Goal: Task Accomplishment & Management: Manage account settings

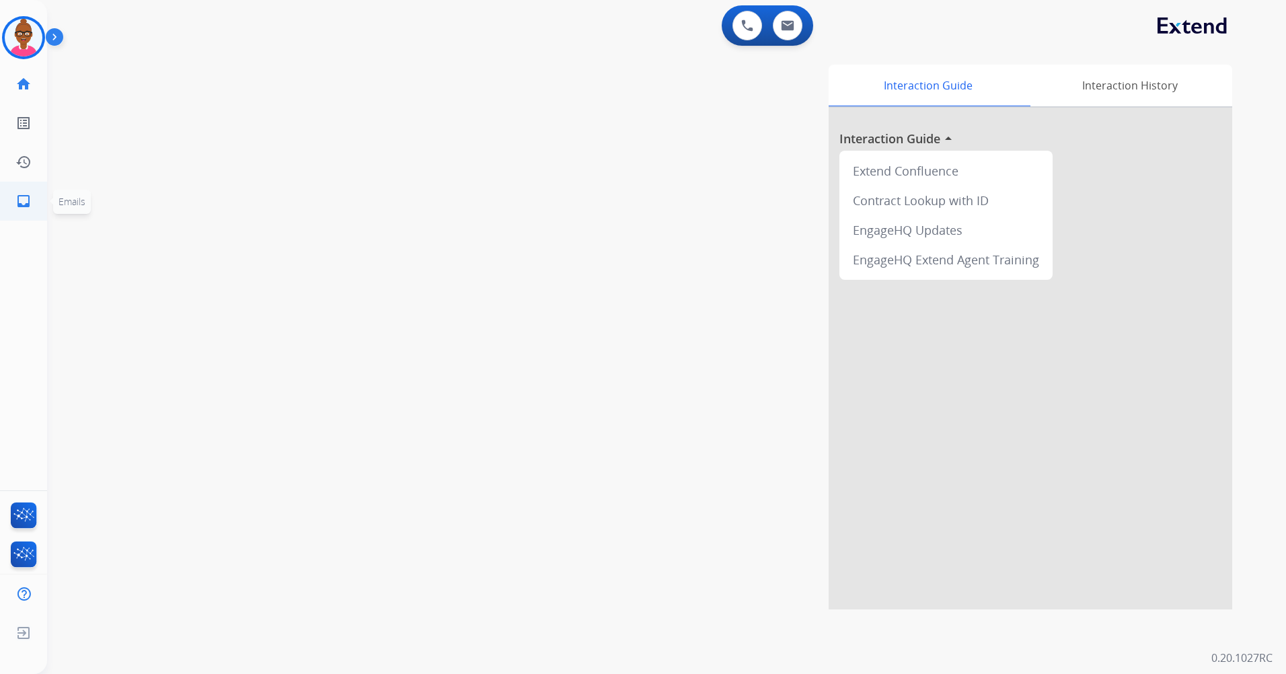
click at [34, 203] on link "inbox Emails" at bounding box center [24, 201] width 38 height 38
select select "**********"
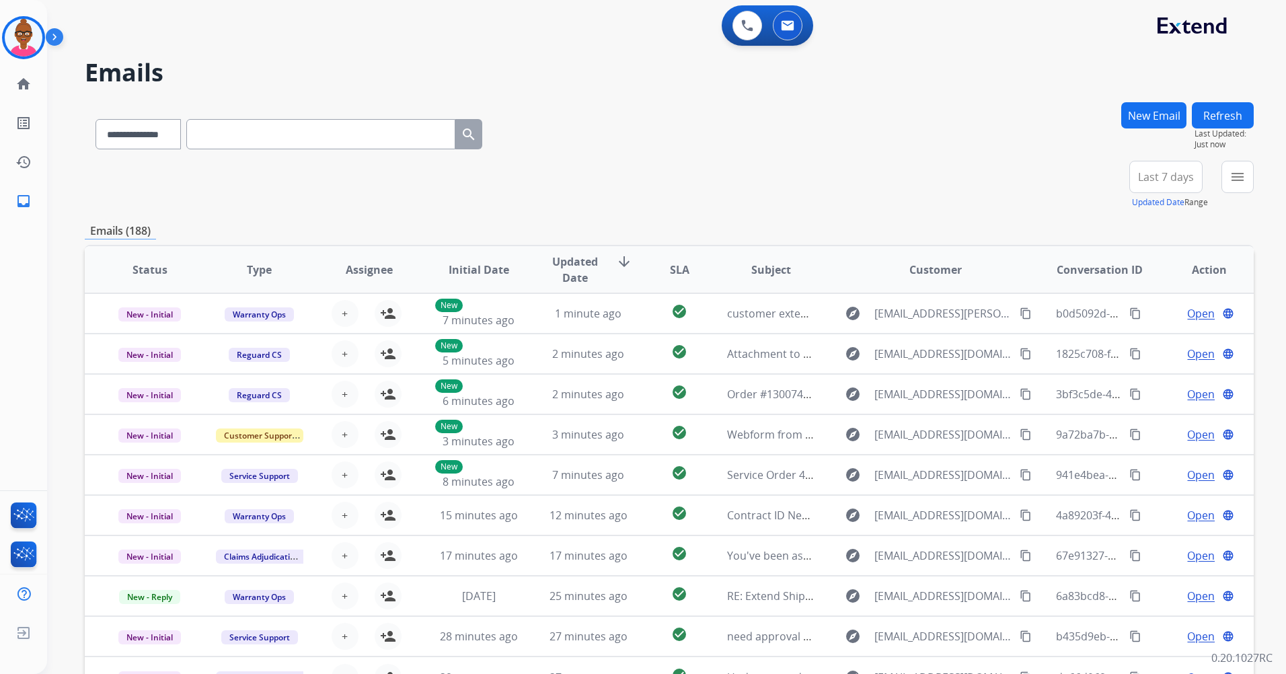
click at [1146, 174] on span "Last 7 days" at bounding box center [1166, 176] width 56 height 5
click at [1169, 338] on div "Last 90 days" at bounding box center [1162, 340] width 74 height 20
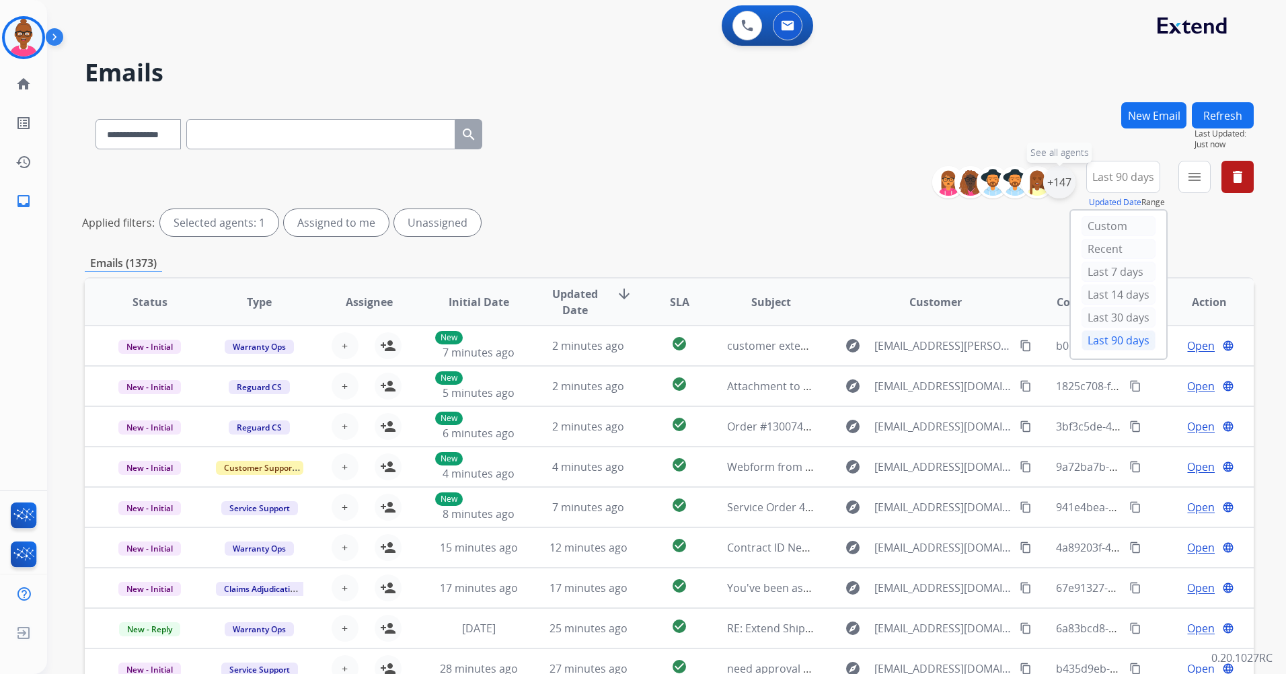
click at [1054, 180] on div "+147" at bounding box center [1059, 182] width 32 height 32
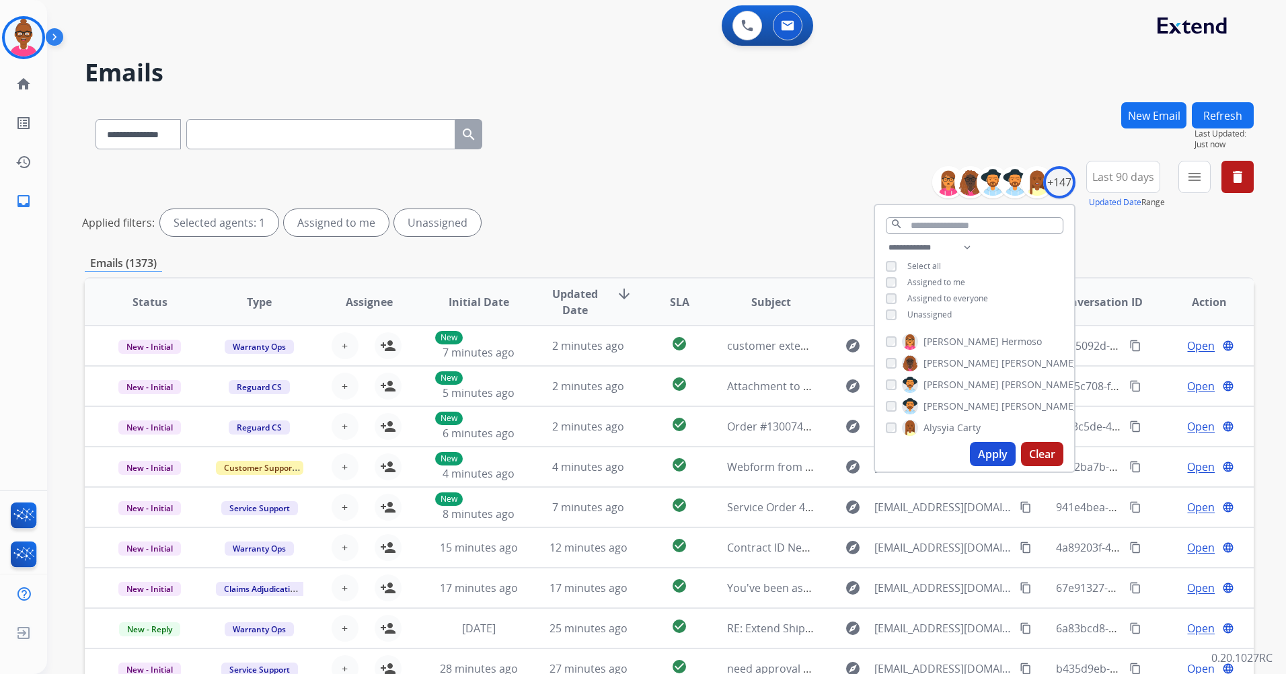
click at [895, 315] on div "Unassigned" at bounding box center [919, 314] width 66 height 11
click at [980, 454] on button "Apply" at bounding box center [993, 454] width 46 height 24
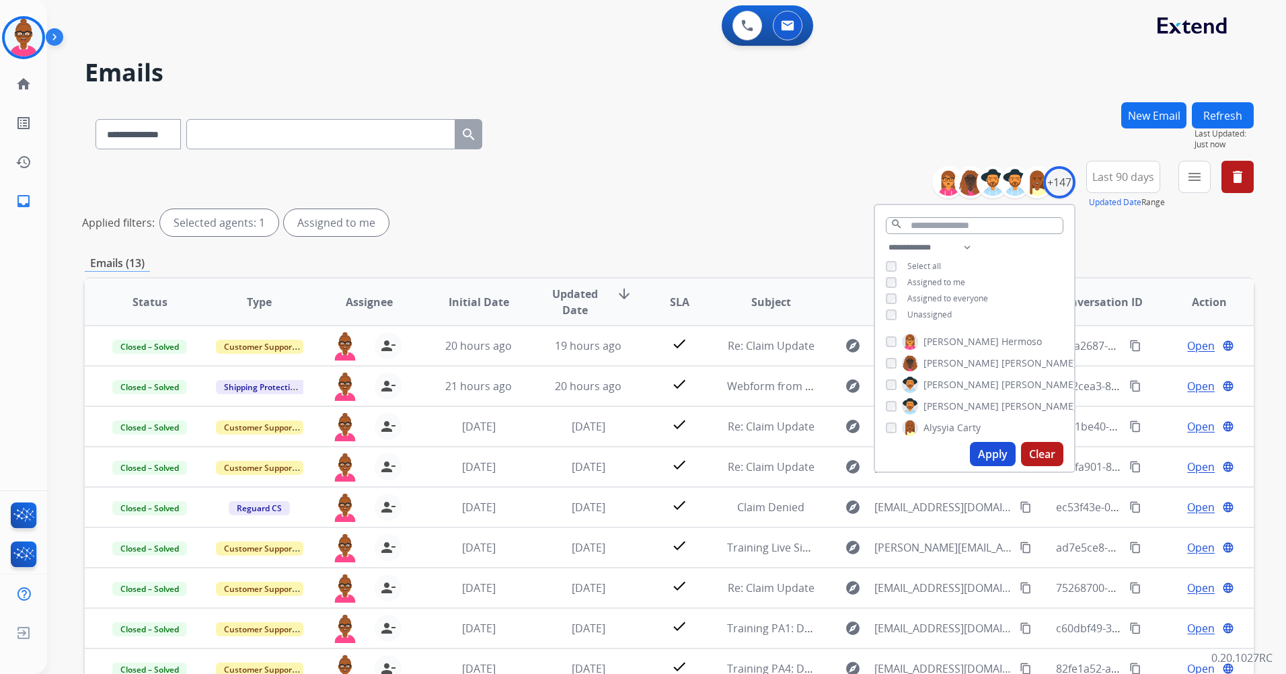
click at [990, 447] on button "Apply" at bounding box center [993, 454] width 46 height 24
click at [1049, 184] on div "+147" at bounding box center [1059, 182] width 32 height 32
drag, startPoint x: 1049, startPoint y: 184, endPoint x: 1114, endPoint y: 238, distance: 85.0
click at [1114, 239] on div "**********" at bounding box center [669, 201] width 1169 height 81
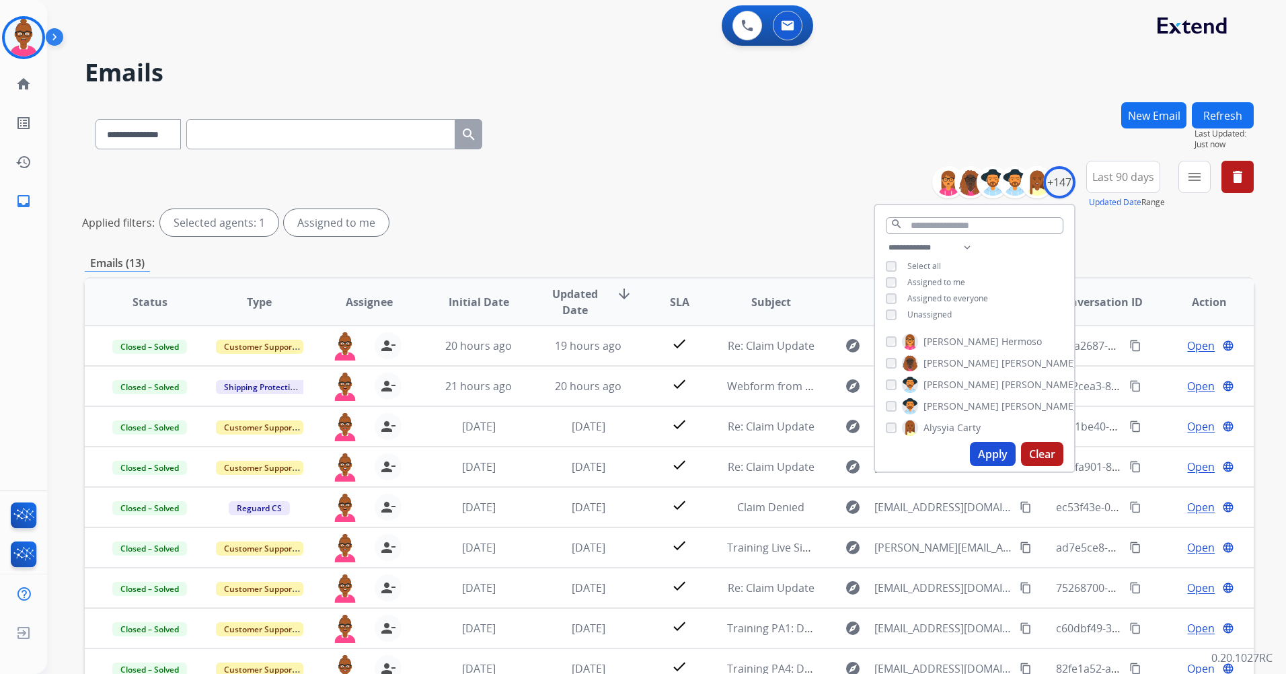
click at [1114, 239] on div "**********" at bounding box center [669, 201] width 1169 height 81
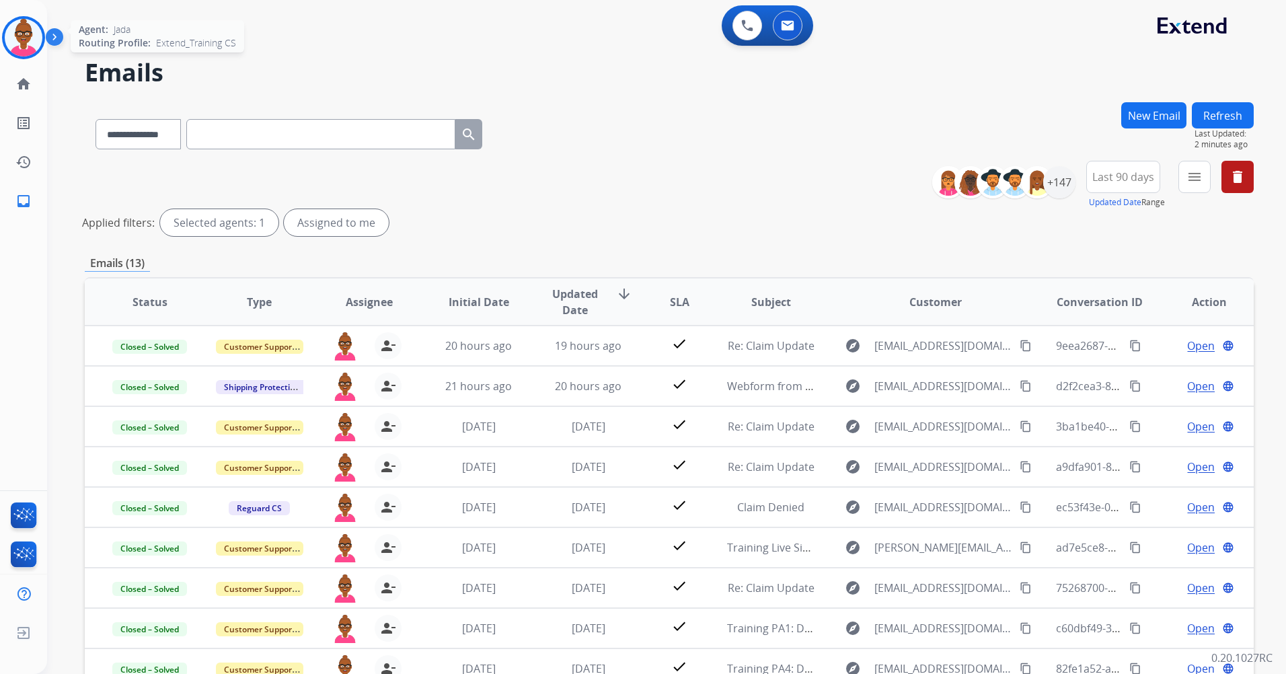
click at [28, 30] on img at bounding box center [24, 38] width 38 height 38
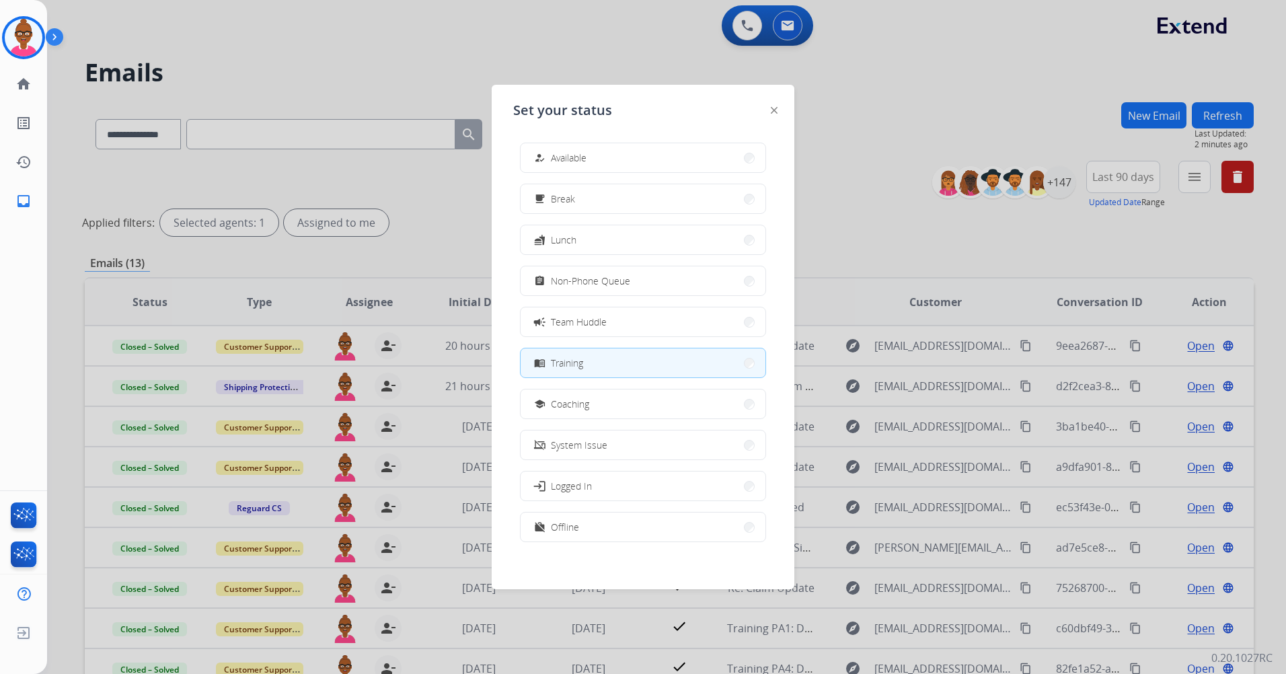
click at [313, 62] on div at bounding box center [643, 337] width 1286 height 674
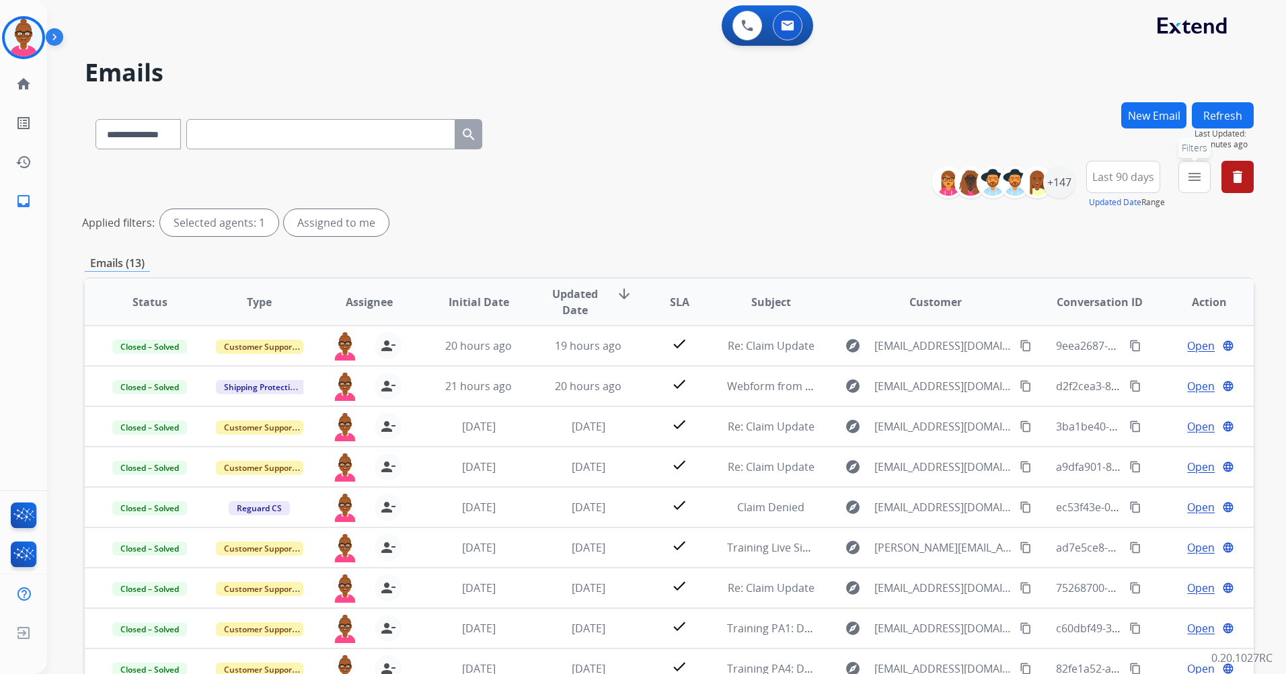
click at [1189, 183] on mat-icon "menu" at bounding box center [1195, 177] width 16 height 16
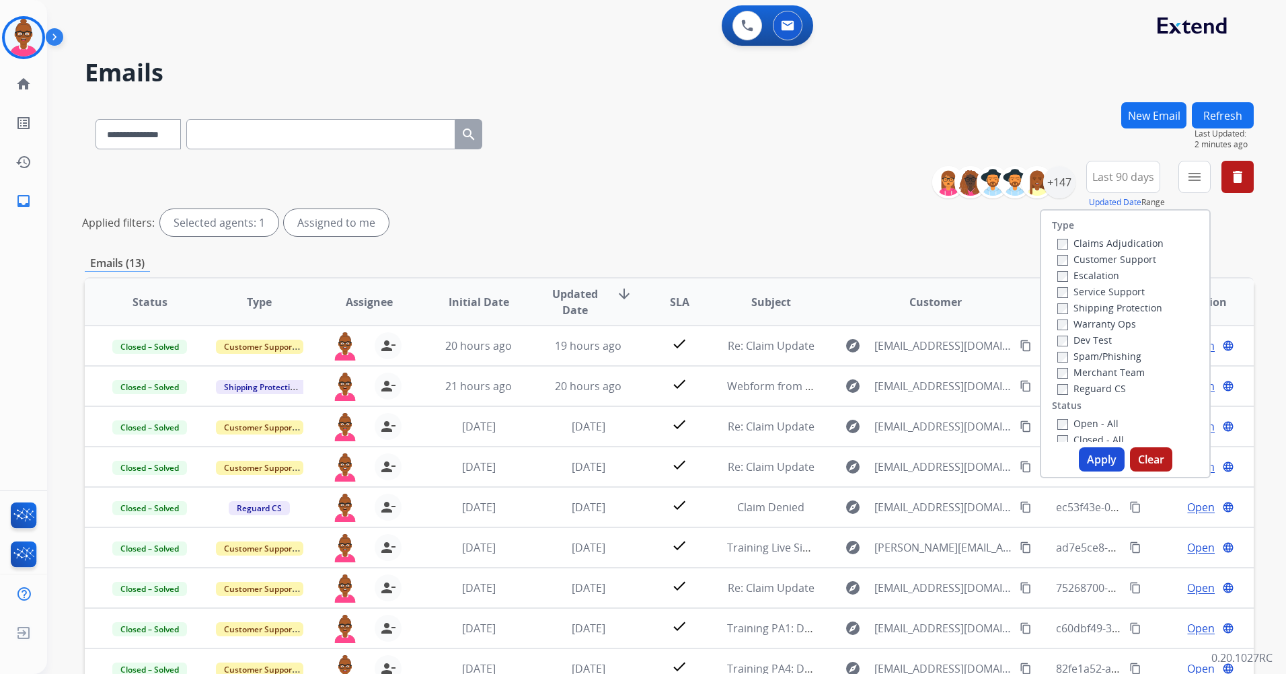
click at [1061, 293] on label "Service Support" at bounding box center [1101, 291] width 87 height 13
click at [1089, 461] on button "Apply" at bounding box center [1102, 459] width 46 height 24
click at [1089, 461] on div "**********" at bounding box center [650, 385] width 1207 height 674
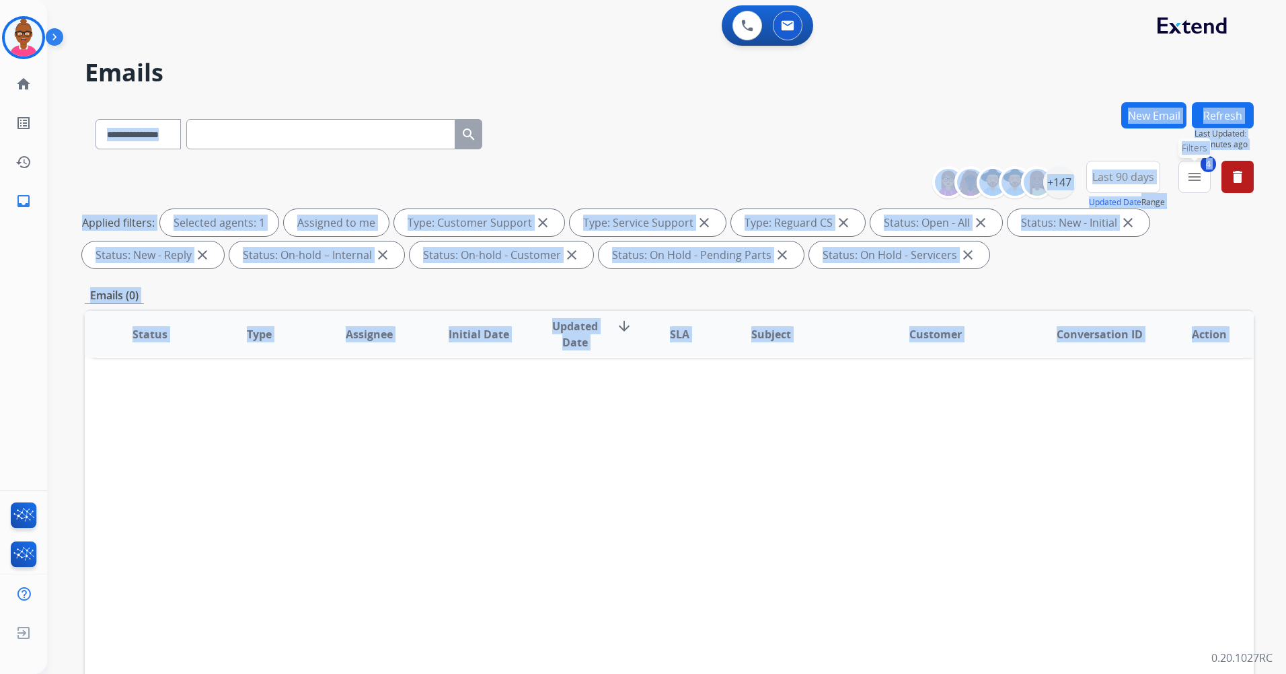
click at [1195, 182] on mat-icon "menu" at bounding box center [1195, 177] width 16 height 16
click at [1191, 173] on mat-icon "menu" at bounding box center [1195, 177] width 16 height 16
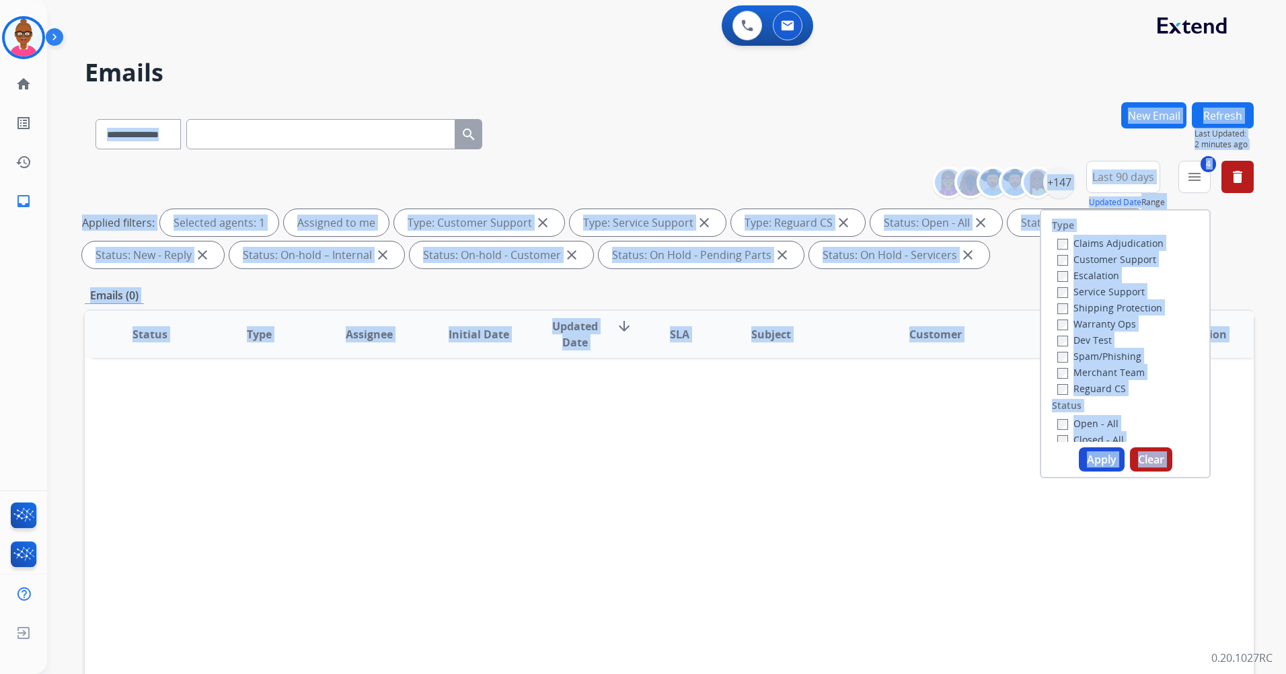
click at [1094, 458] on button "Apply" at bounding box center [1102, 459] width 46 height 24
click at [1094, 458] on div "**********" at bounding box center [650, 385] width 1207 height 674
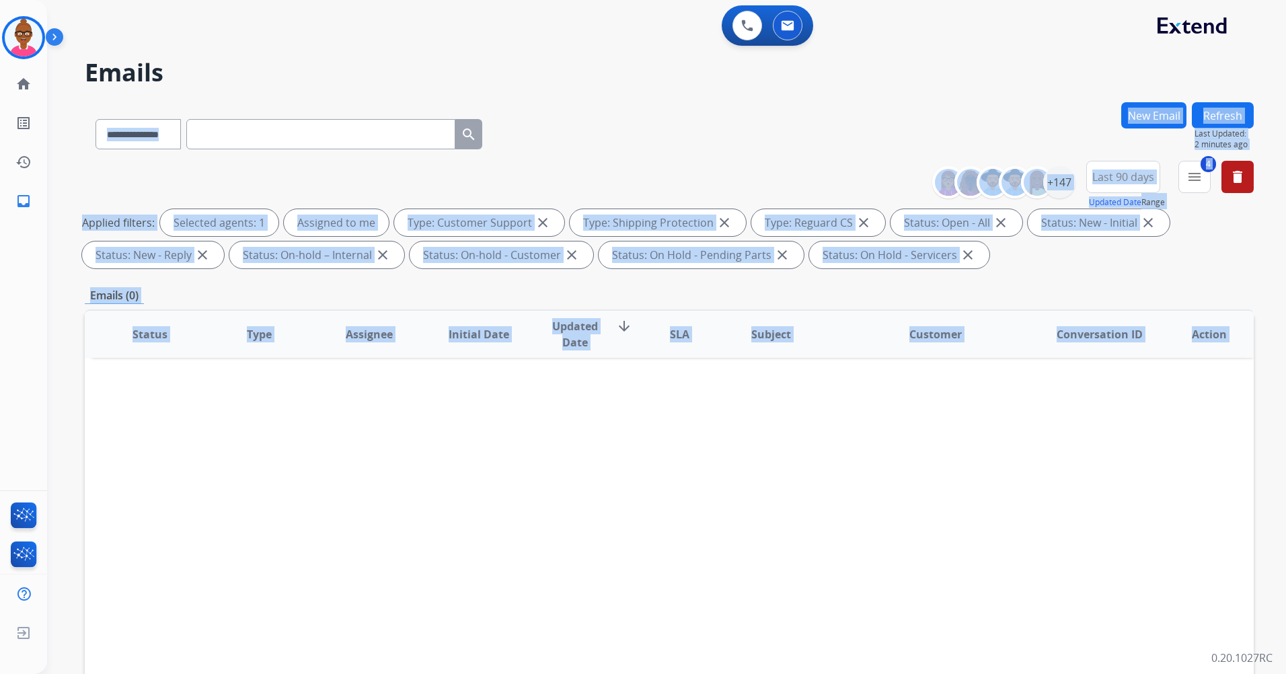
click at [1068, 115] on div "**********" at bounding box center [669, 131] width 1169 height 59
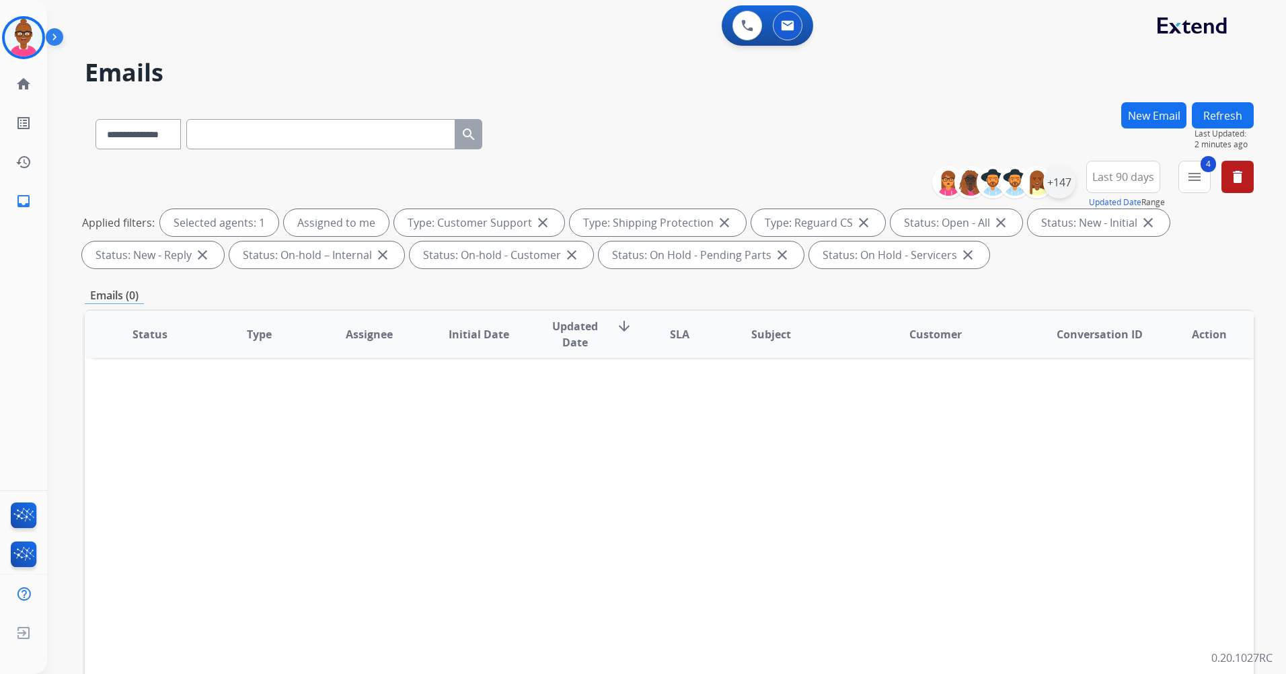
drag, startPoint x: 1068, startPoint y: 115, endPoint x: 1061, endPoint y: 181, distance: 66.3
click at [1061, 181] on div "+147" at bounding box center [1059, 182] width 32 height 32
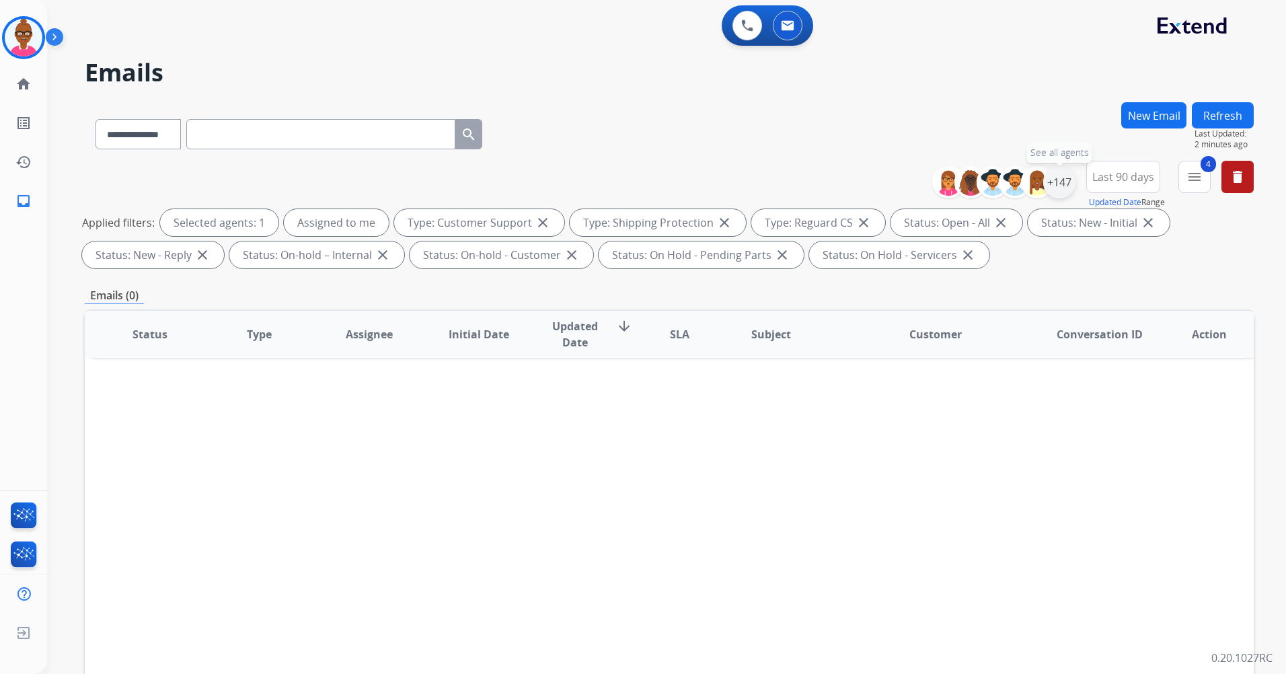
drag, startPoint x: 1061, startPoint y: 181, endPoint x: 1047, endPoint y: 188, distance: 15.4
click at [1047, 188] on div "+147" at bounding box center [1059, 182] width 32 height 32
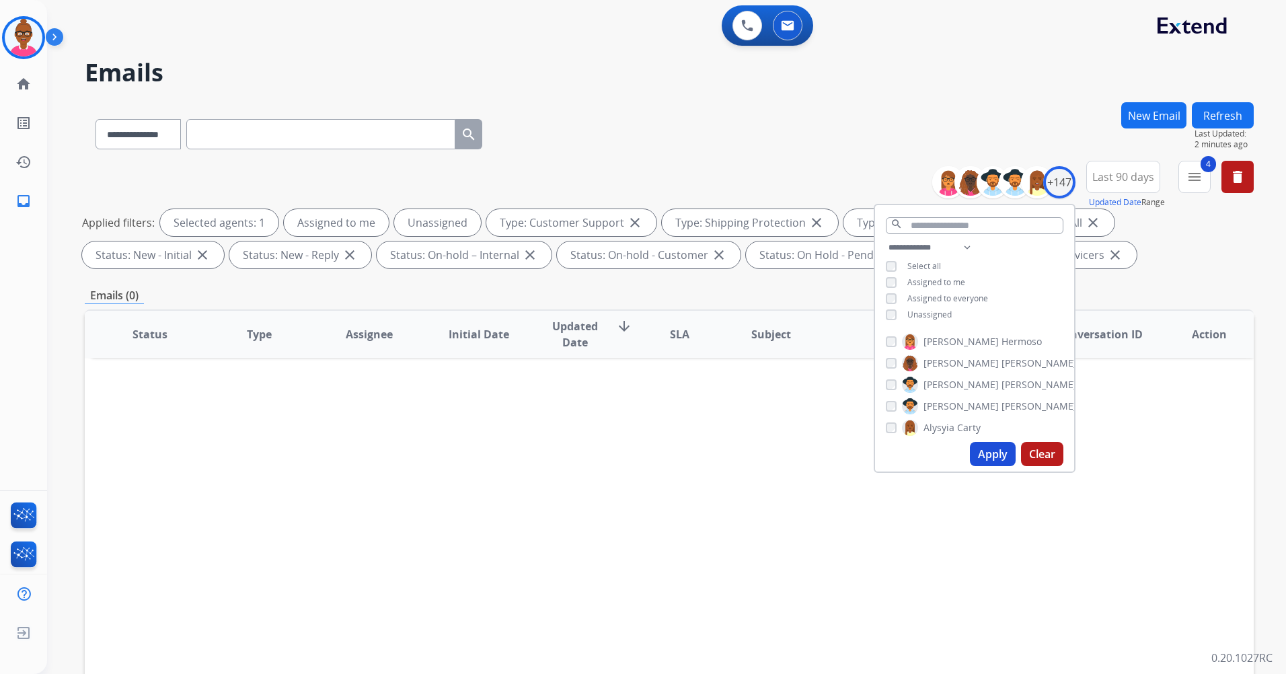
click at [998, 457] on button "Apply" at bounding box center [993, 454] width 46 height 24
click at [998, 457] on div "**********" at bounding box center [650, 385] width 1207 height 674
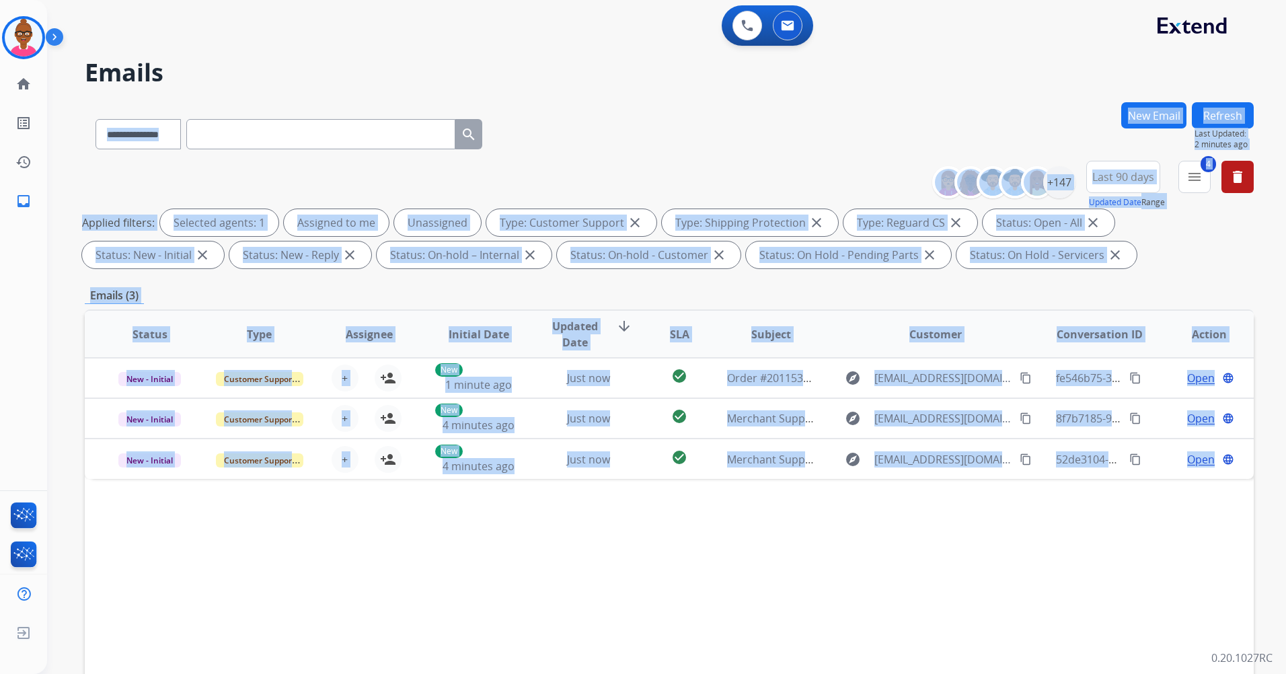
click at [624, 566] on div "Status Type Assignee Initial Date Updated Date arrow_downward SLA Subject Custo…" at bounding box center [669, 534] width 1169 height 451
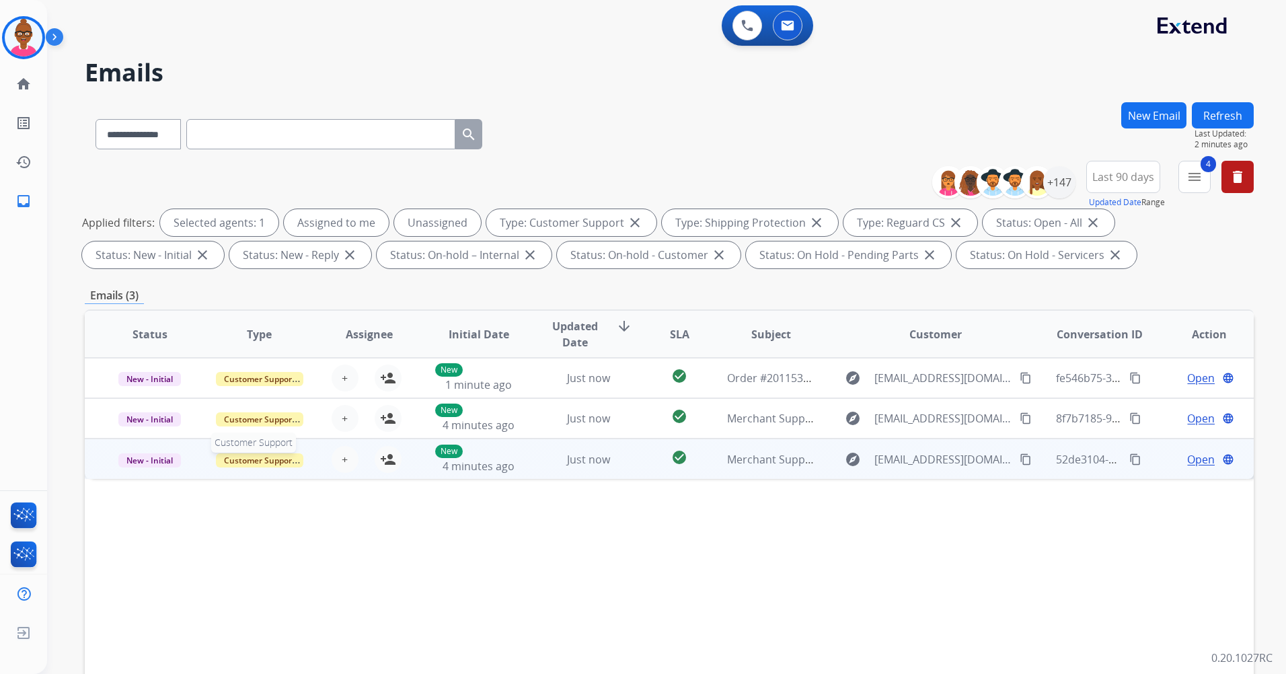
click at [274, 463] on span "Customer Support" at bounding box center [259, 460] width 87 height 14
drag, startPoint x: 274, startPoint y: 463, endPoint x: 482, endPoint y: 459, distance: 207.9
click at [482, 459] on span "4 minutes ago" at bounding box center [479, 466] width 72 height 15
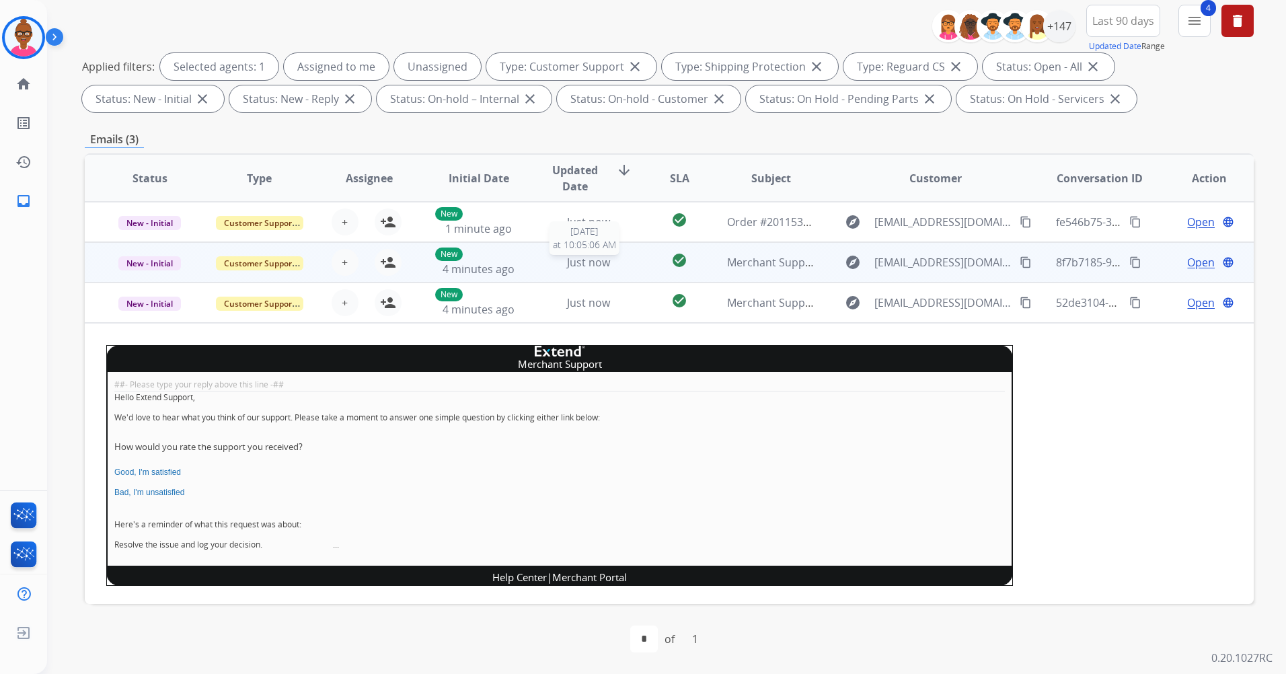
click at [581, 266] on span "Just now" at bounding box center [588, 262] width 43 height 15
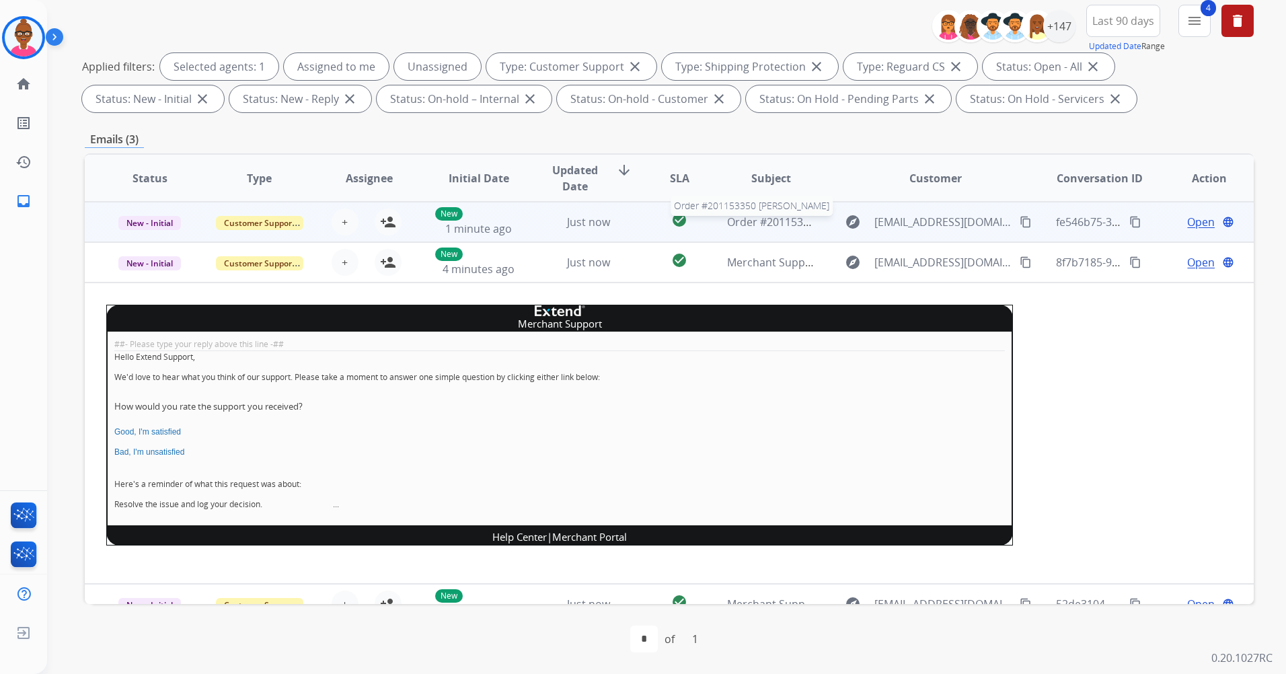
click at [743, 225] on span "Order #201153350 [PERSON_NAME]" at bounding box center [817, 222] width 180 height 15
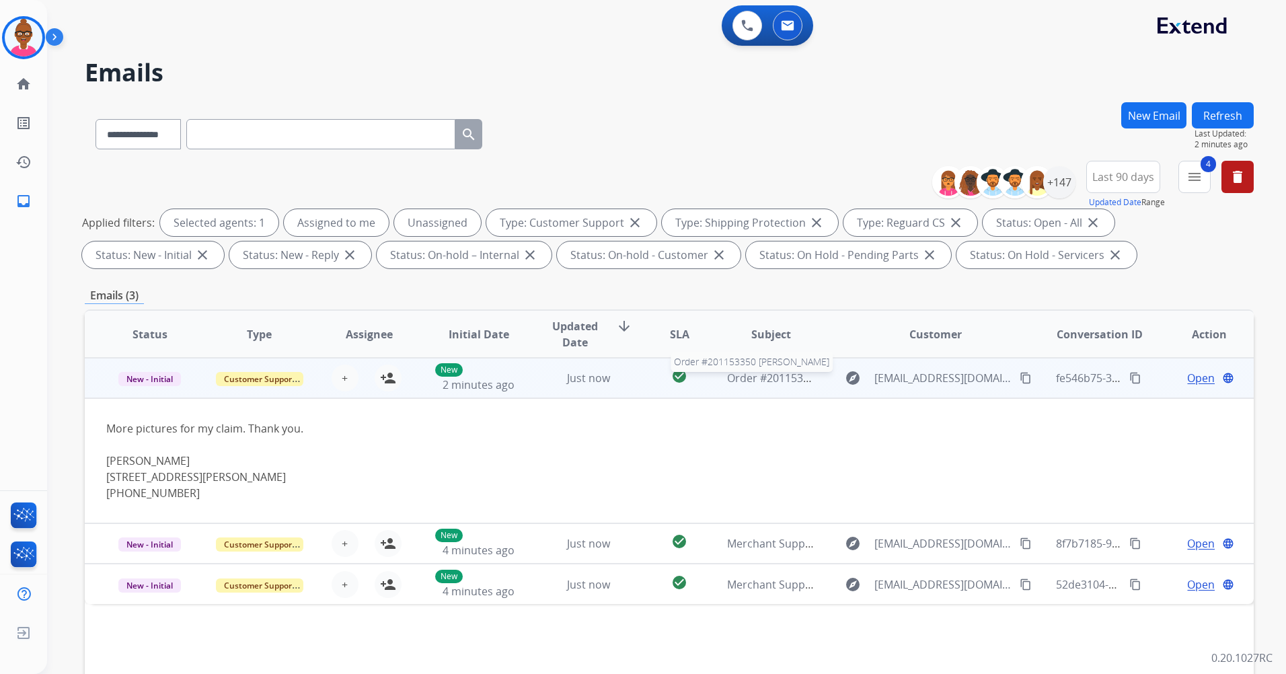
click at [727, 378] on span "Order #201153350 [PERSON_NAME]" at bounding box center [817, 378] width 180 height 15
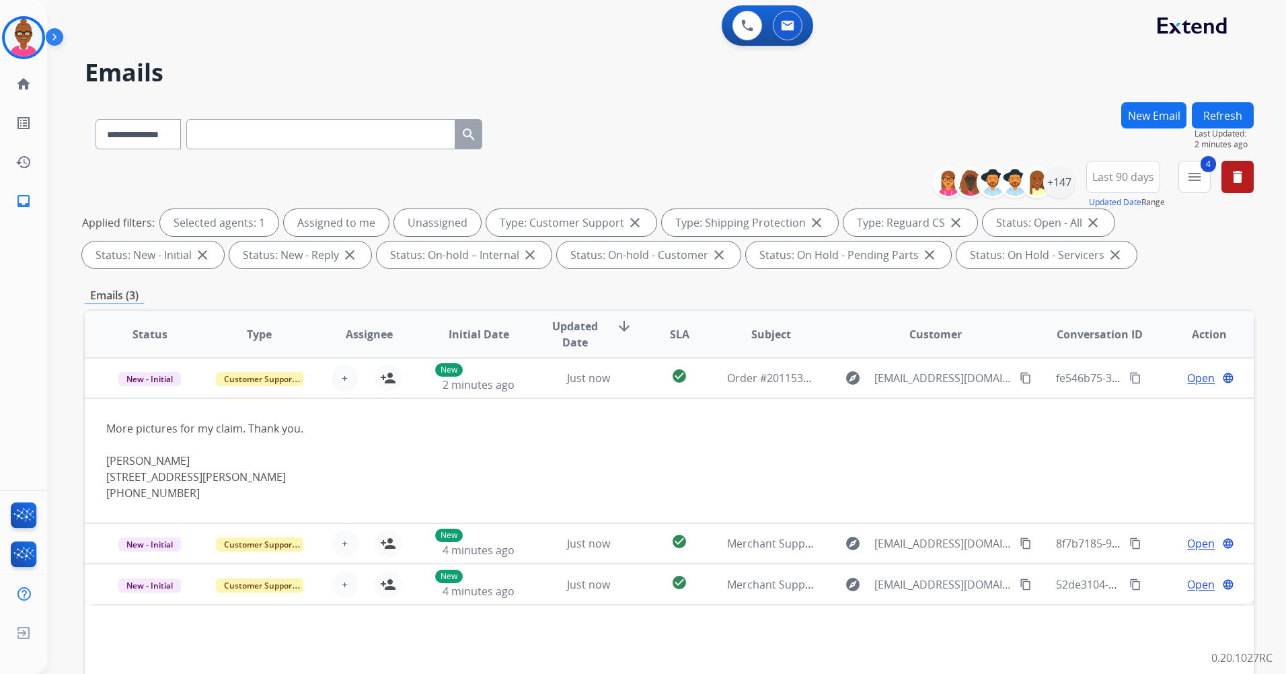
drag, startPoint x: 726, startPoint y: 378, endPoint x: 668, endPoint y: 174, distance: 211.9
click at [668, 174] on div "**********" at bounding box center [669, 217] width 1169 height 113
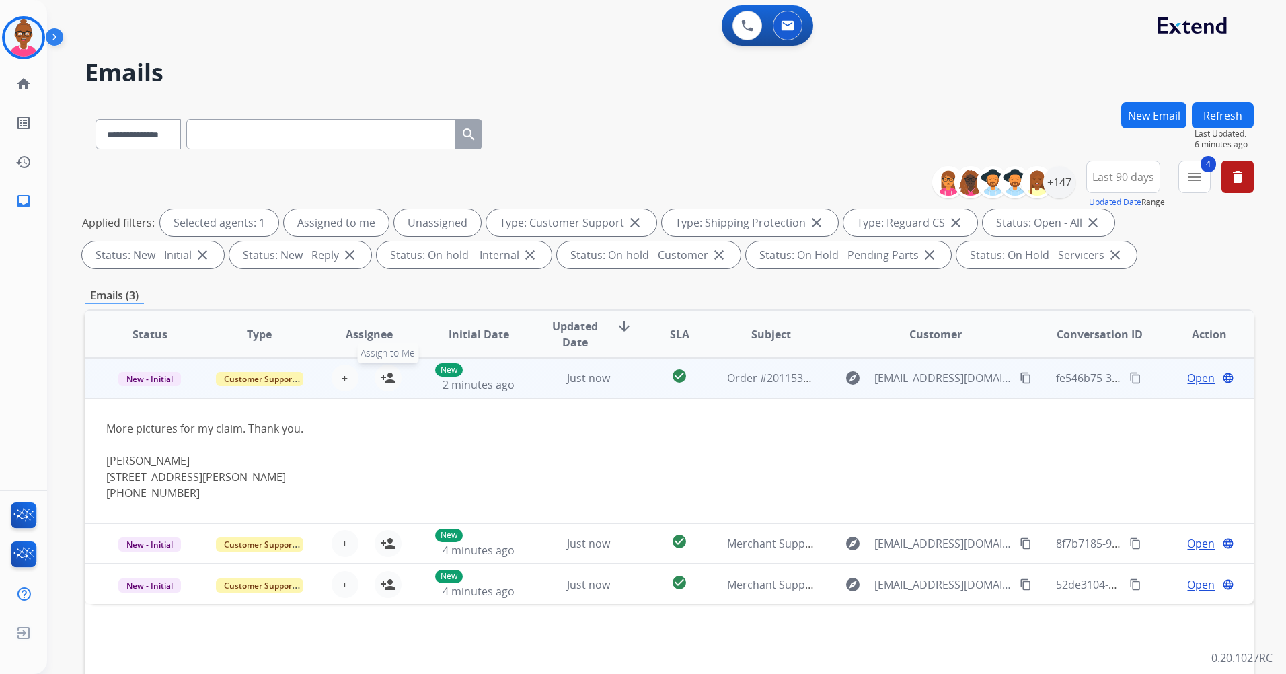
click at [380, 379] on mat-icon "person_add" at bounding box center [388, 378] width 16 height 16
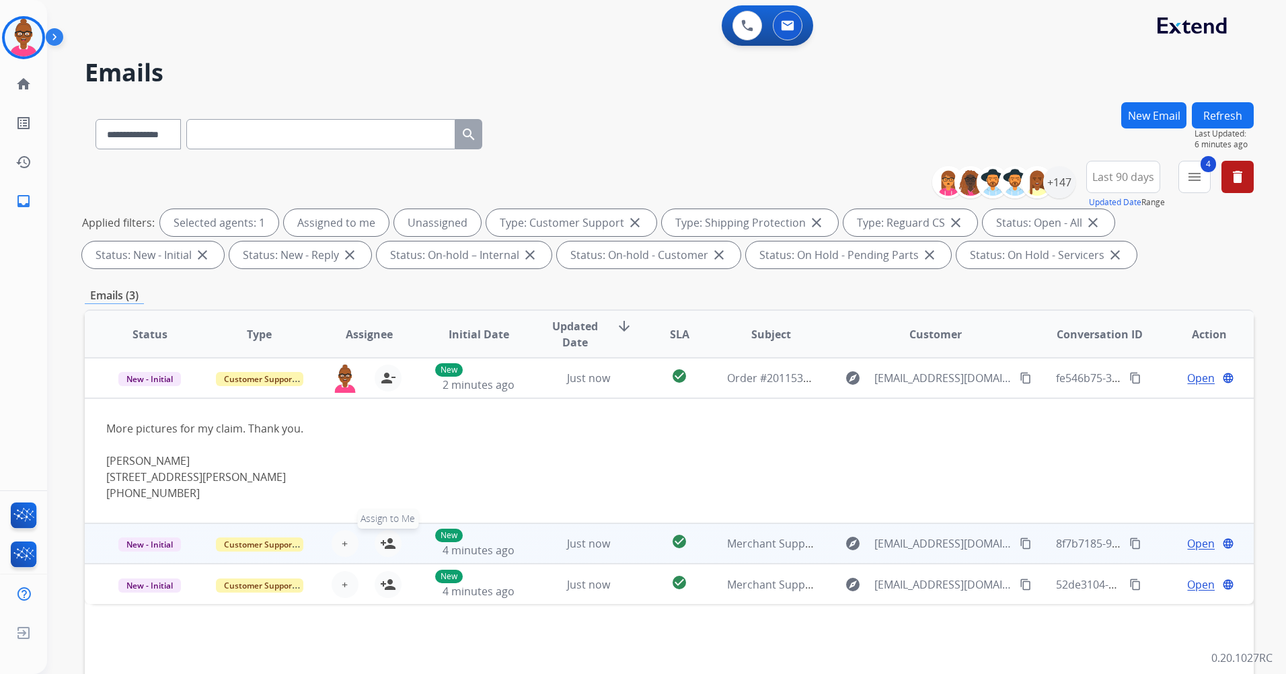
click at [380, 545] on mat-icon "person_add" at bounding box center [388, 543] width 16 height 16
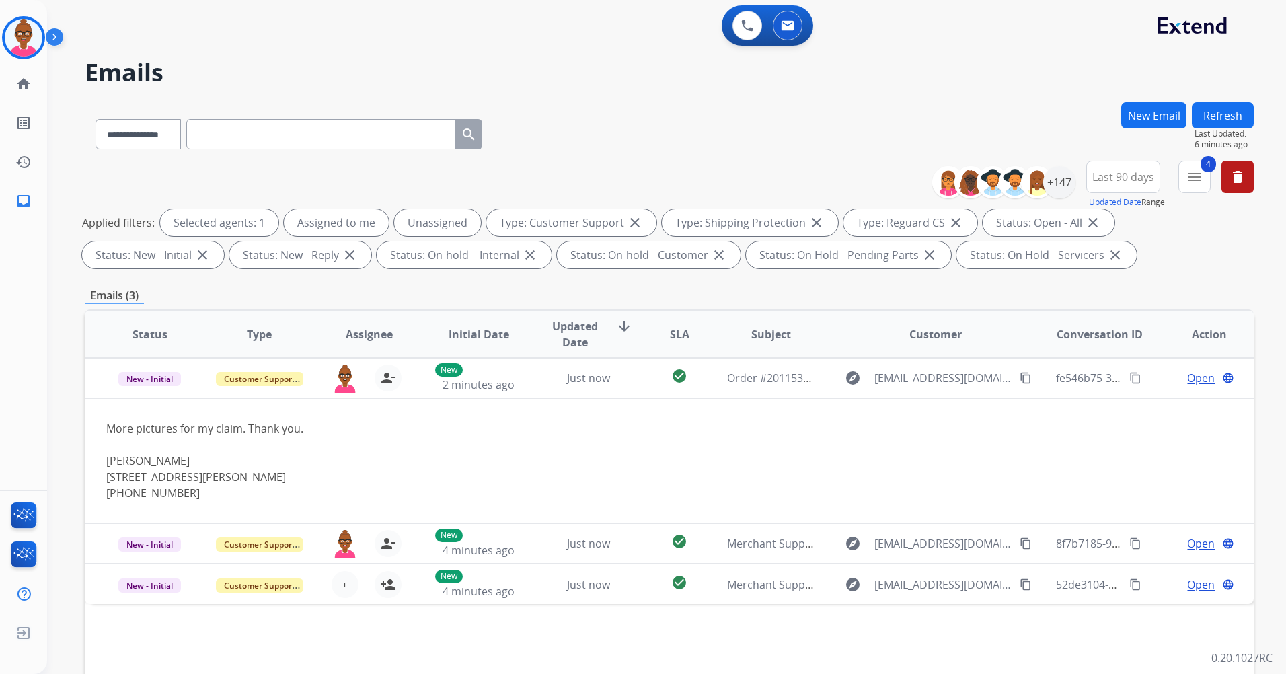
click at [627, 181] on div "**********" at bounding box center [669, 217] width 1169 height 113
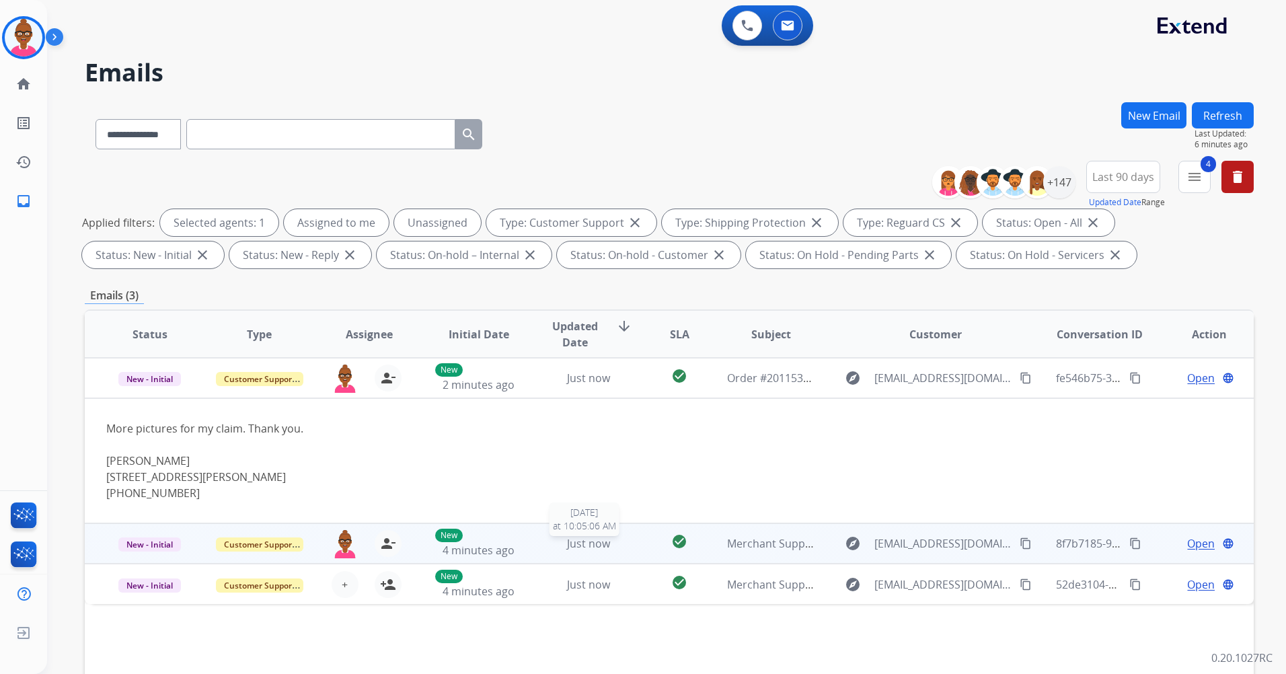
click at [617, 545] on div "Just now" at bounding box center [588, 543] width 87 height 16
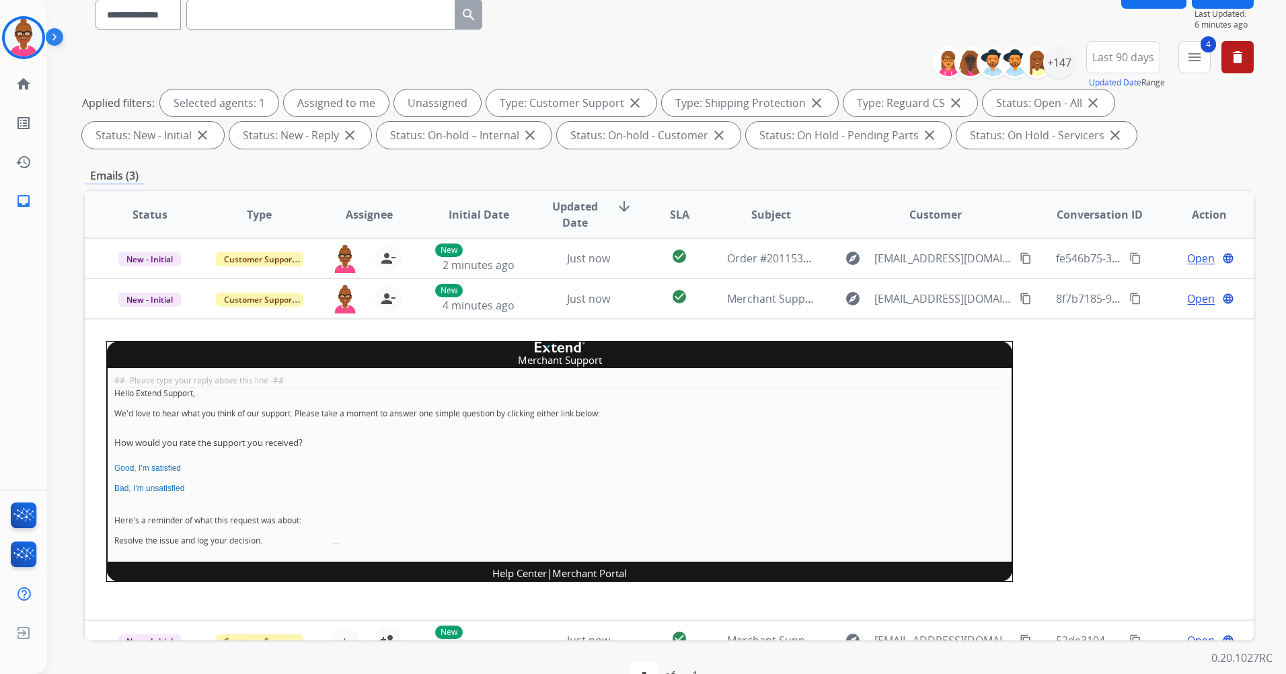
scroll to position [89, 0]
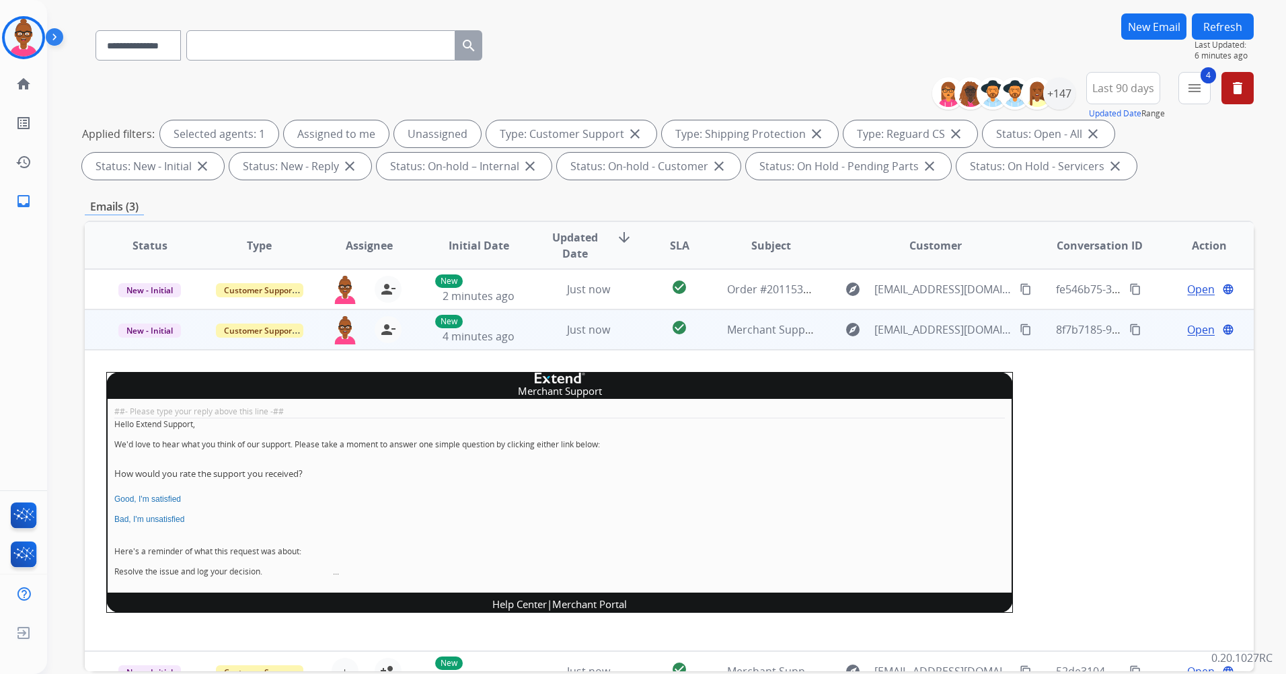
click at [1202, 328] on span "Open" at bounding box center [1201, 330] width 28 height 16
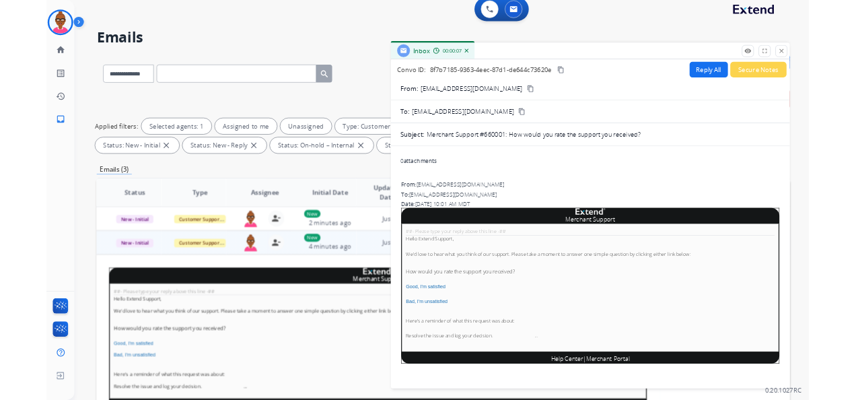
scroll to position [0, 0]
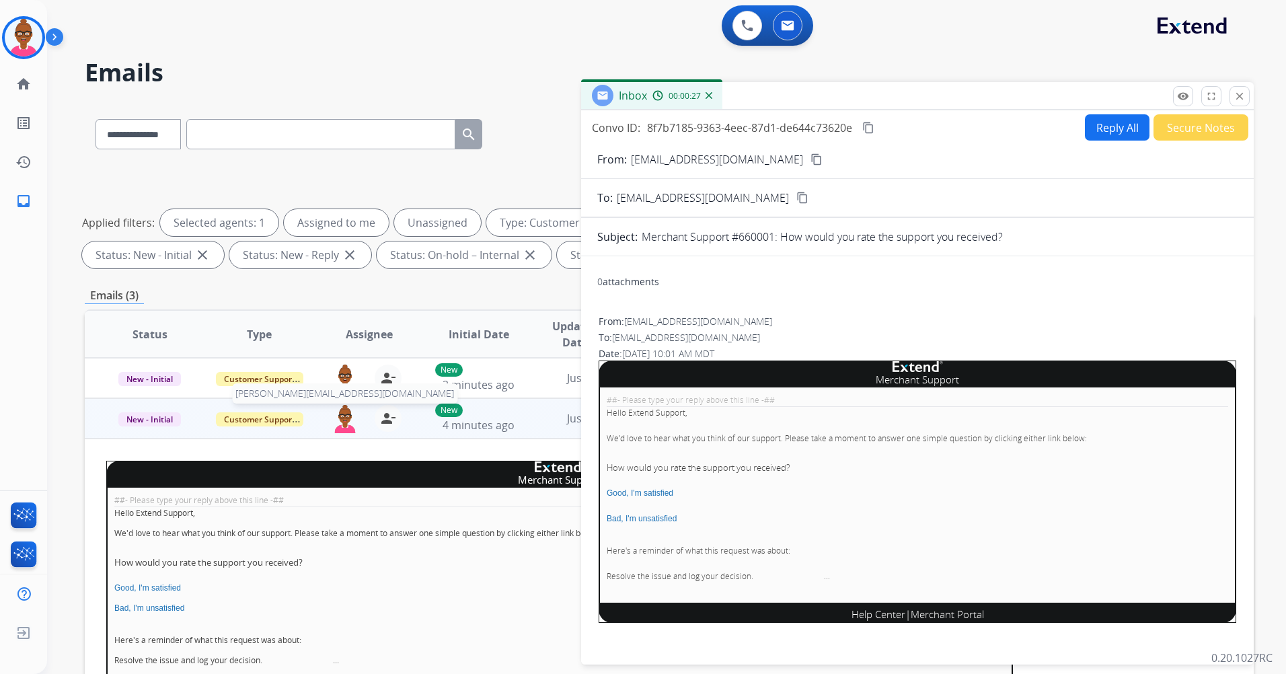
click at [338, 430] on img at bounding box center [345, 419] width 27 height 28
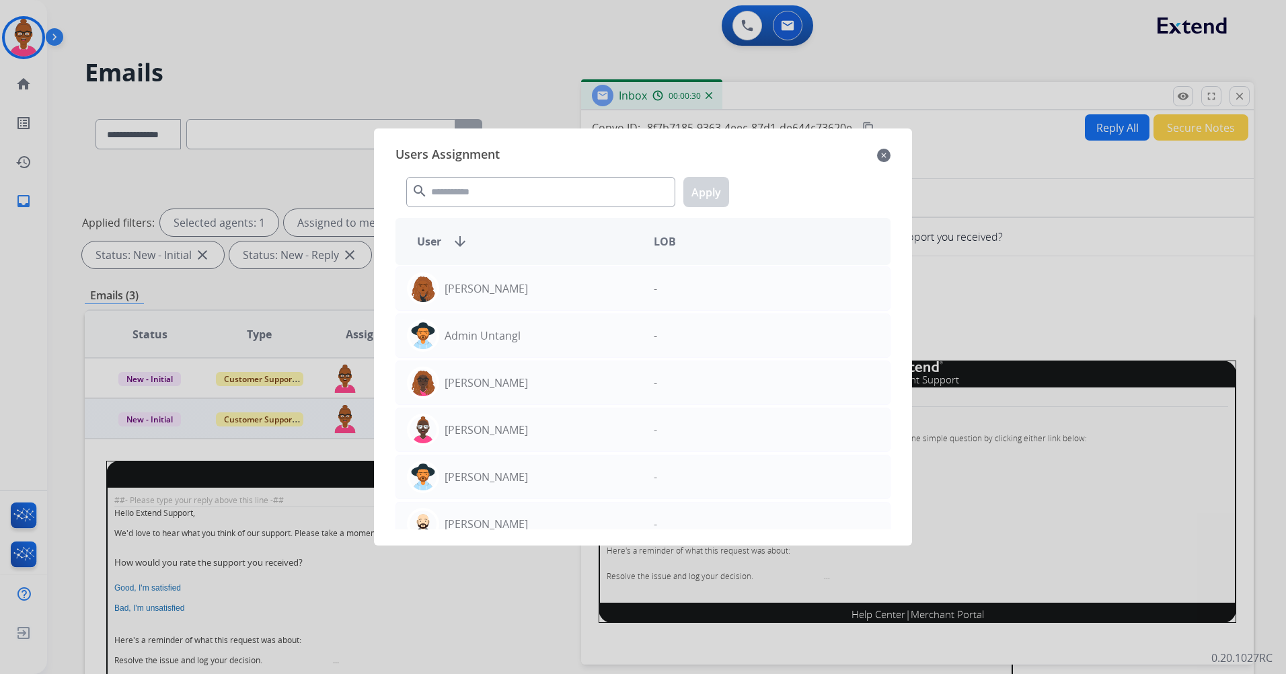
click at [878, 159] on mat-icon "close" at bounding box center [883, 155] width 13 height 16
click at [878, 159] on div "From: merchant-support@extend.com content_copy" at bounding box center [917, 159] width 673 height 16
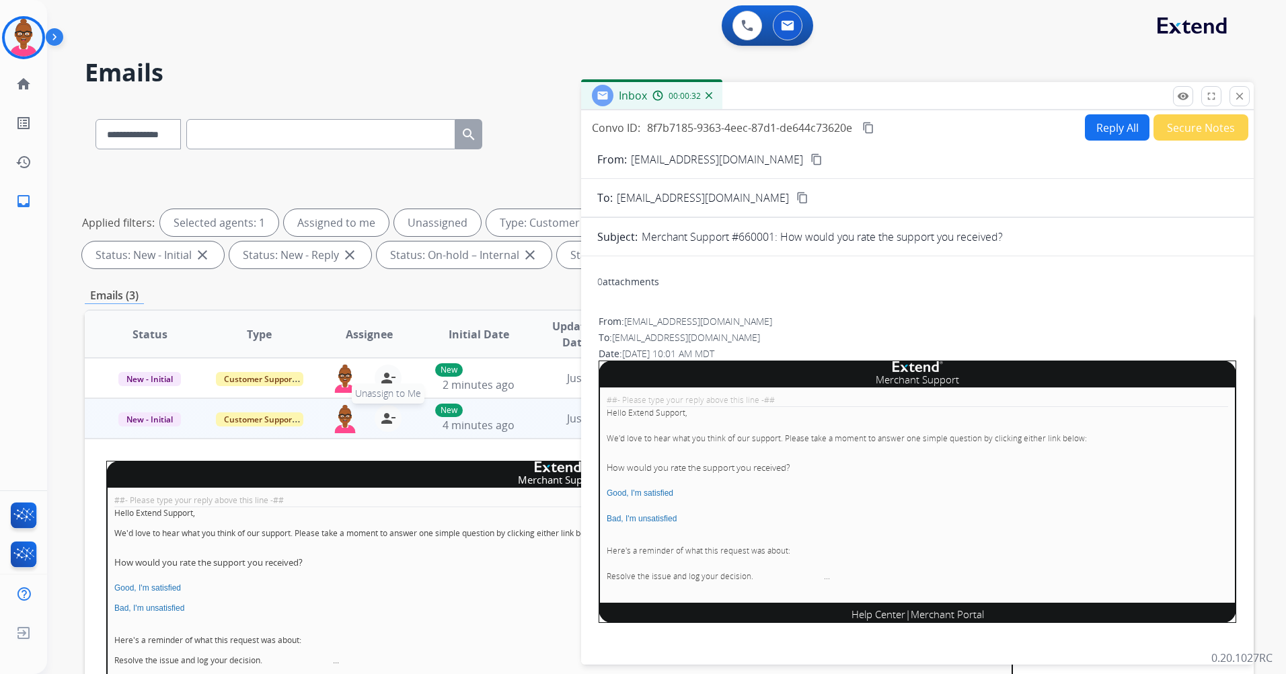
click at [385, 421] on mat-icon "person_remove" at bounding box center [388, 418] width 16 height 16
click at [1221, 92] on button "fullscreen Expand" at bounding box center [1211, 96] width 20 height 20
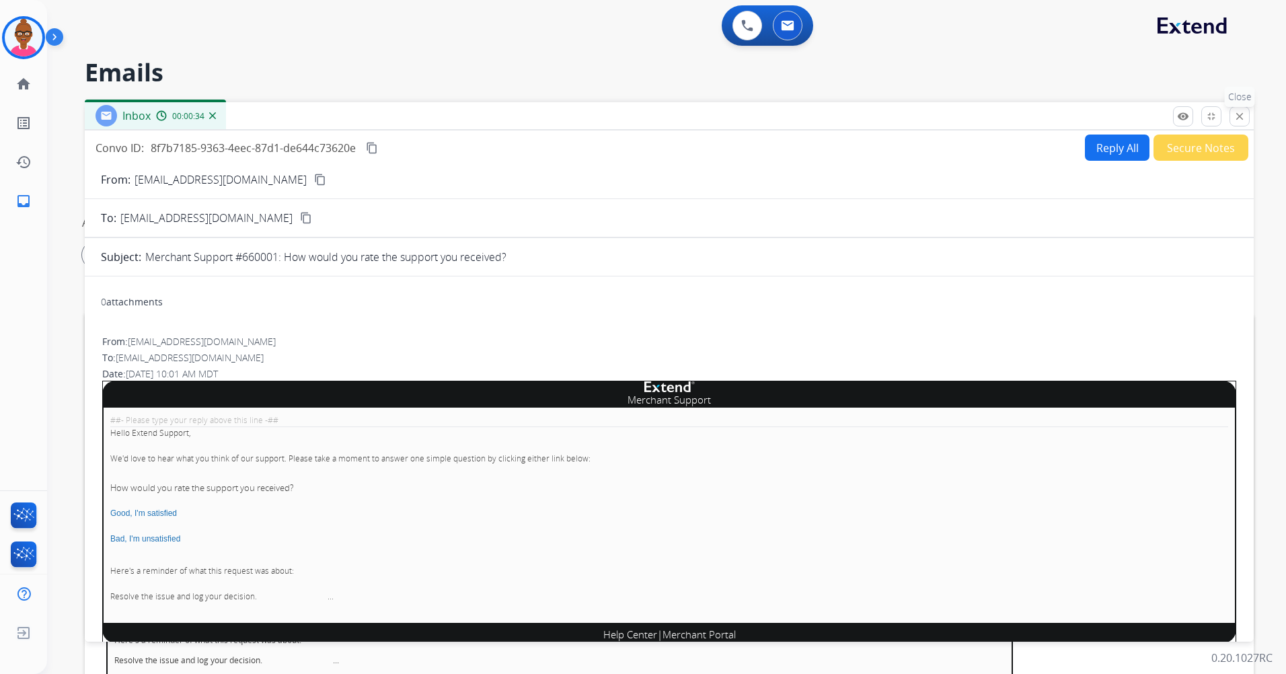
click at [1240, 112] on mat-icon "close" at bounding box center [1240, 116] width 12 height 12
click at [1240, 112] on button "Refresh" at bounding box center [1223, 115] width 62 height 26
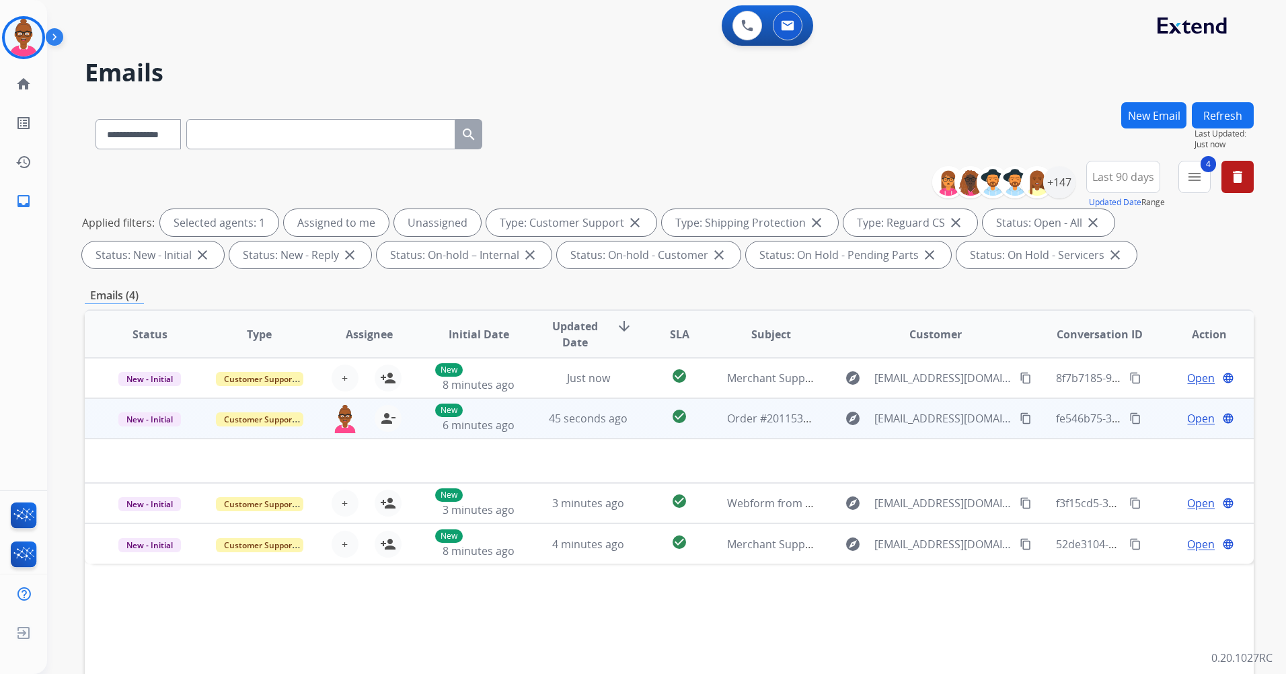
click at [1191, 414] on span "Open" at bounding box center [1201, 418] width 28 height 16
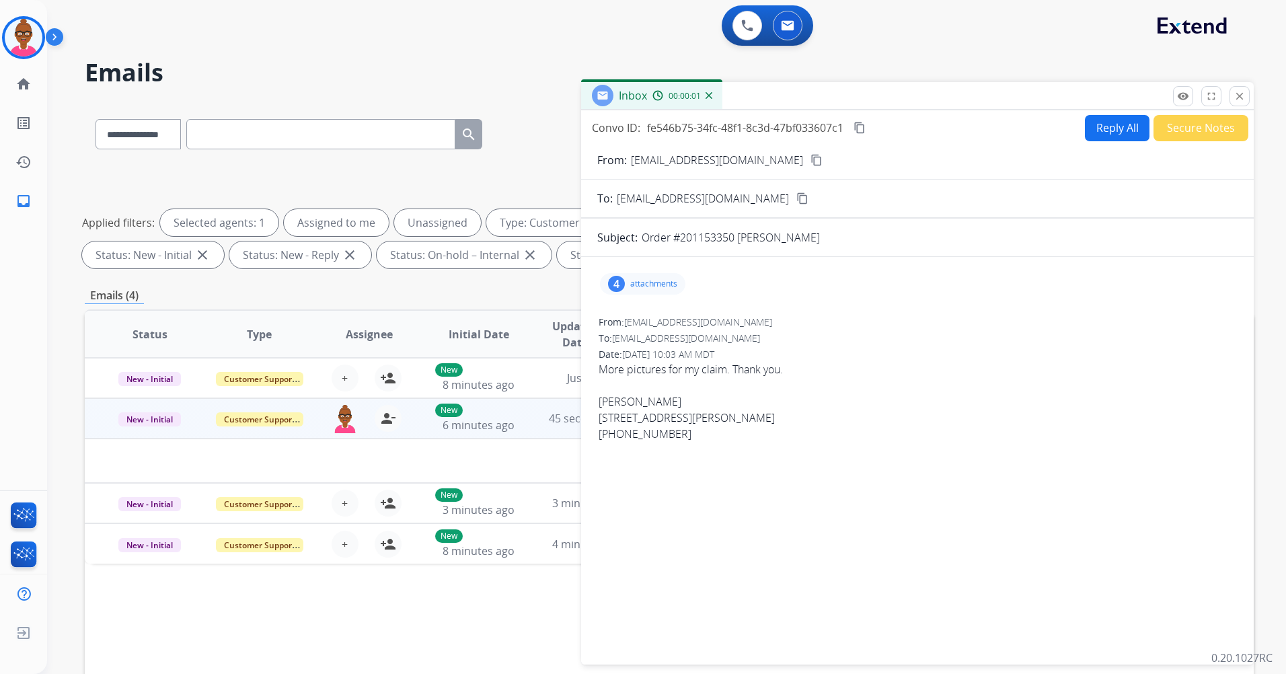
click at [665, 281] on p "attachments" at bounding box center [653, 284] width 47 height 11
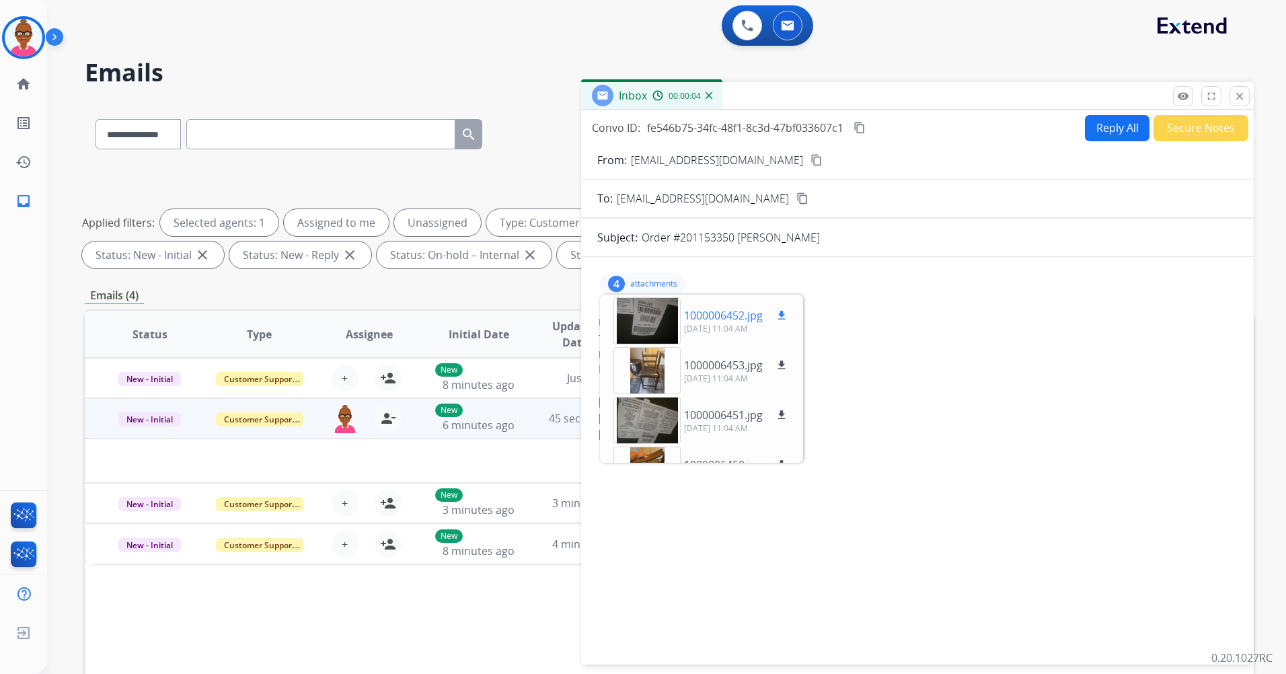
click at [661, 326] on div at bounding box center [647, 320] width 67 height 47
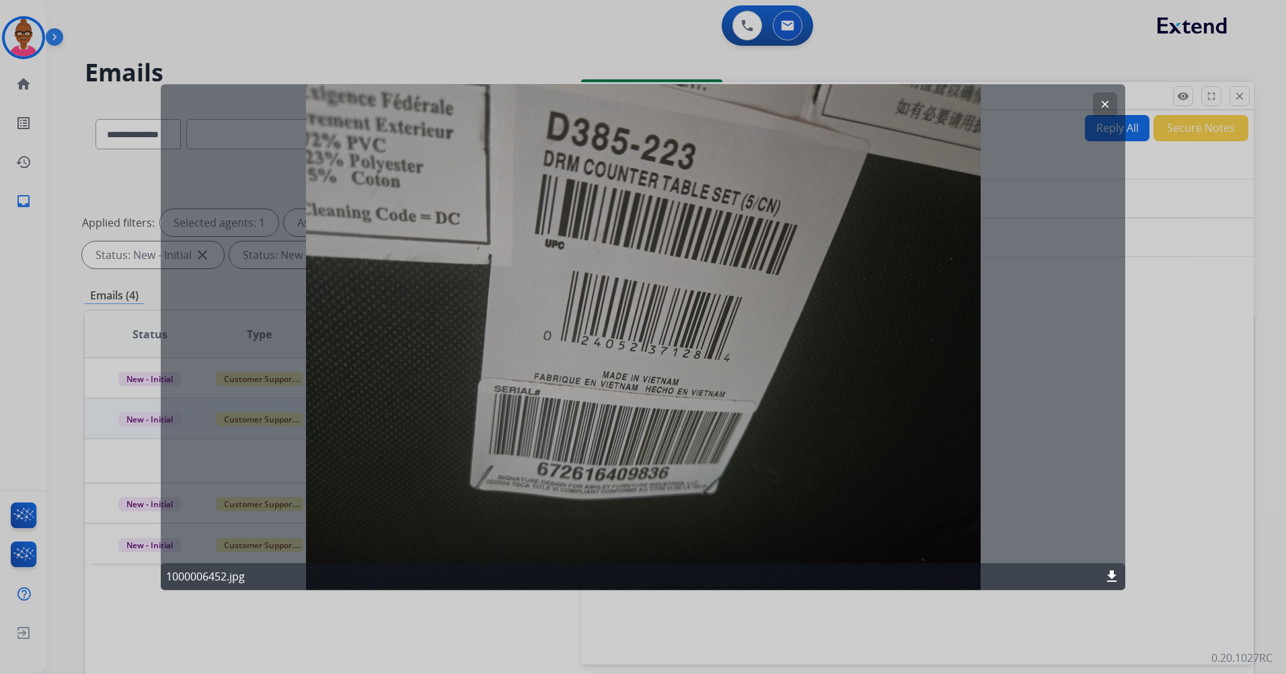
click at [1104, 100] on mat-icon "clear" at bounding box center [1105, 104] width 12 height 12
click at [1104, 100] on div "Inbox 00:00:08" at bounding box center [917, 96] width 673 height 28
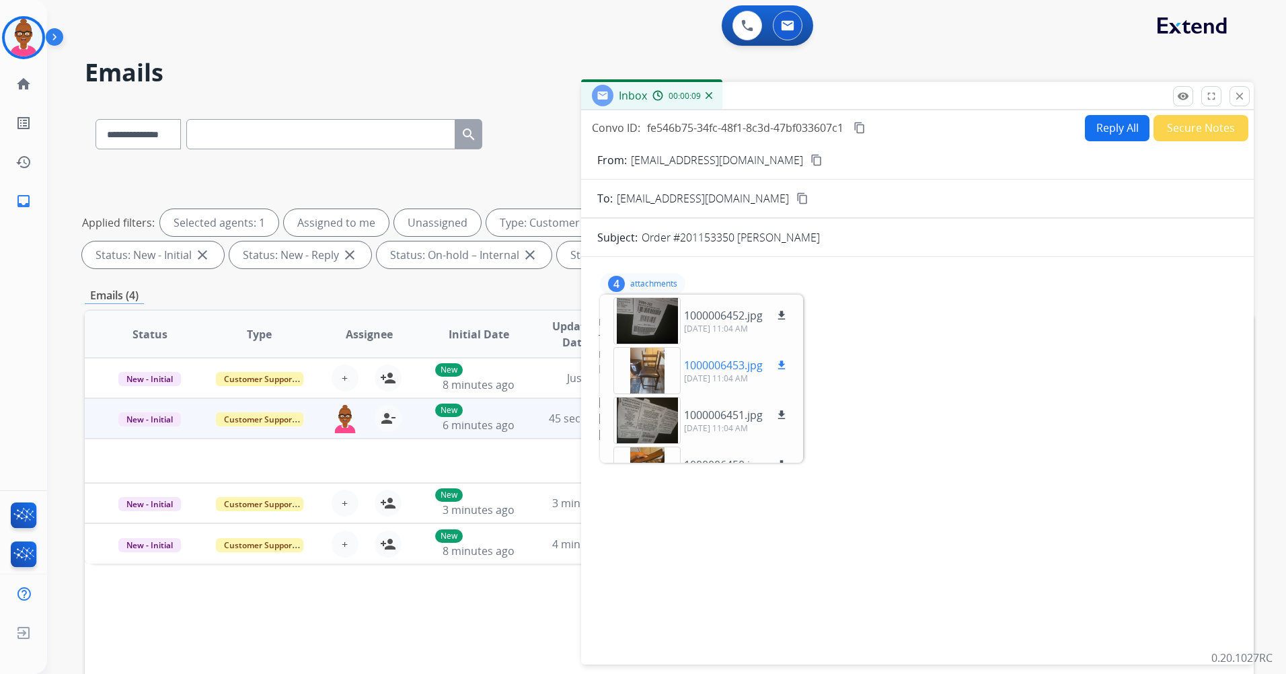
click at [731, 370] on p "1000006453.jpg" at bounding box center [723, 365] width 79 height 16
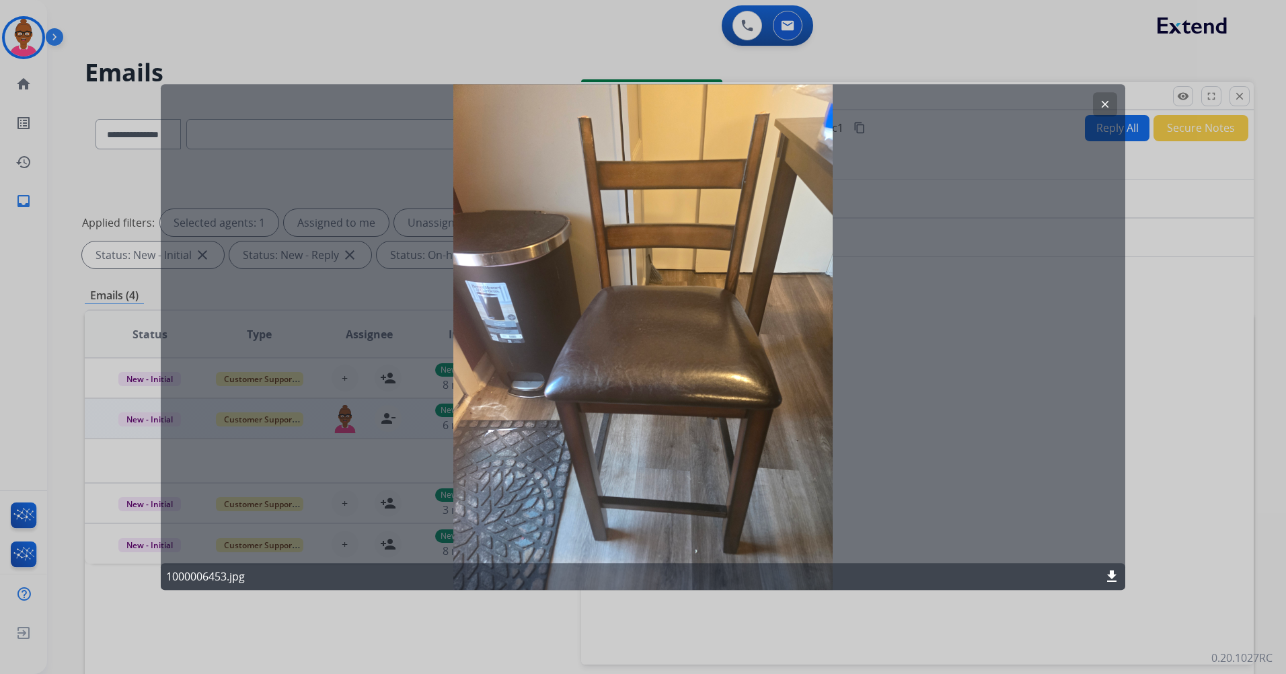
click at [1097, 102] on button "clear" at bounding box center [1105, 104] width 24 height 24
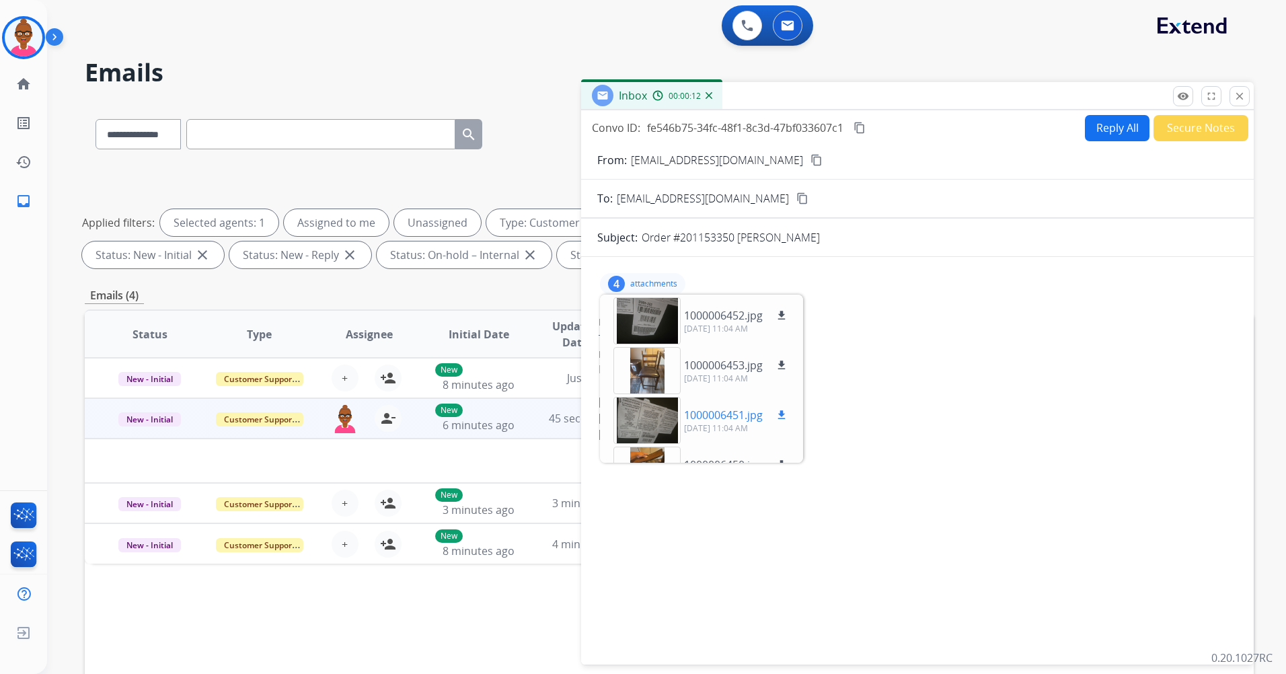
click at [672, 416] on div at bounding box center [647, 420] width 67 height 47
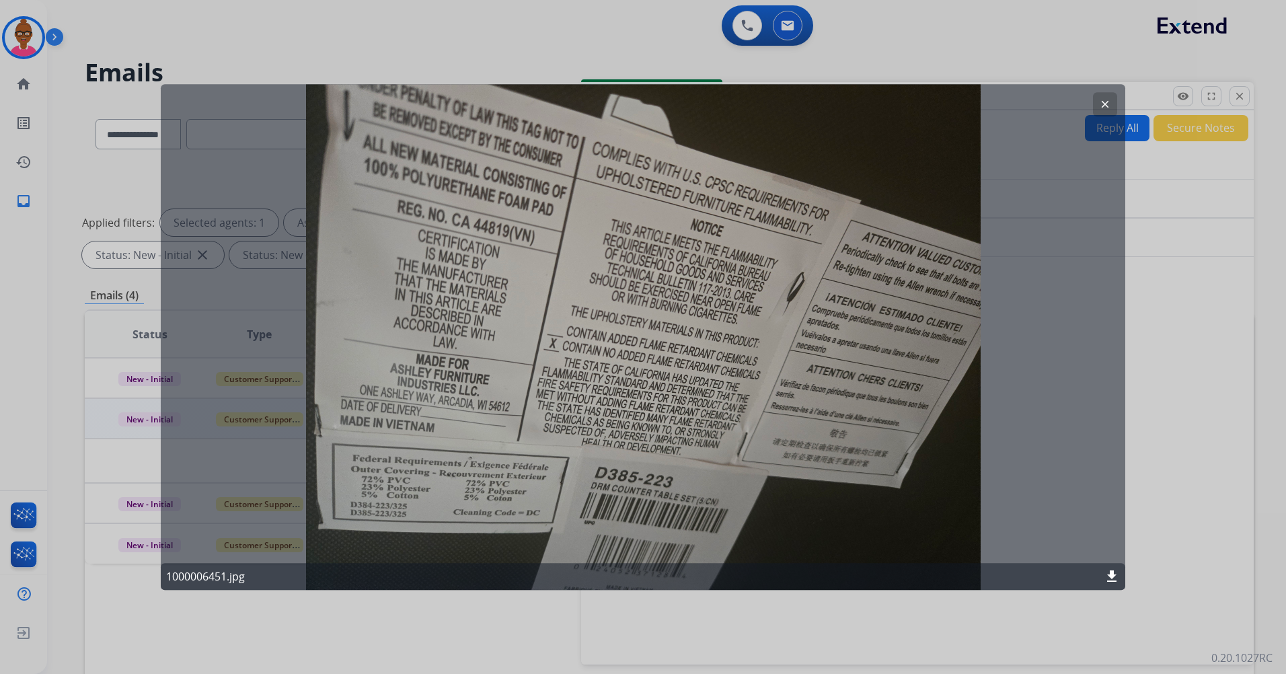
click at [1112, 100] on button "clear" at bounding box center [1105, 104] width 24 height 24
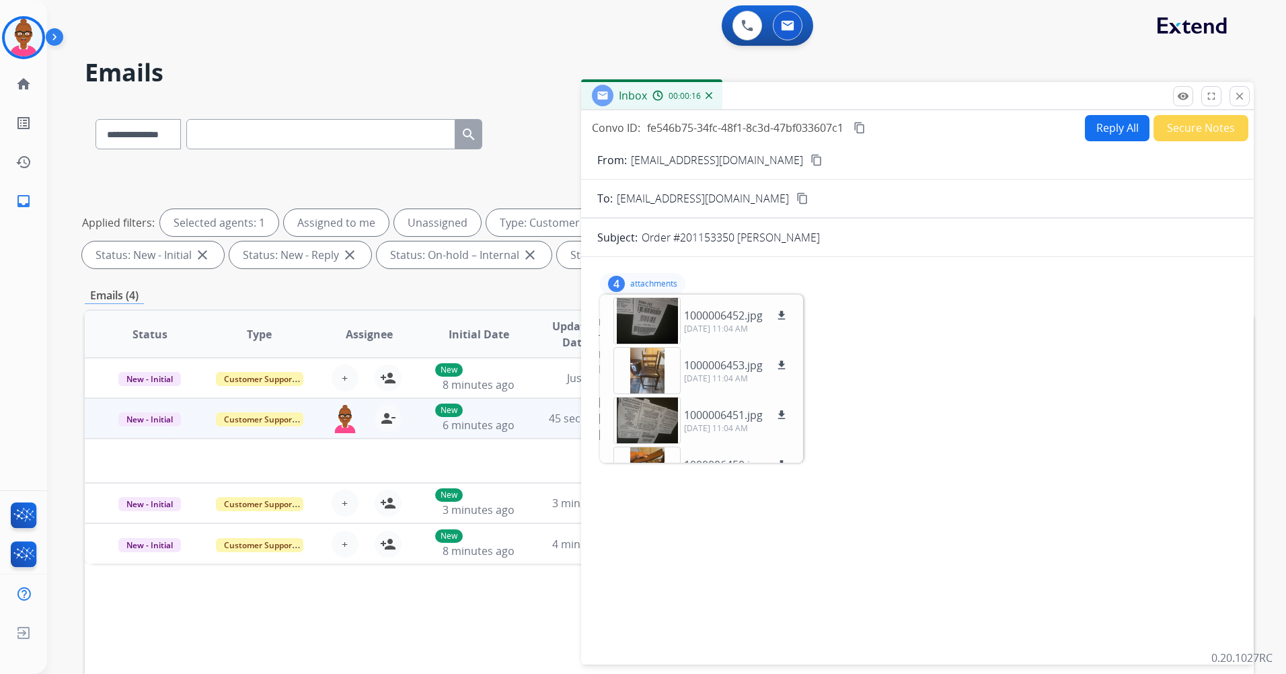
click at [811, 163] on mat-icon "content_copy" at bounding box center [817, 160] width 12 height 12
click at [634, 387] on div at bounding box center [647, 370] width 67 height 47
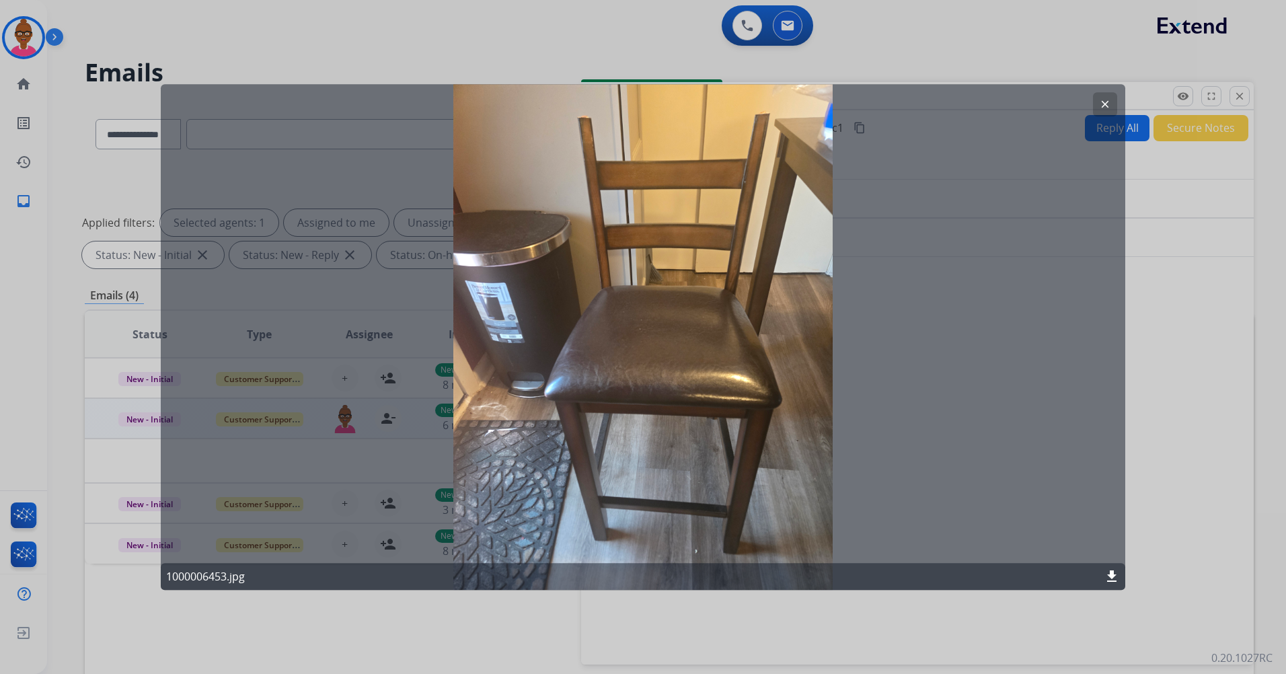
click at [1162, 344] on div at bounding box center [643, 337] width 1286 height 674
click at [1162, 344] on div "To: support@extend.com" at bounding box center [918, 338] width 638 height 13
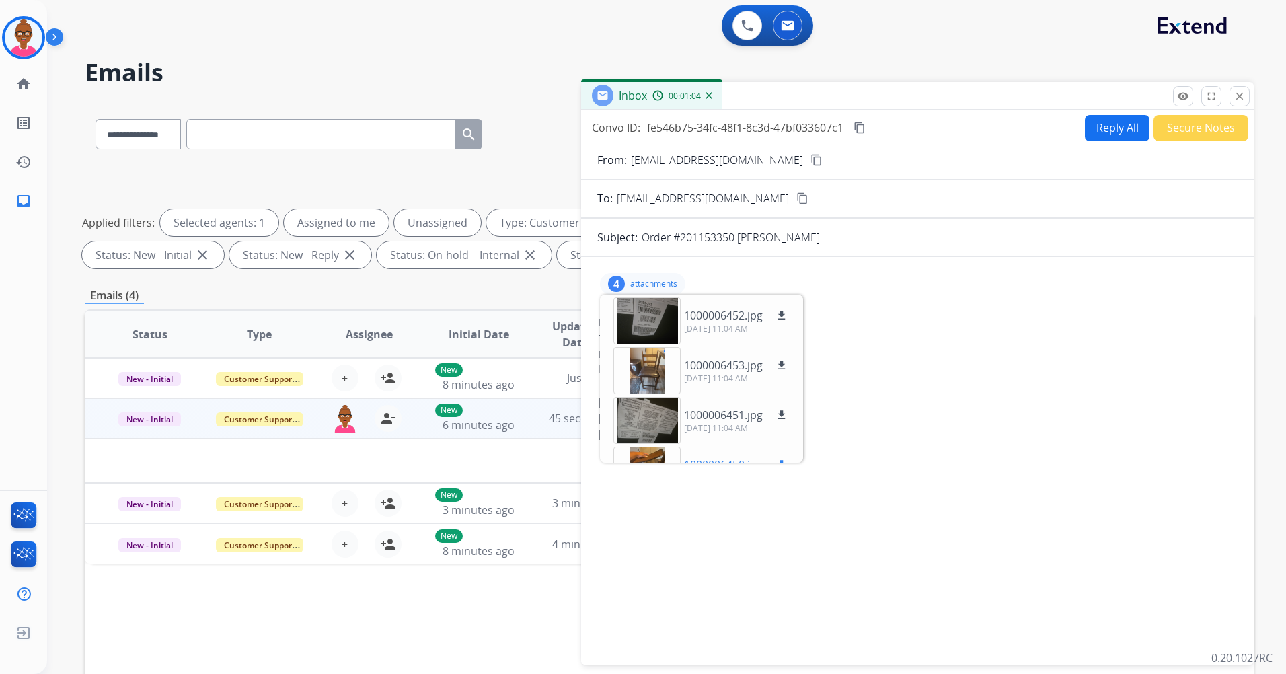
click at [666, 456] on div at bounding box center [647, 470] width 67 height 47
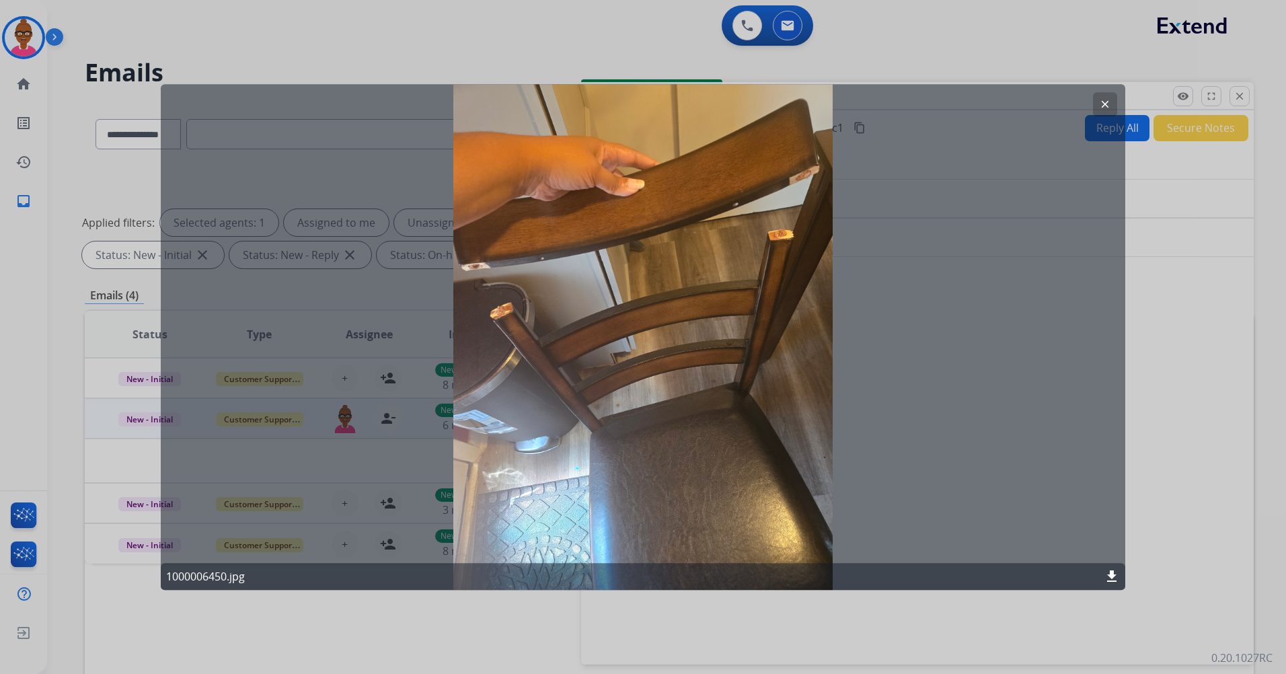
click at [1150, 317] on div at bounding box center [643, 337] width 1286 height 674
drag, startPoint x: 1150, startPoint y: 317, endPoint x: 1125, endPoint y: 281, distance: 43.1
click at [1150, 317] on div "From: brookemcgill09@gmail.com" at bounding box center [918, 322] width 638 height 13
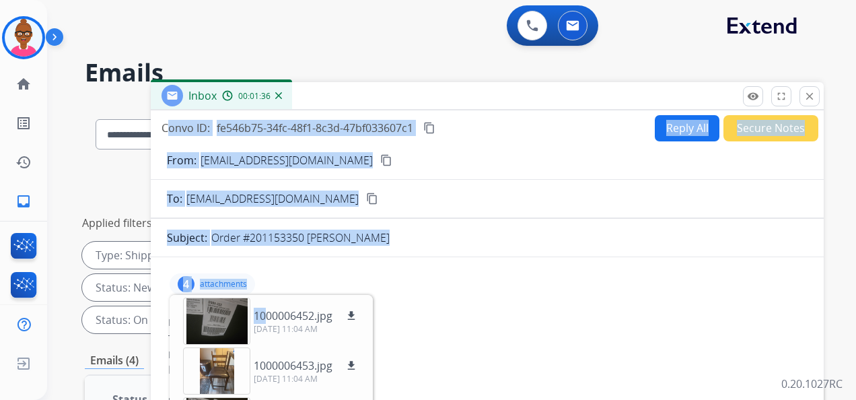
drag, startPoint x: 264, startPoint y: 313, endPoint x: 180, endPoint y: 153, distance: 180.3
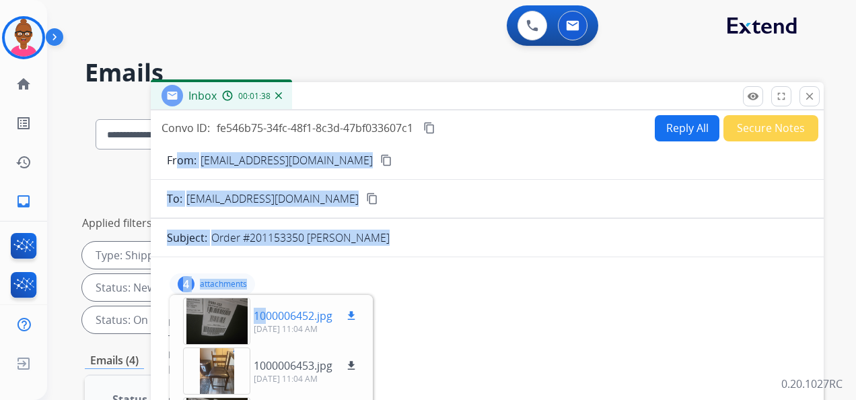
click at [357, 318] on mat-icon "download" at bounding box center [351, 315] width 12 height 12
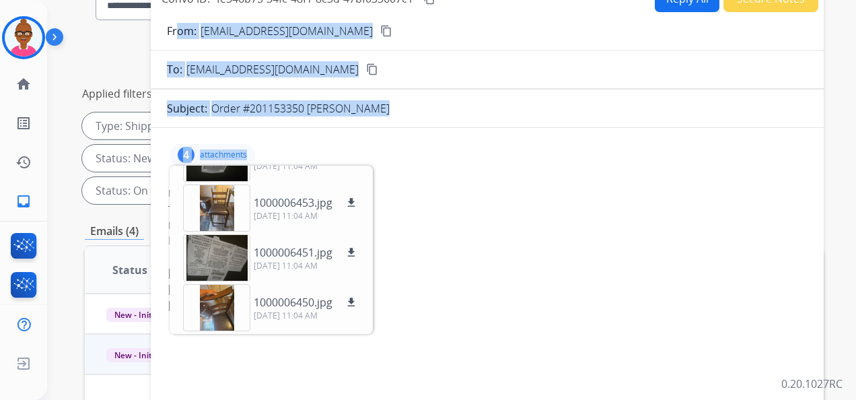
scroll to position [135, 0]
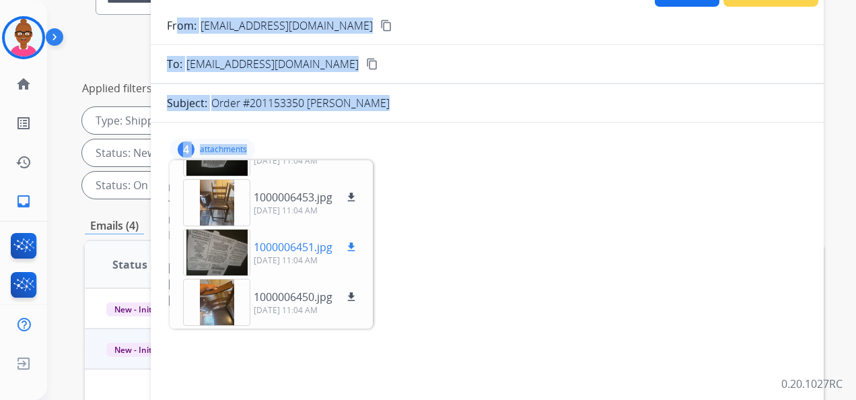
click at [353, 244] on mat-icon "download" at bounding box center [351, 247] width 12 height 12
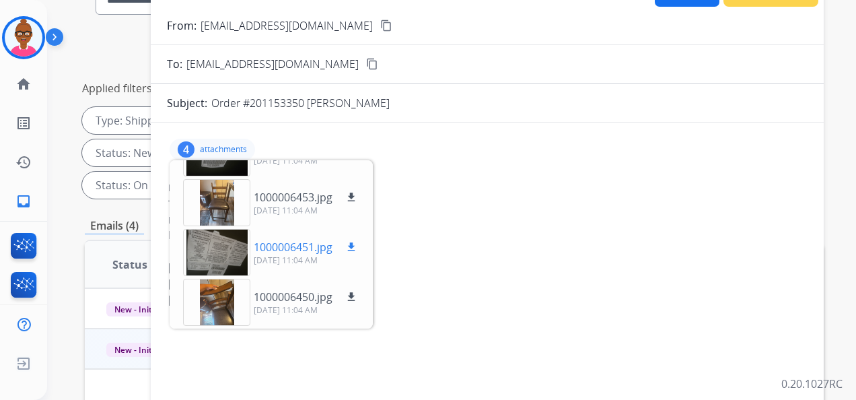
drag, startPoint x: 353, startPoint y: 244, endPoint x: 319, endPoint y: 245, distance: 34.3
click at [319, 245] on p "1000006451.jpg" at bounding box center [293, 247] width 79 height 16
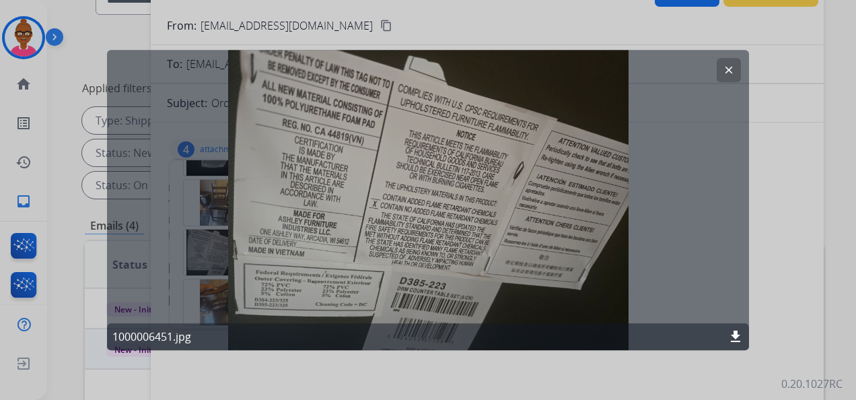
click at [799, 174] on div at bounding box center [428, 200] width 856 height 400
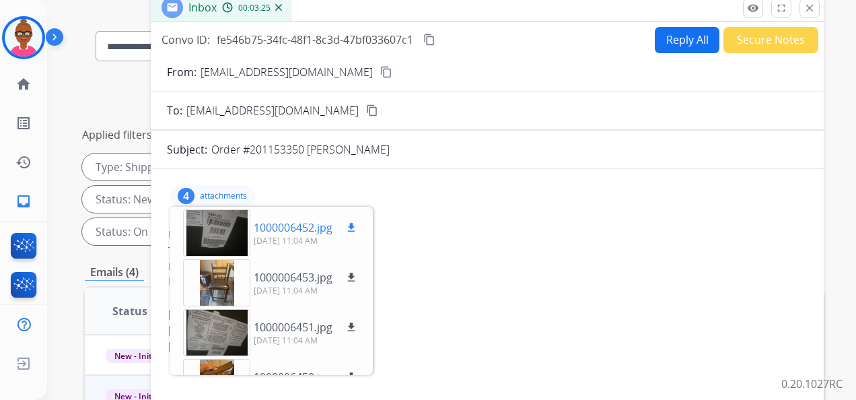
scroll to position [67, 0]
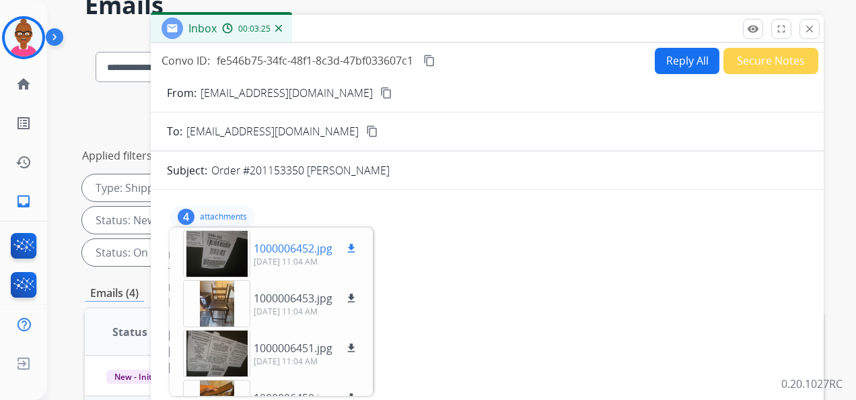
click at [217, 266] on div at bounding box center [216, 253] width 67 height 47
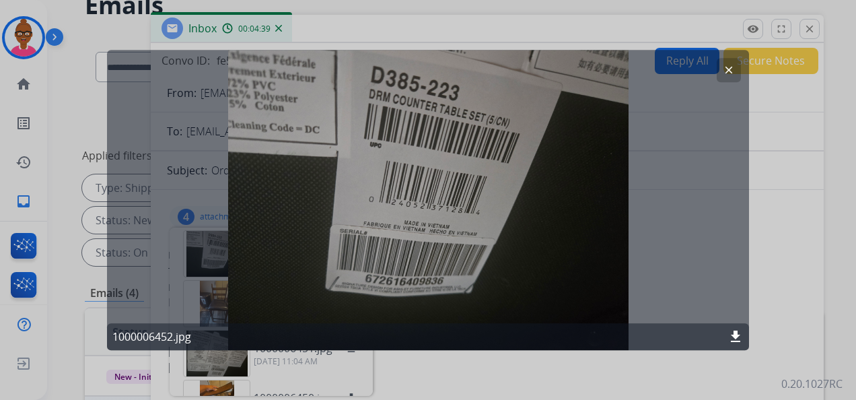
click at [722, 69] on button "clear" at bounding box center [728, 70] width 24 height 24
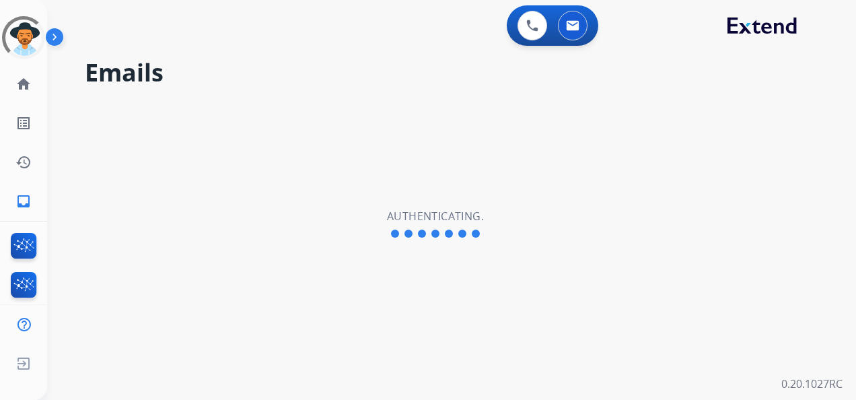
select select "**********"
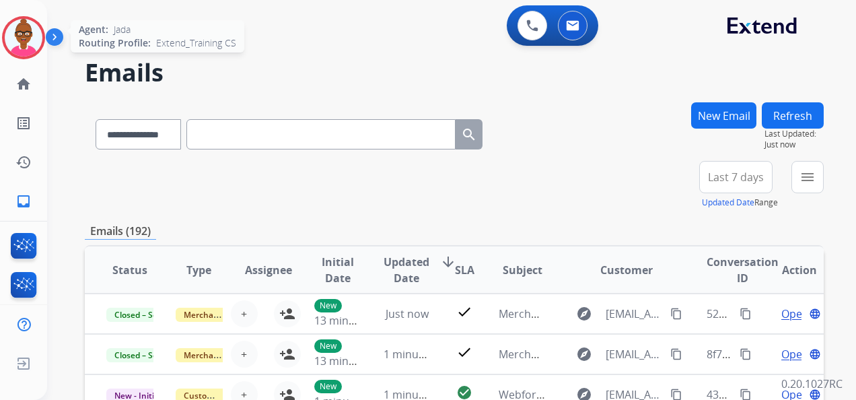
click at [15, 39] on img at bounding box center [24, 38] width 38 height 38
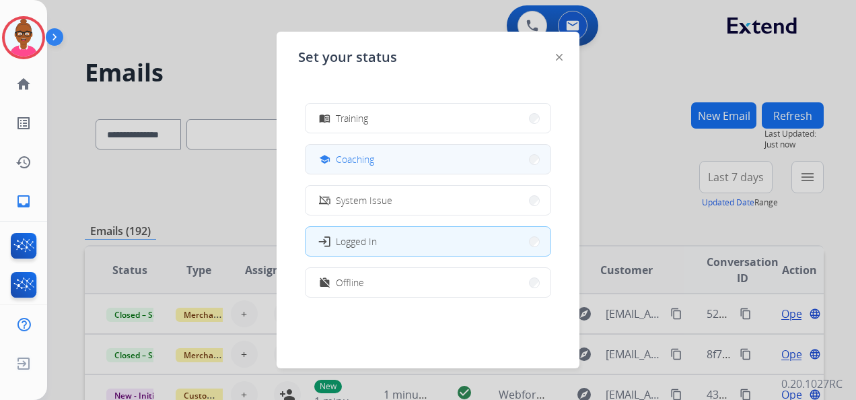
scroll to position [213, 0]
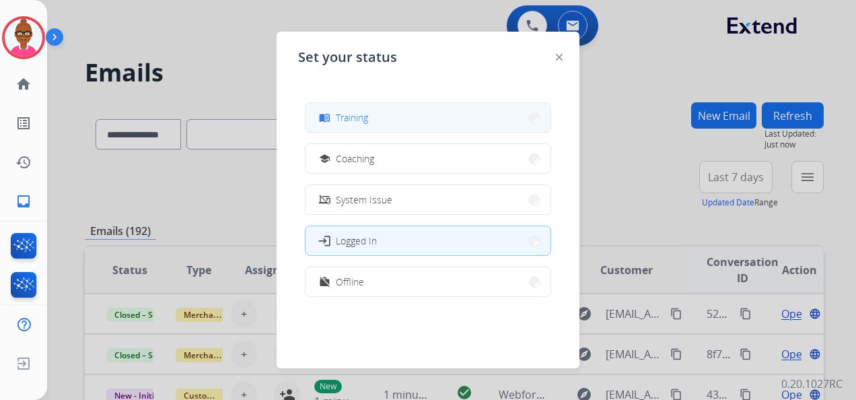
click at [375, 131] on div "menu_book Training" at bounding box center [428, 117] width 246 height 30
click at [406, 122] on button "menu_book Training" at bounding box center [427, 117] width 245 height 29
click at [406, 122] on input "text" at bounding box center [320, 134] width 269 height 30
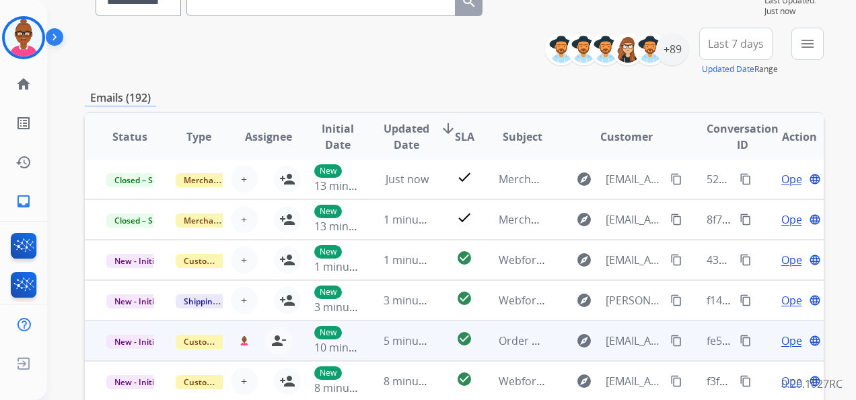
scroll to position [0, 0]
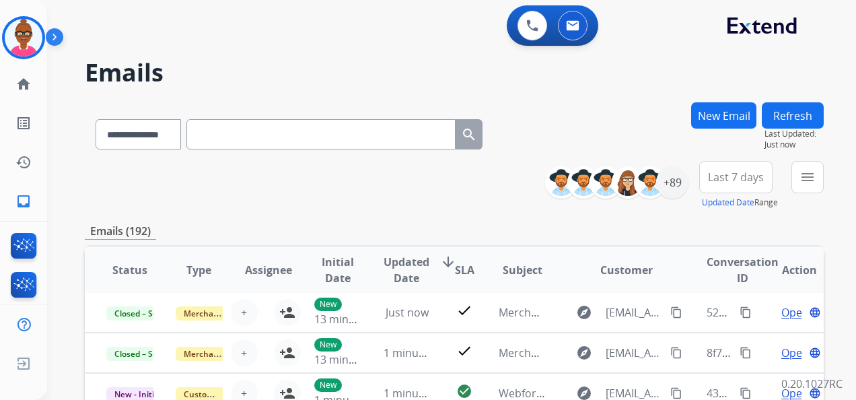
click at [741, 178] on span "Last 7 days" at bounding box center [736, 176] width 56 height 5
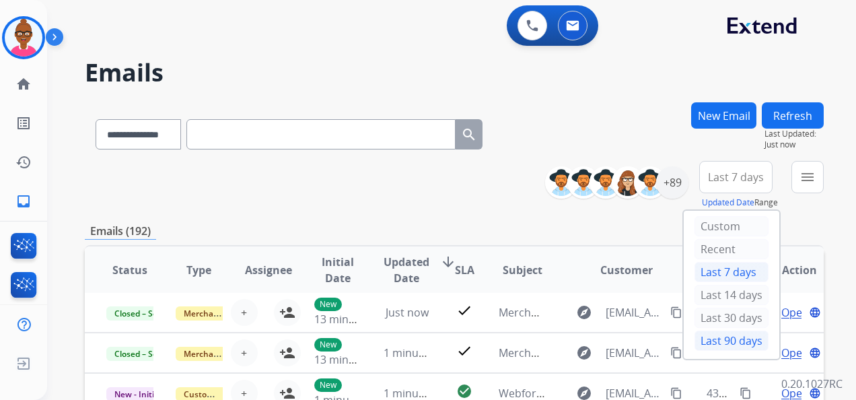
click at [728, 339] on div "Last 90 days" at bounding box center [731, 340] width 74 height 20
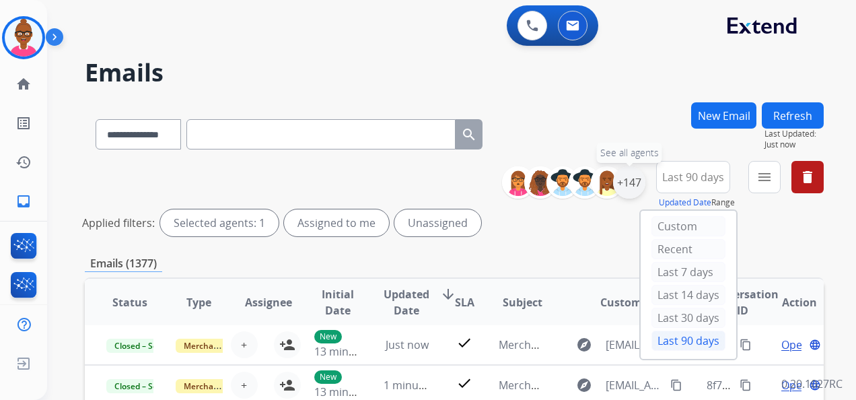
click at [622, 185] on div "+147" at bounding box center [629, 182] width 32 height 32
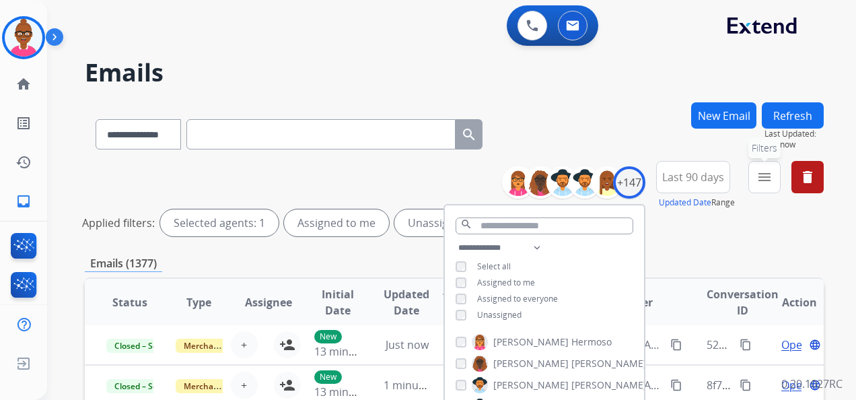
click at [757, 188] on button "menu Filters" at bounding box center [764, 177] width 32 height 32
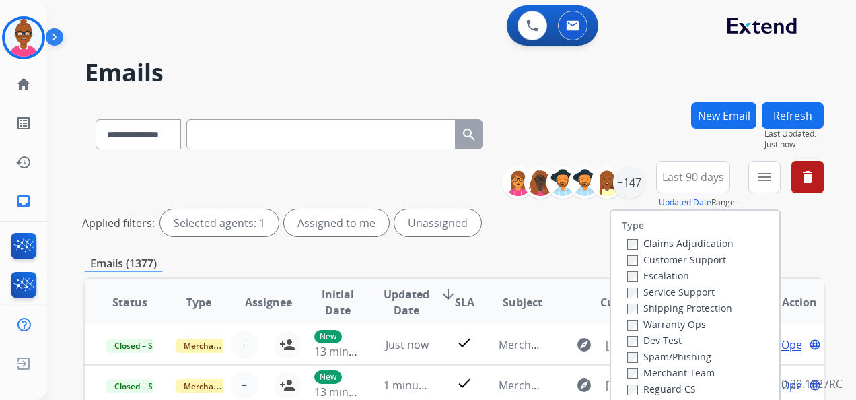
click at [629, 262] on label "Customer Support" at bounding box center [676, 259] width 99 height 13
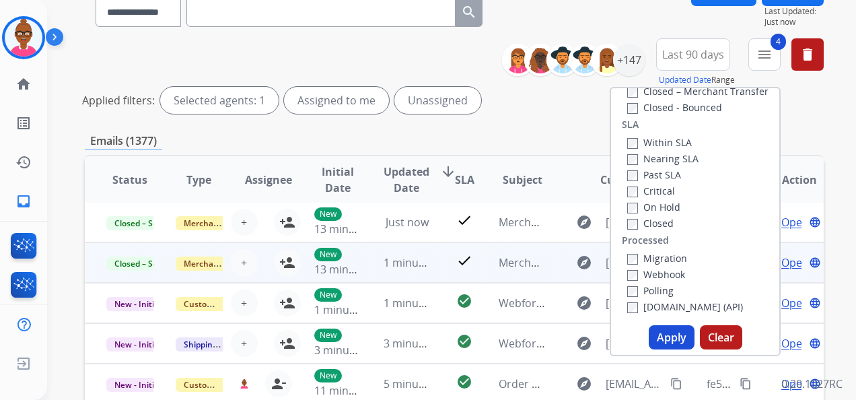
scroll to position [135, 0]
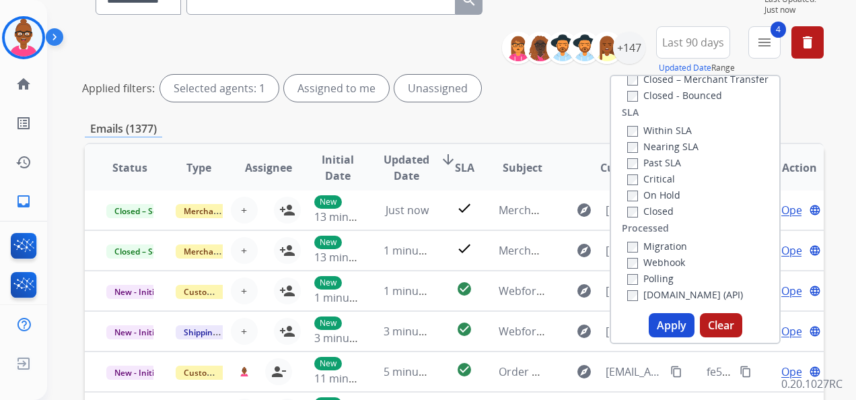
click at [667, 324] on button "Apply" at bounding box center [672, 325] width 46 height 24
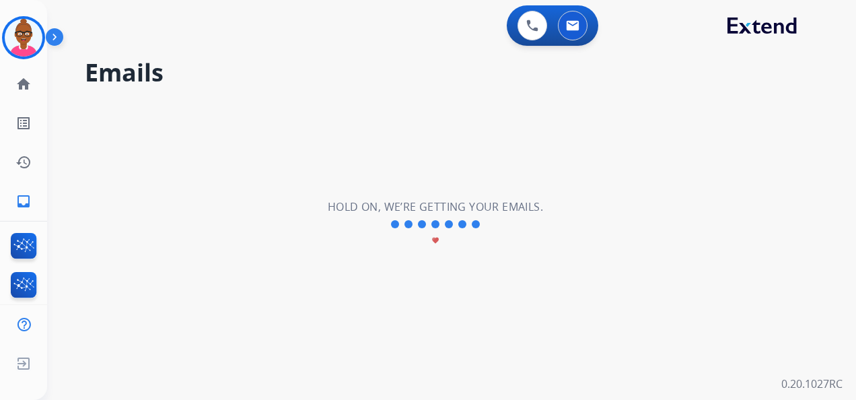
scroll to position [0, 0]
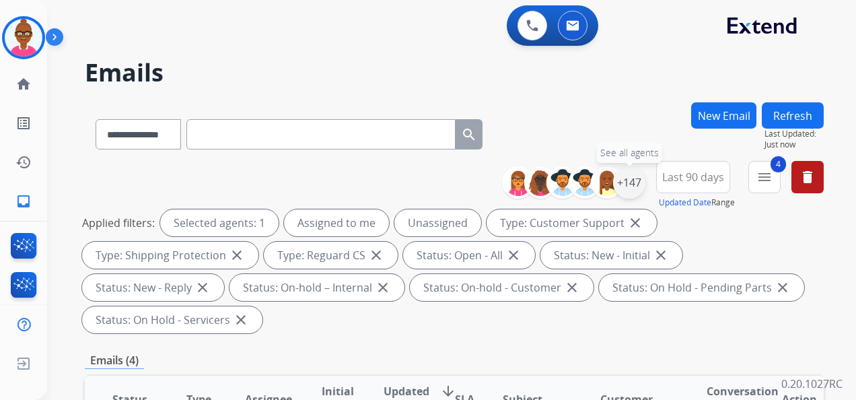
click at [630, 184] on div "+147" at bounding box center [629, 182] width 32 height 32
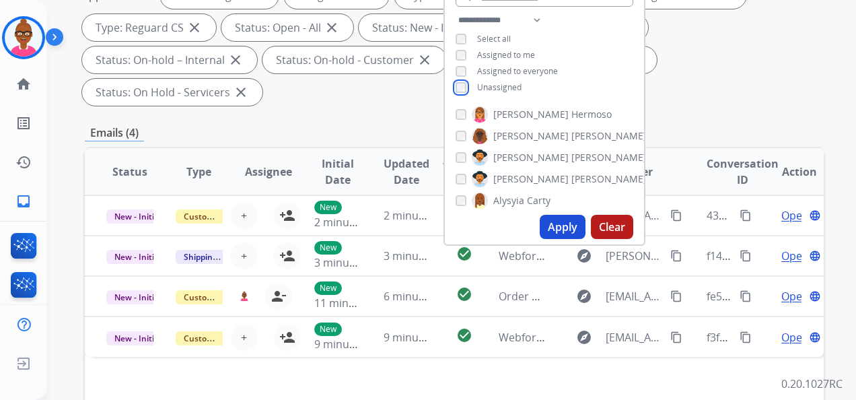
scroll to position [269, 0]
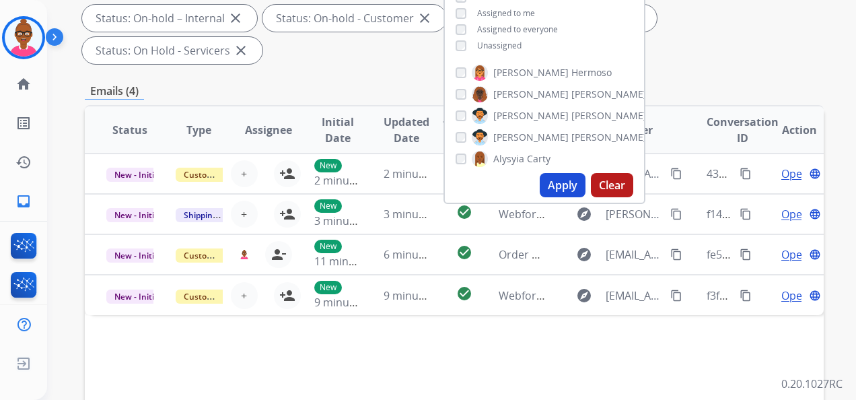
click at [560, 185] on button "Apply" at bounding box center [563, 185] width 46 height 24
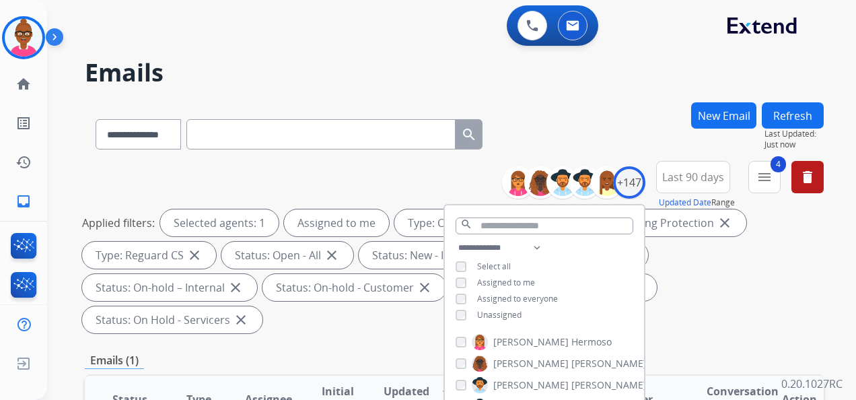
click at [427, 178] on div "**********" at bounding box center [454, 250] width 739 height 178
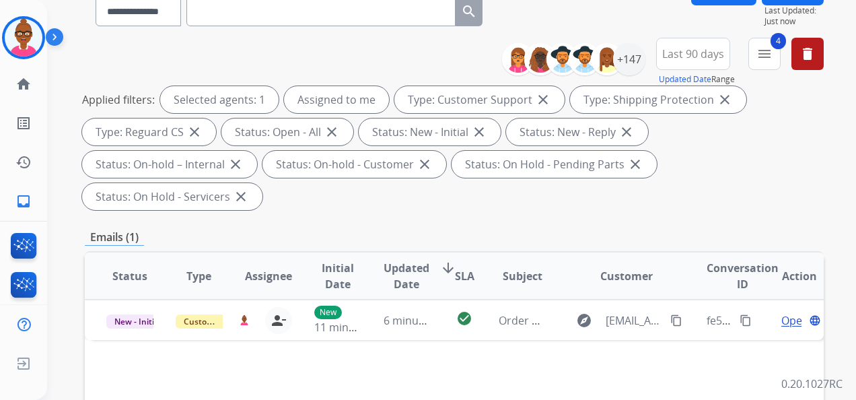
scroll to position [269, 0]
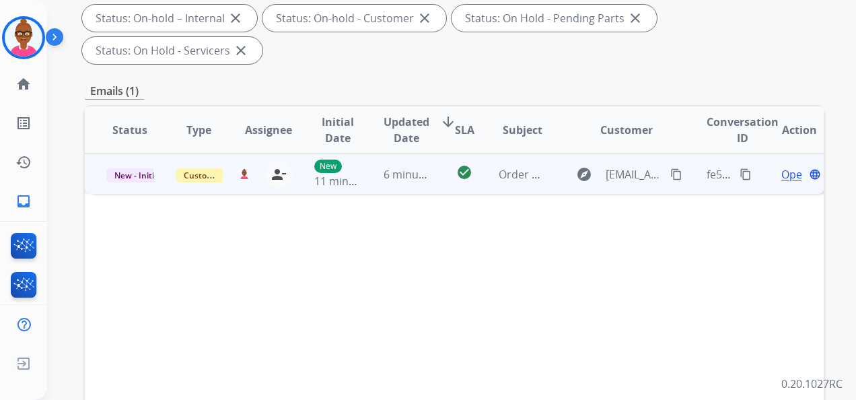
click at [781, 175] on span "Open" at bounding box center [795, 174] width 28 height 16
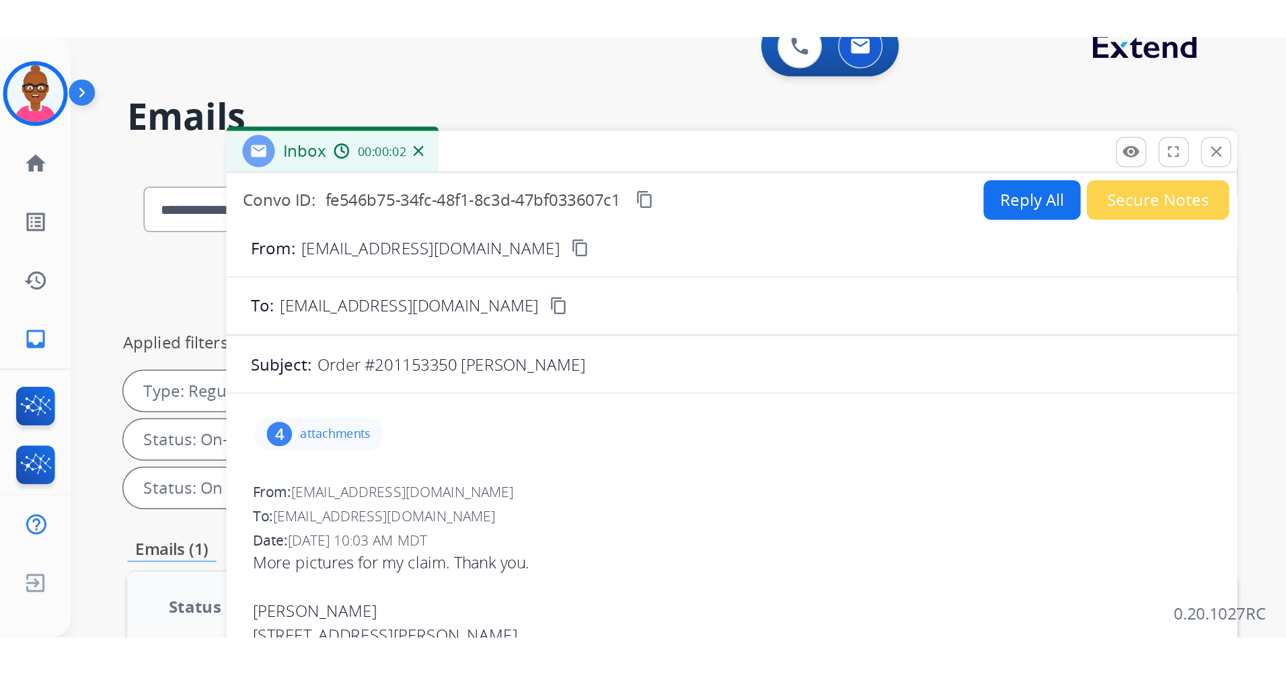
scroll to position [0, 0]
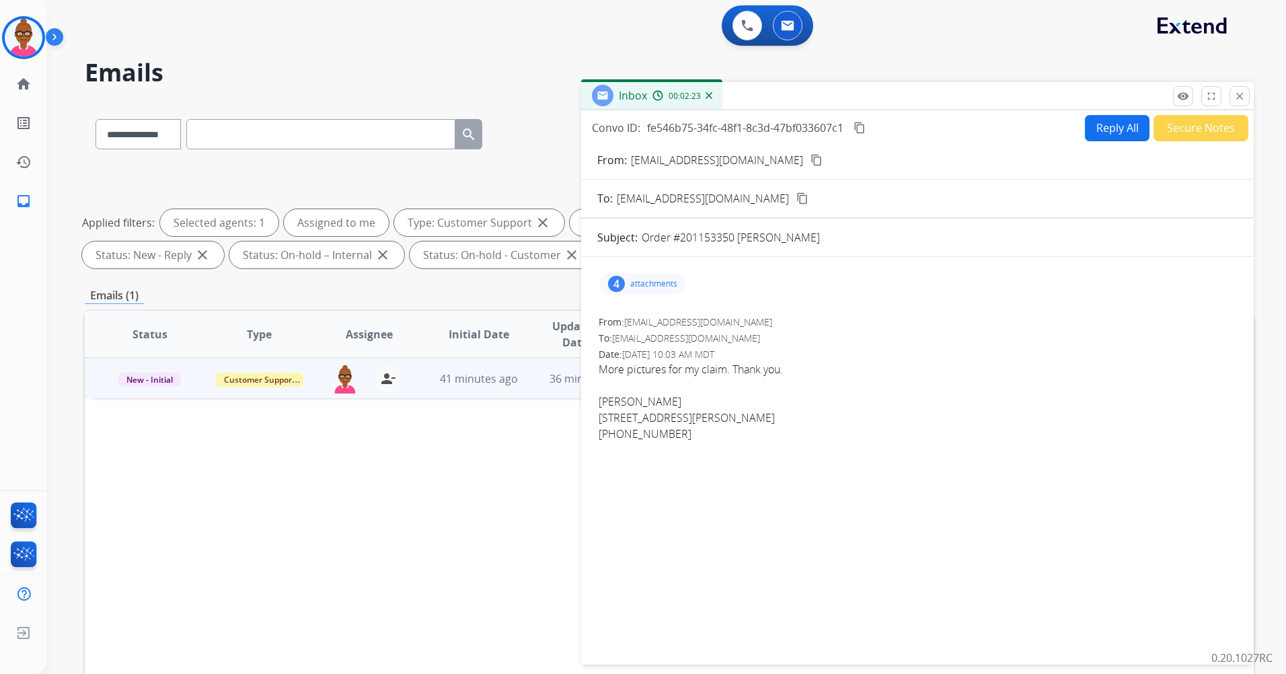
click at [669, 283] on p "attachments" at bounding box center [653, 284] width 47 height 11
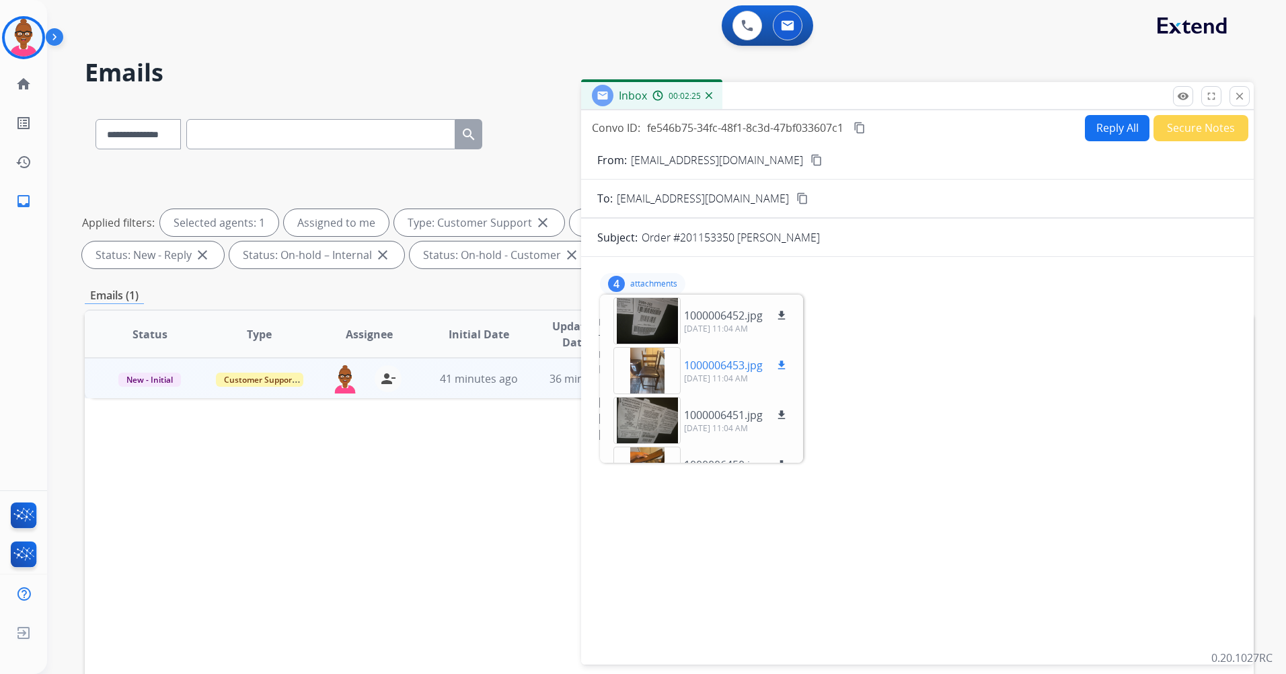
click at [784, 365] on mat-icon "download" at bounding box center [782, 365] width 12 height 12
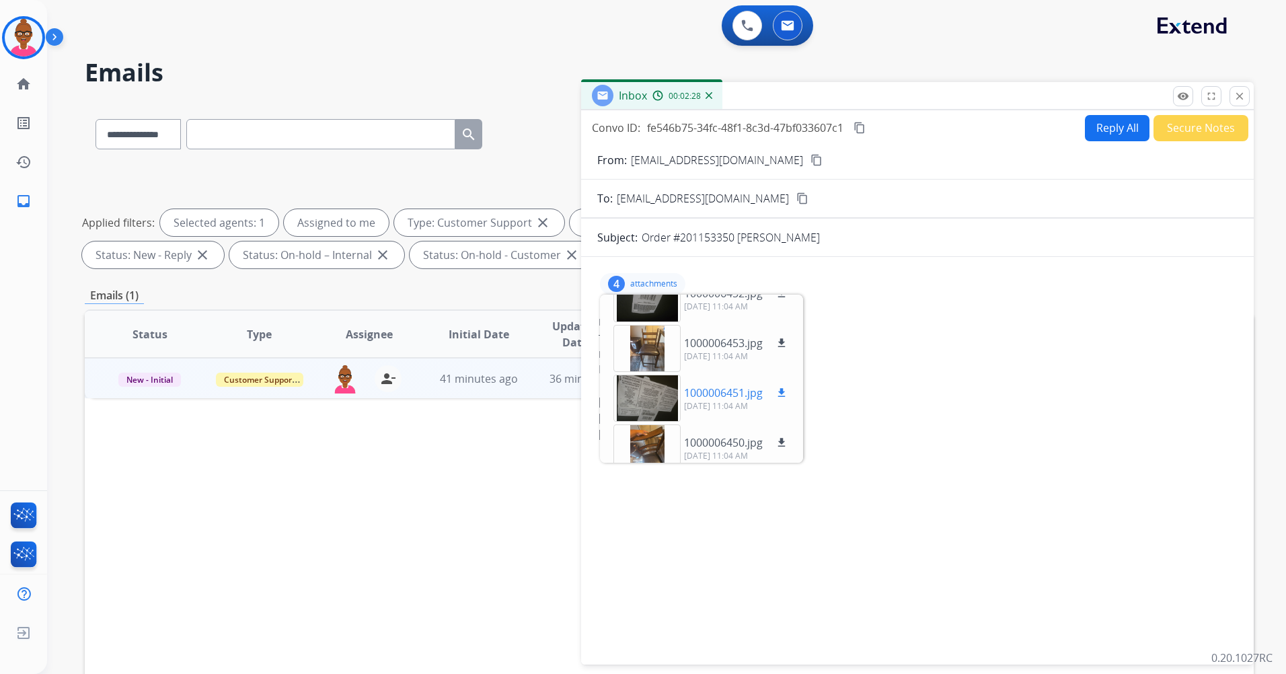
scroll to position [34, 0]
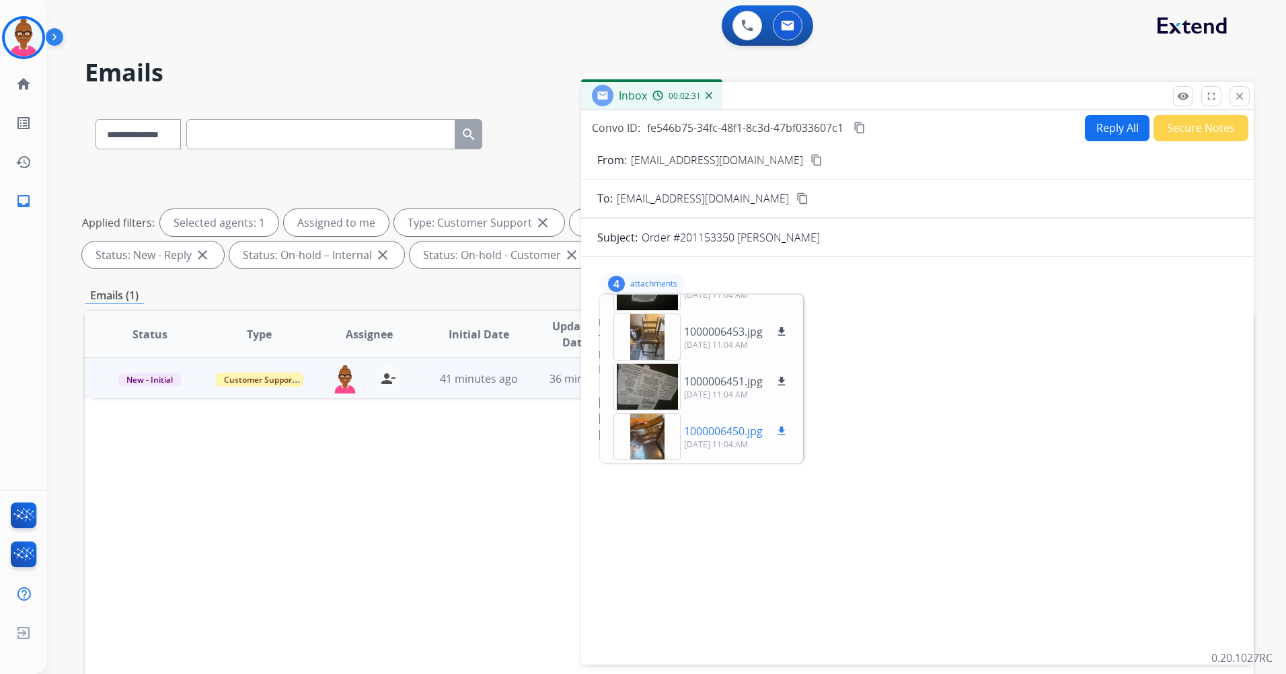
click at [779, 399] on mat-icon "download" at bounding box center [782, 431] width 12 height 12
click at [855, 126] on button "Reply All" at bounding box center [1117, 128] width 65 height 26
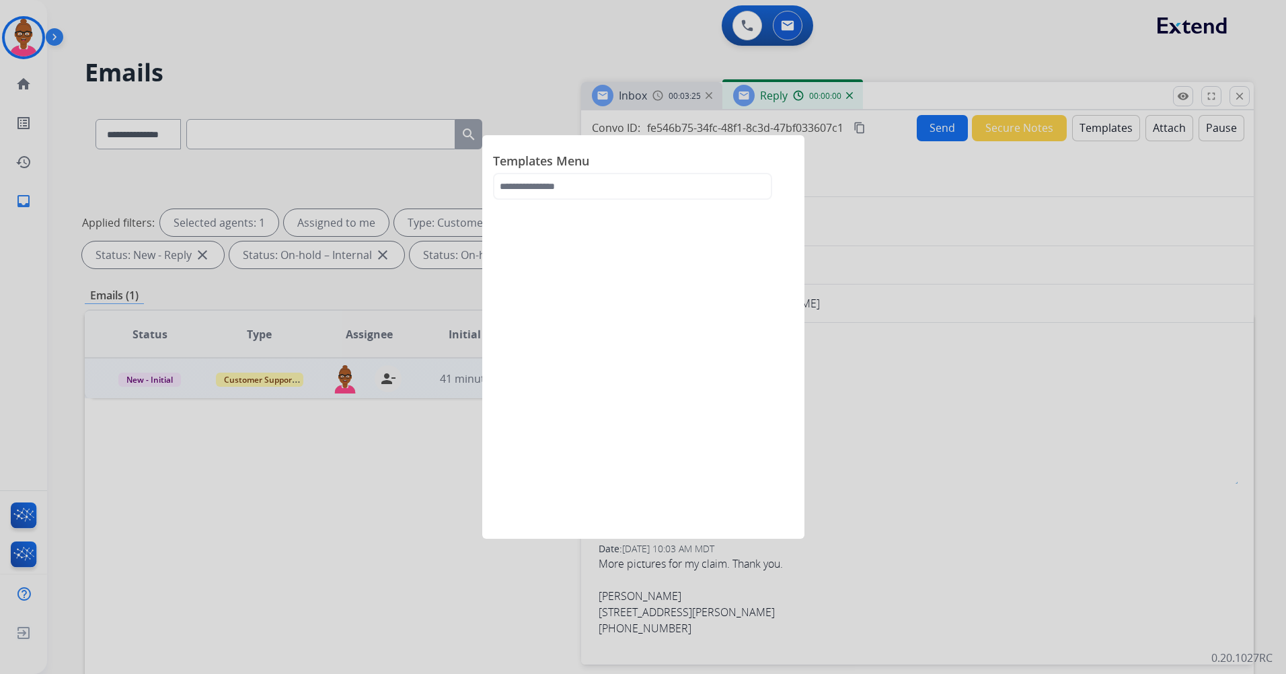
select select "**********"
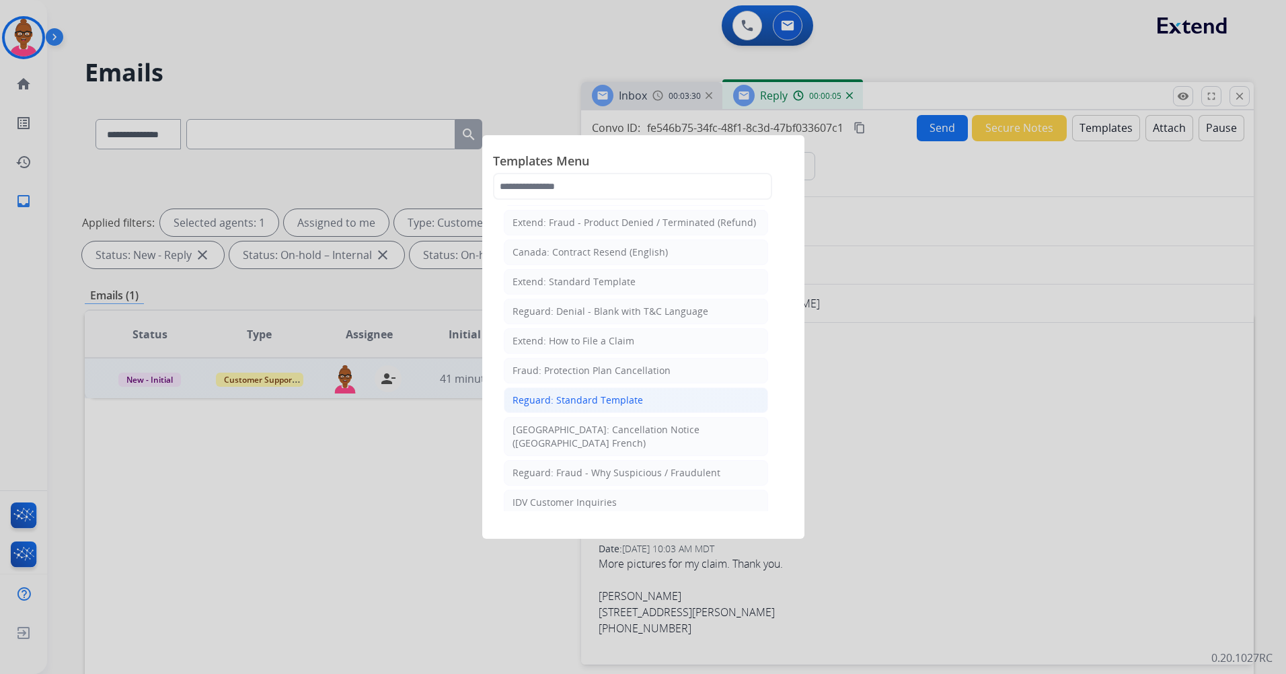
scroll to position [135, 0]
click at [654, 182] on input "text" at bounding box center [632, 186] width 279 height 27
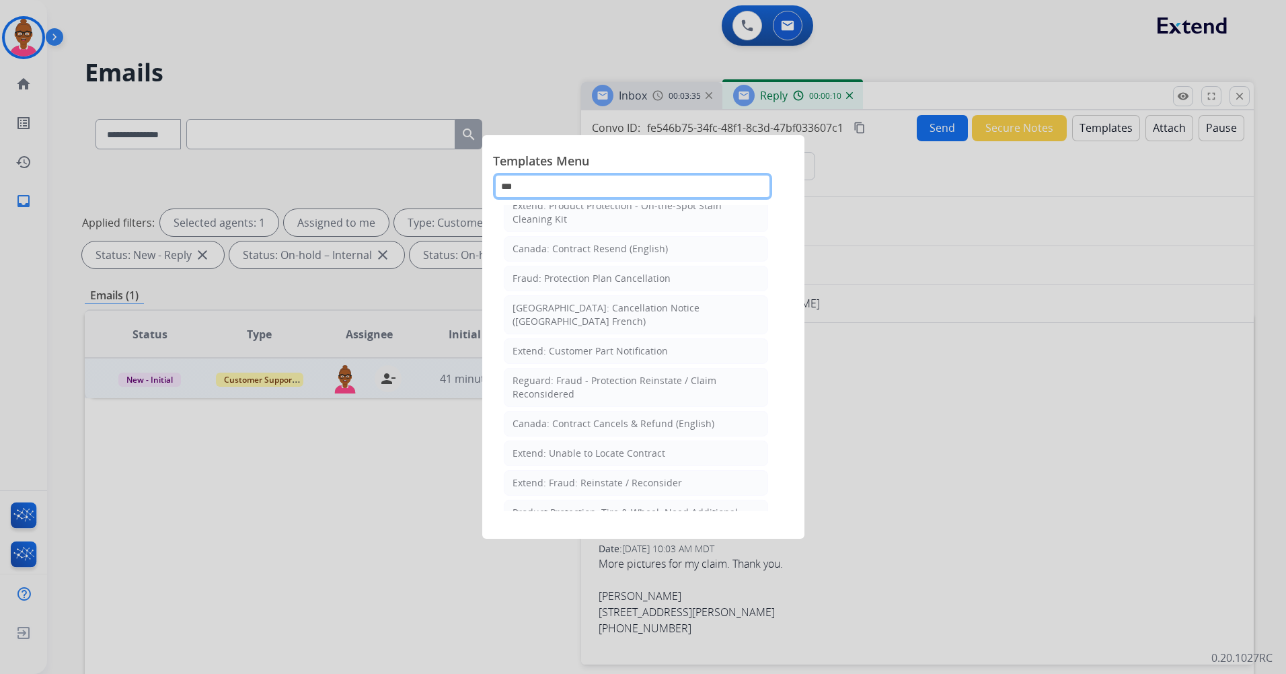
scroll to position [0, 0]
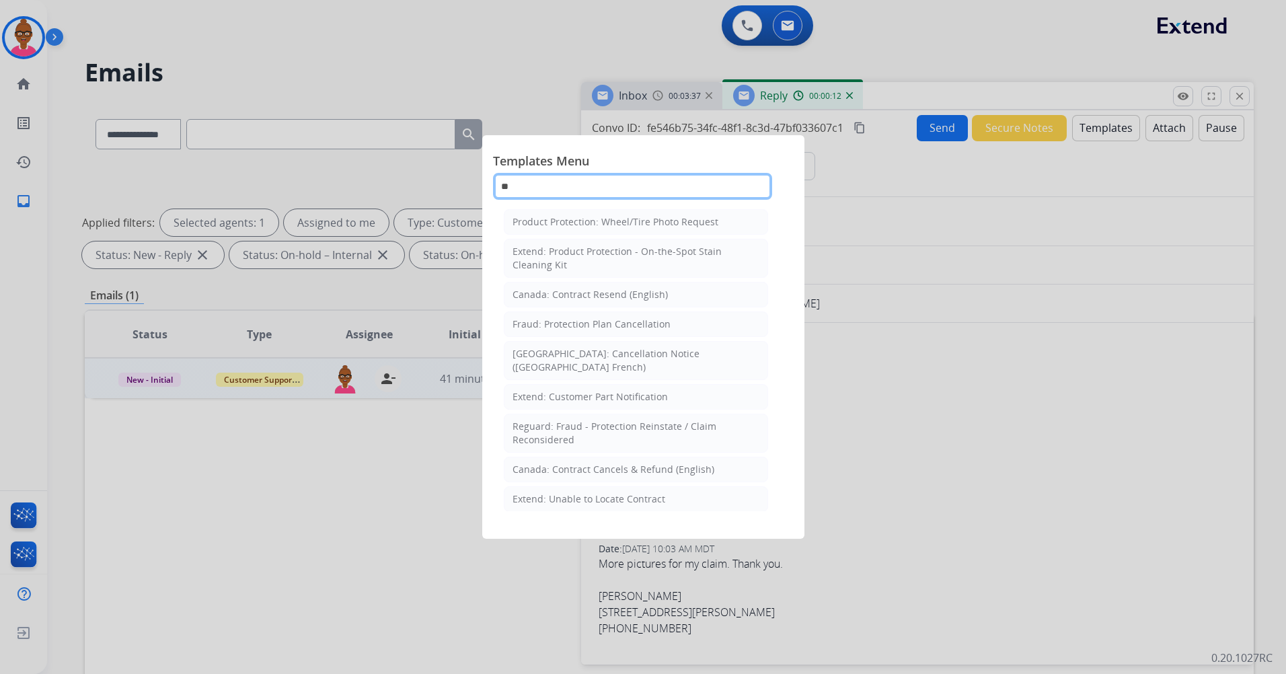
type input "*"
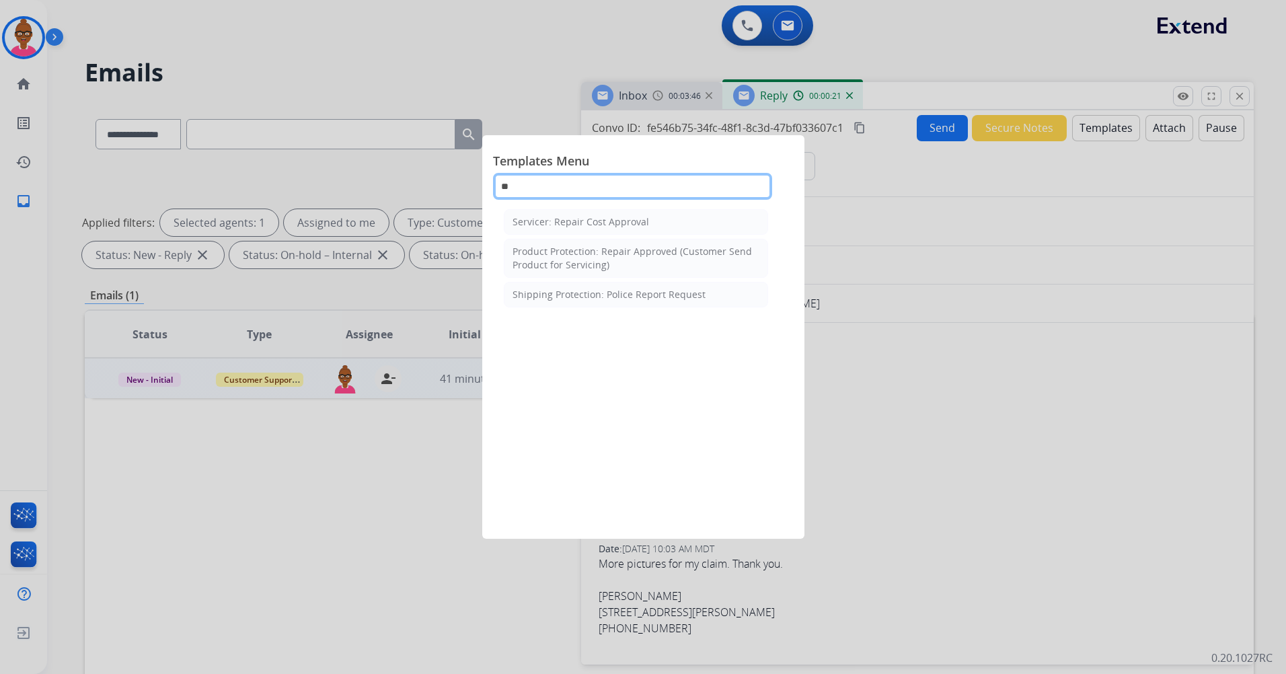
type input "*"
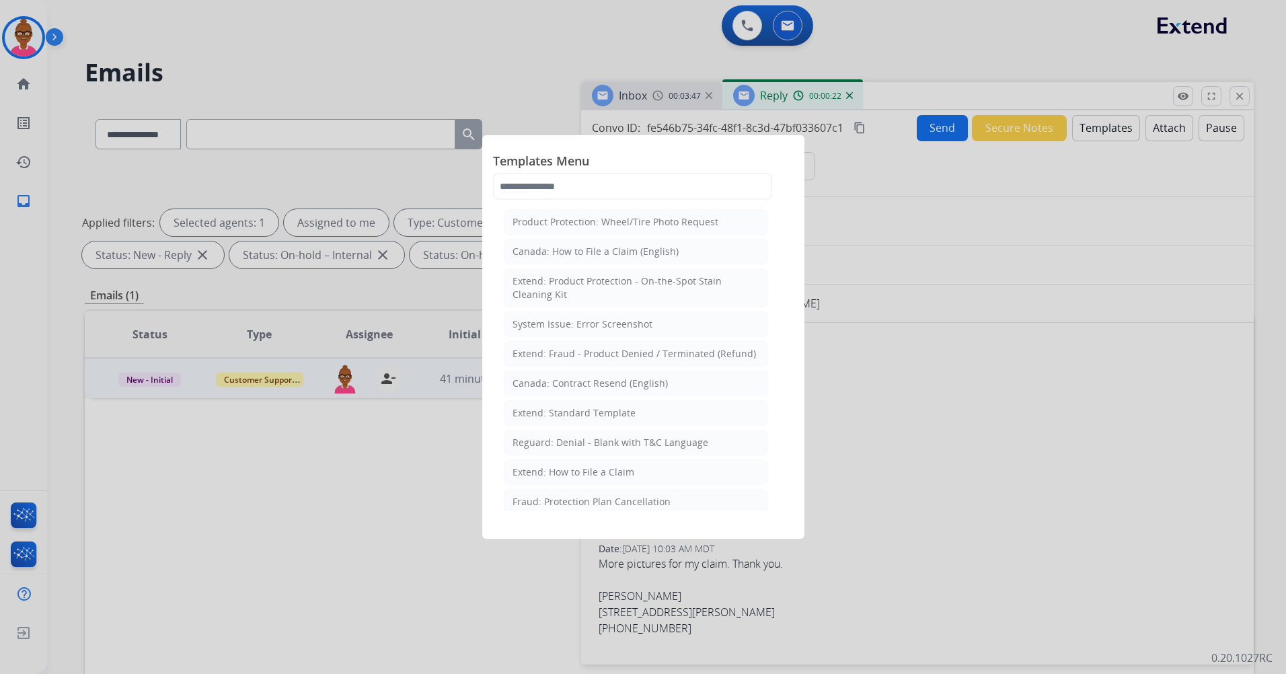
click at [855, 318] on div at bounding box center [643, 337] width 1286 height 674
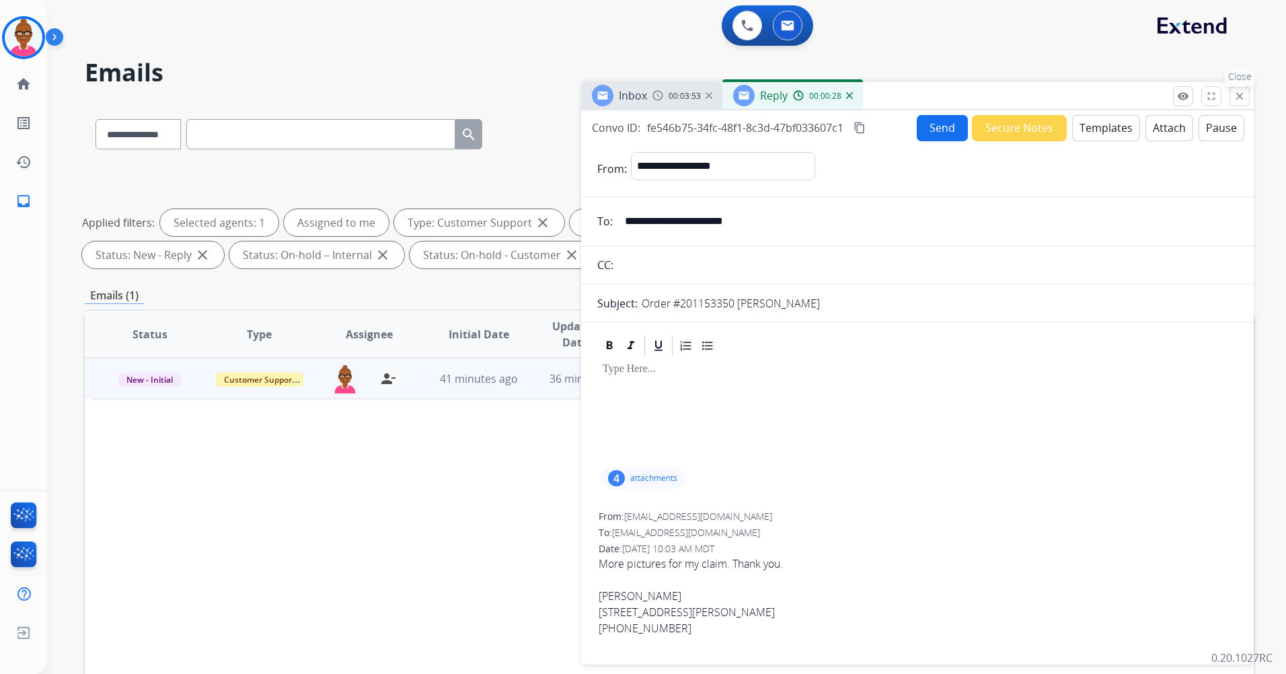
click at [855, 96] on button "close Close" at bounding box center [1240, 96] width 20 height 20
click at [855, 96] on div "**********" at bounding box center [650, 385] width 1207 height 674
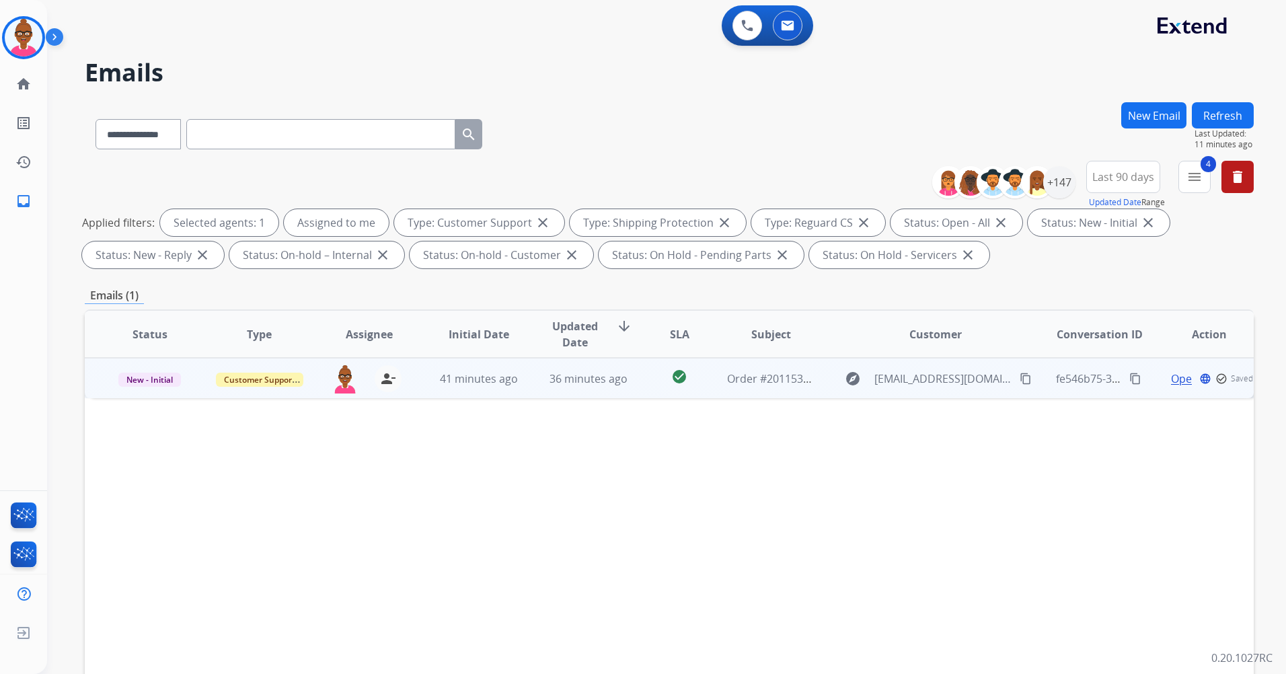
click at [855, 379] on span "Open" at bounding box center [1185, 379] width 28 height 16
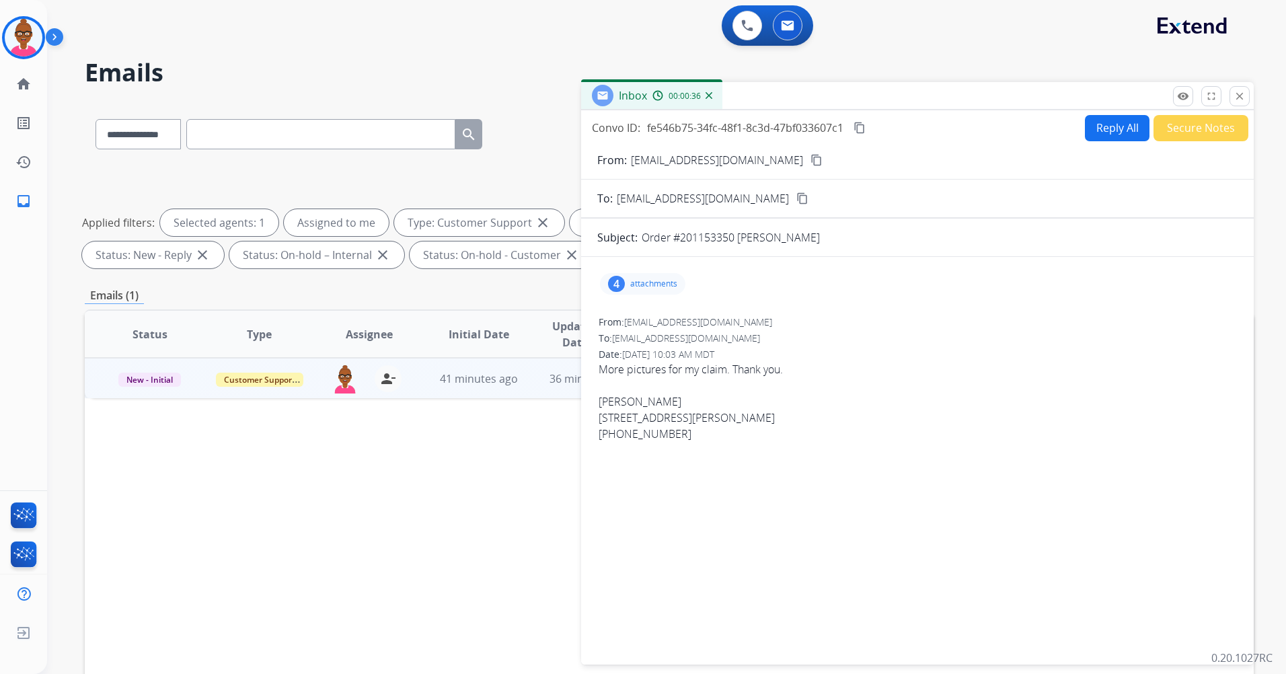
click at [855, 100] on button "close Close" at bounding box center [1240, 96] width 20 height 20
click at [855, 100] on div "**********" at bounding box center [650, 385] width 1207 height 674
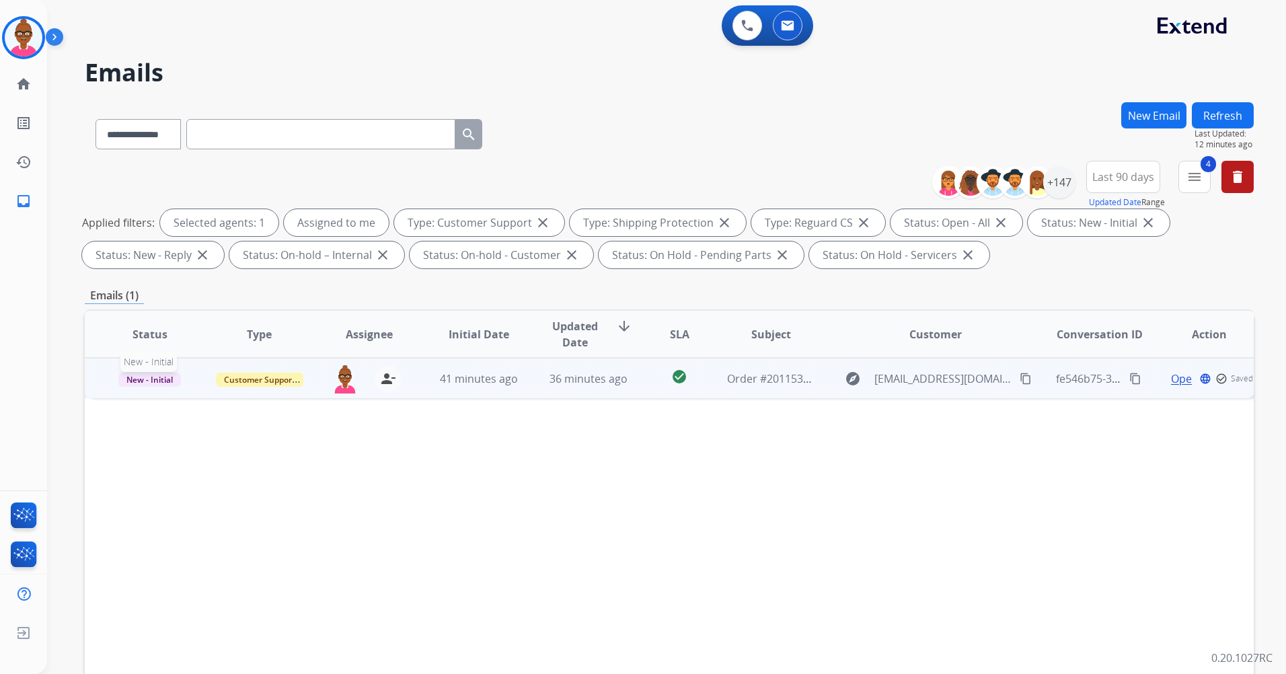
click at [161, 381] on span "New - Initial" at bounding box center [149, 380] width 63 height 14
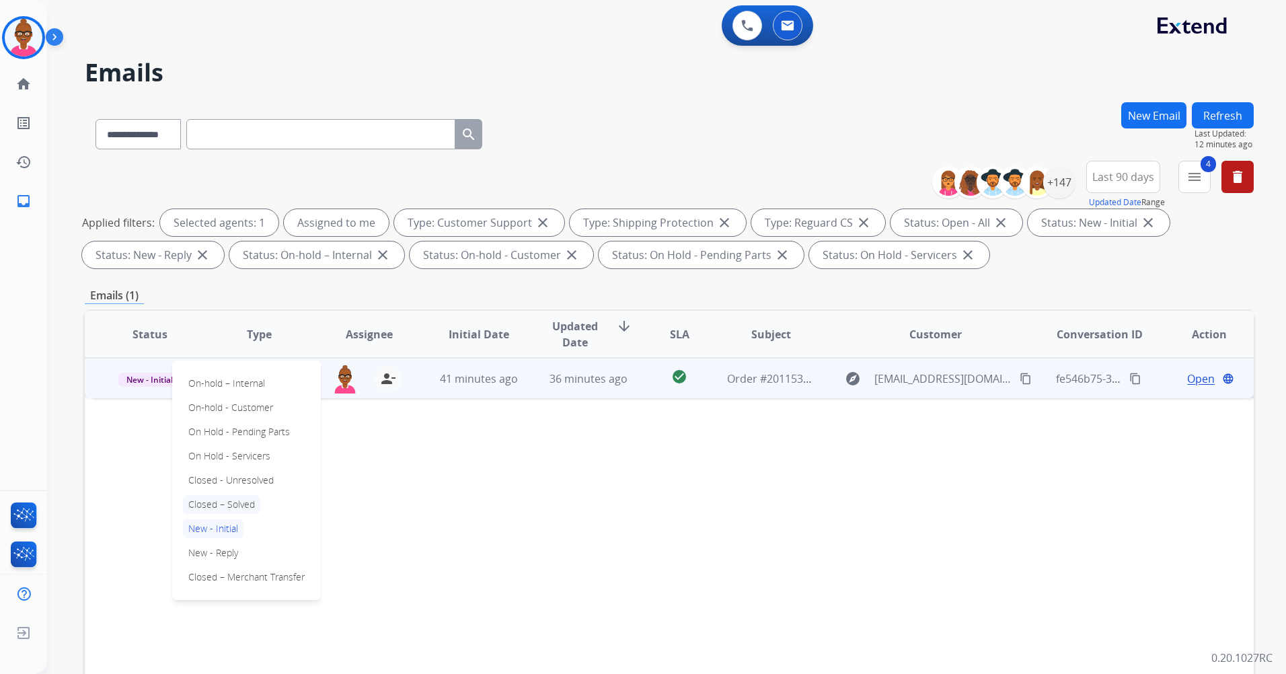
click at [256, 399] on p "Closed – Solved" at bounding box center [221, 504] width 77 height 19
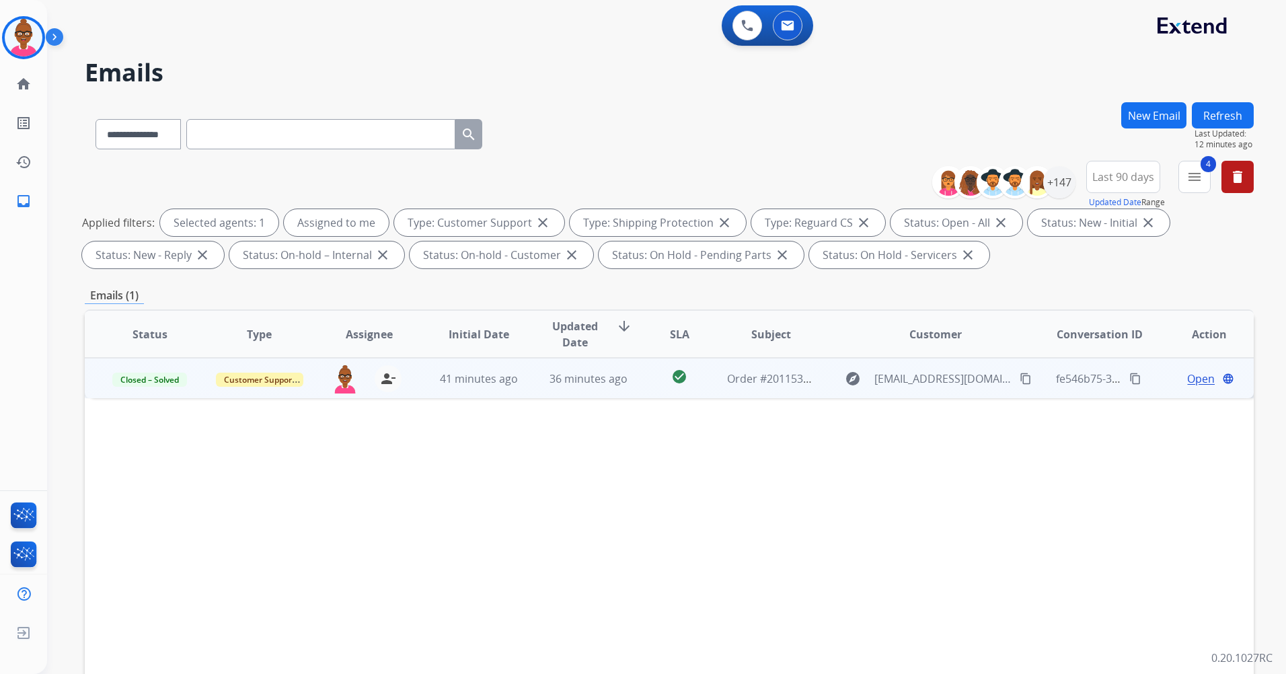
click at [855, 123] on button "Refresh" at bounding box center [1223, 115] width 62 height 26
click at [855, 123] on div "**********" at bounding box center [650, 385] width 1207 height 674
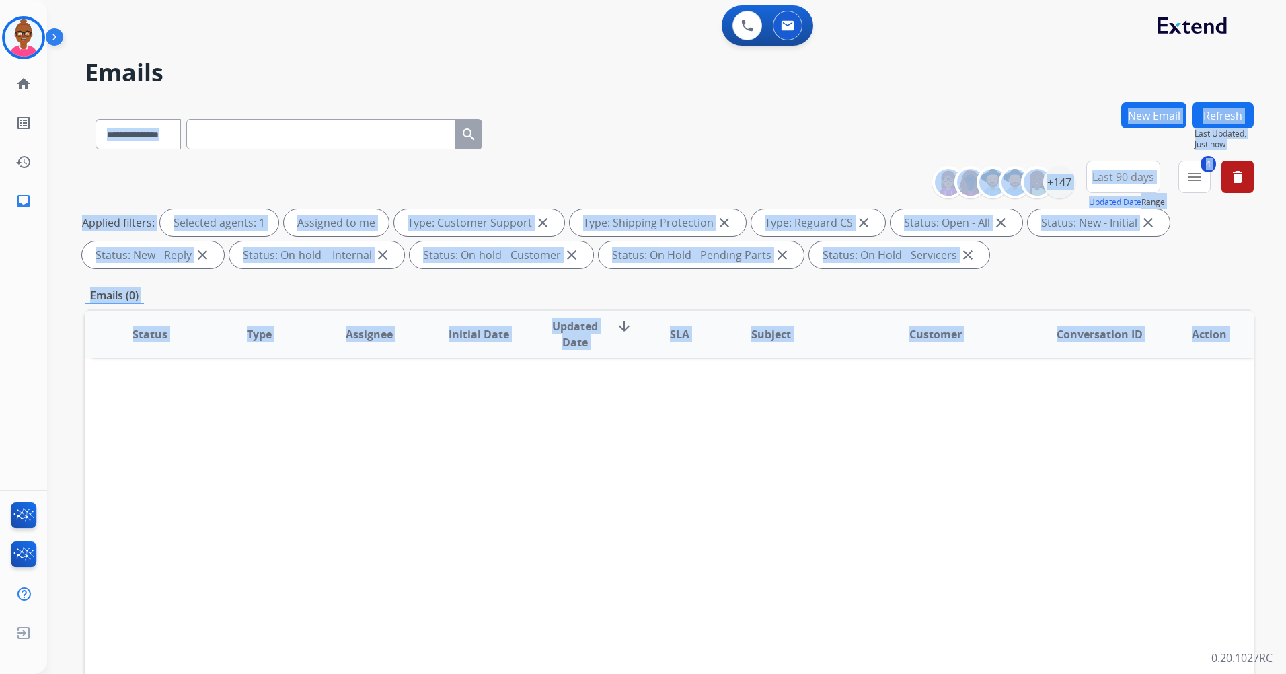
click at [736, 67] on h2 "Emails" at bounding box center [669, 72] width 1169 height 27
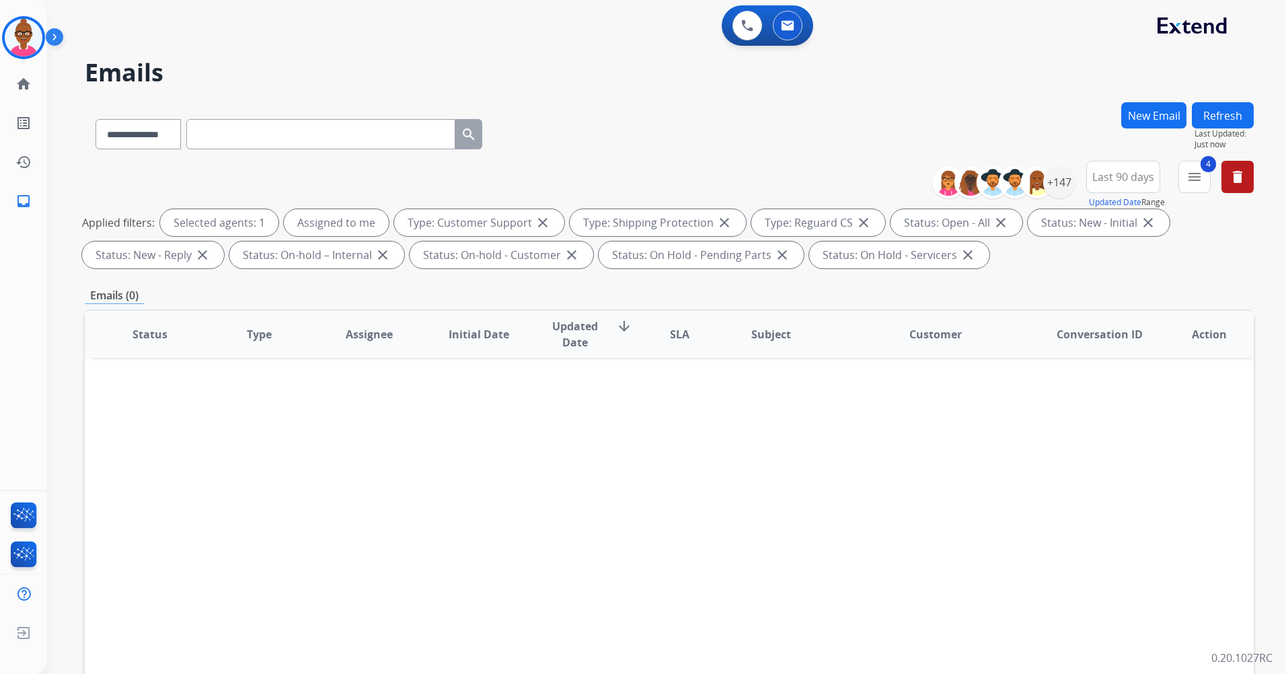
click at [855, 174] on span "Last 90 days" at bounding box center [1123, 176] width 62 height 5
click at [855, 184] on div "+147" at bounding box center [1059, 182] width 32 height 32
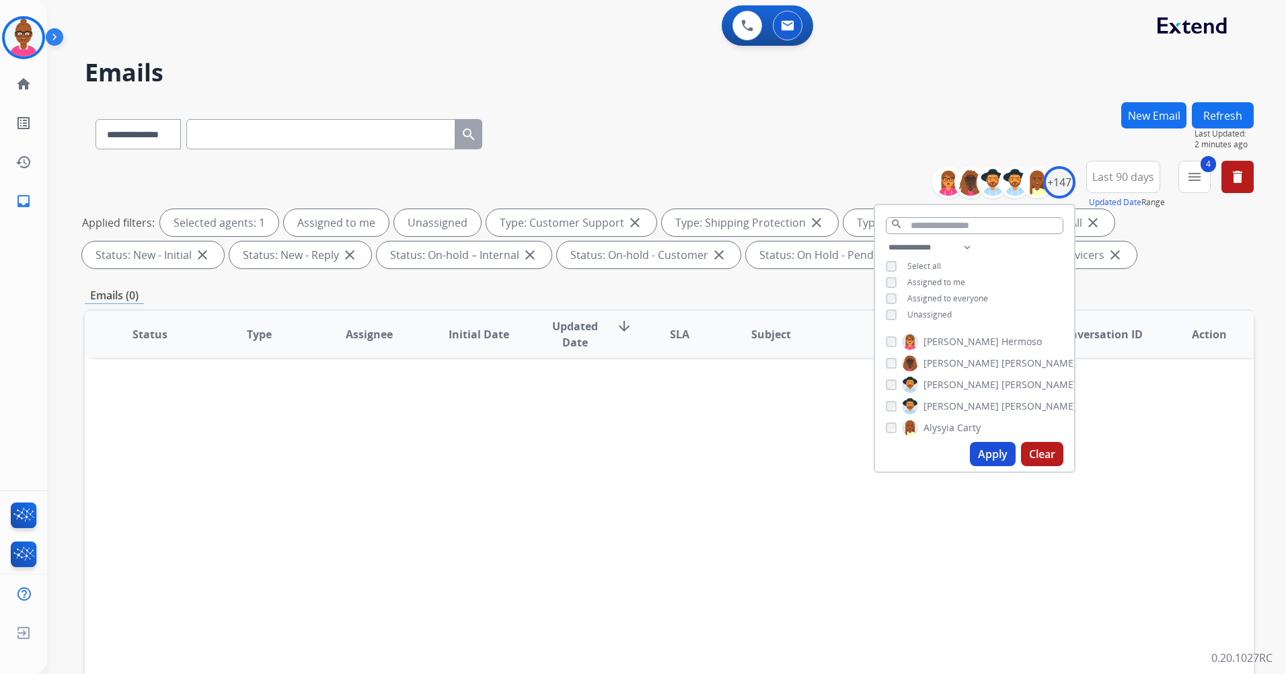
click at [855, 399] on button "Apply" at bounding box center [993, 454] width 46 height 24
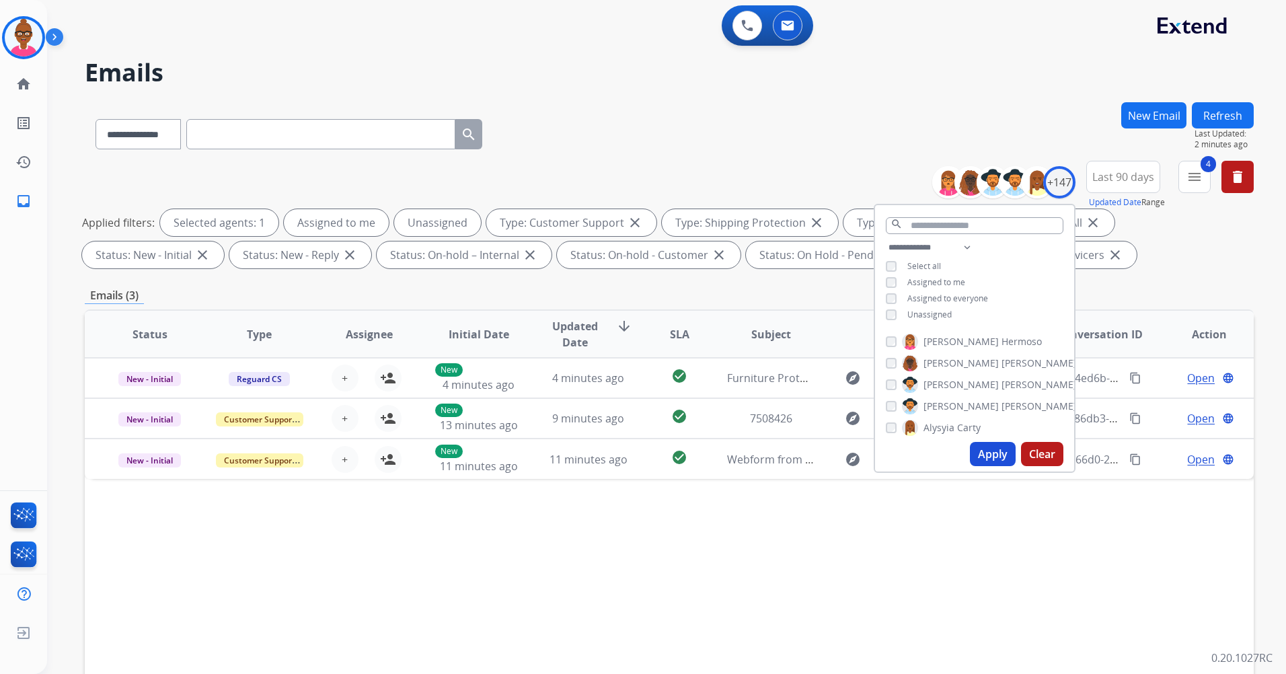
click at [612, 399] on div "Status Type Assignee Initial Date Updated Date arrow_downward SLA Subject Custo…" at bounding box center [669, 534] width 1169 height 451
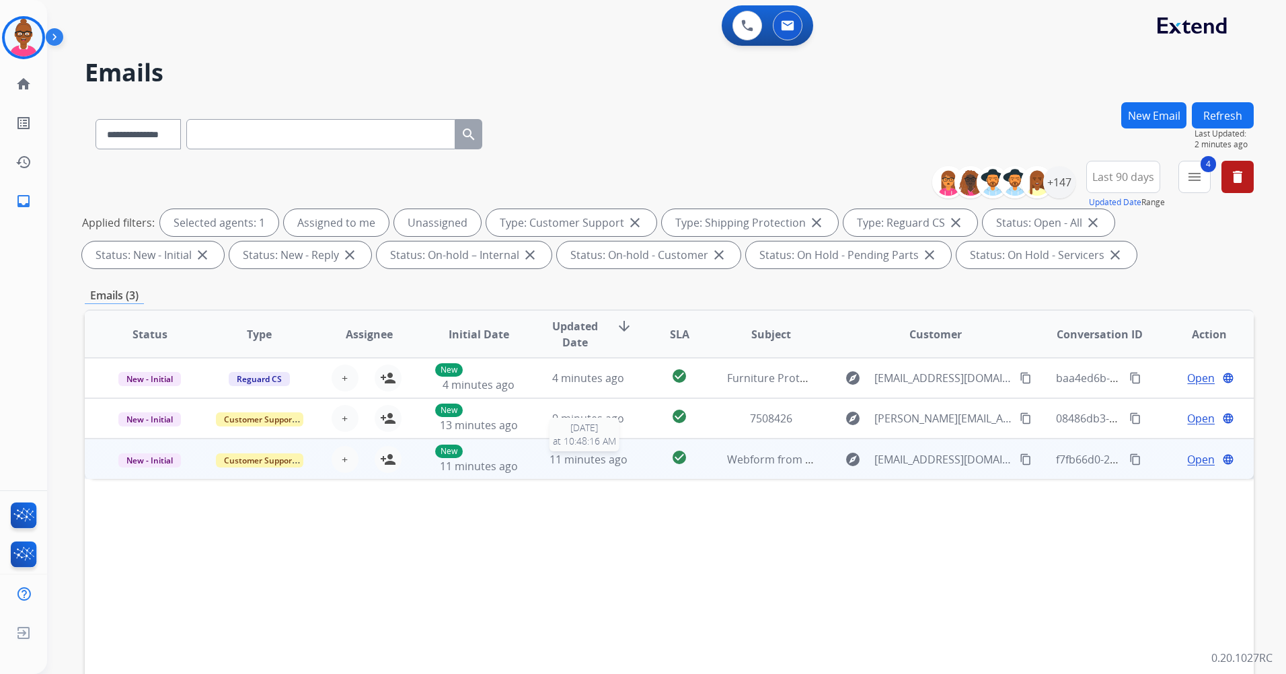
click at [594, 399] on span "11 minutes ago" at bounding box center [589, 459] width 78 height 15
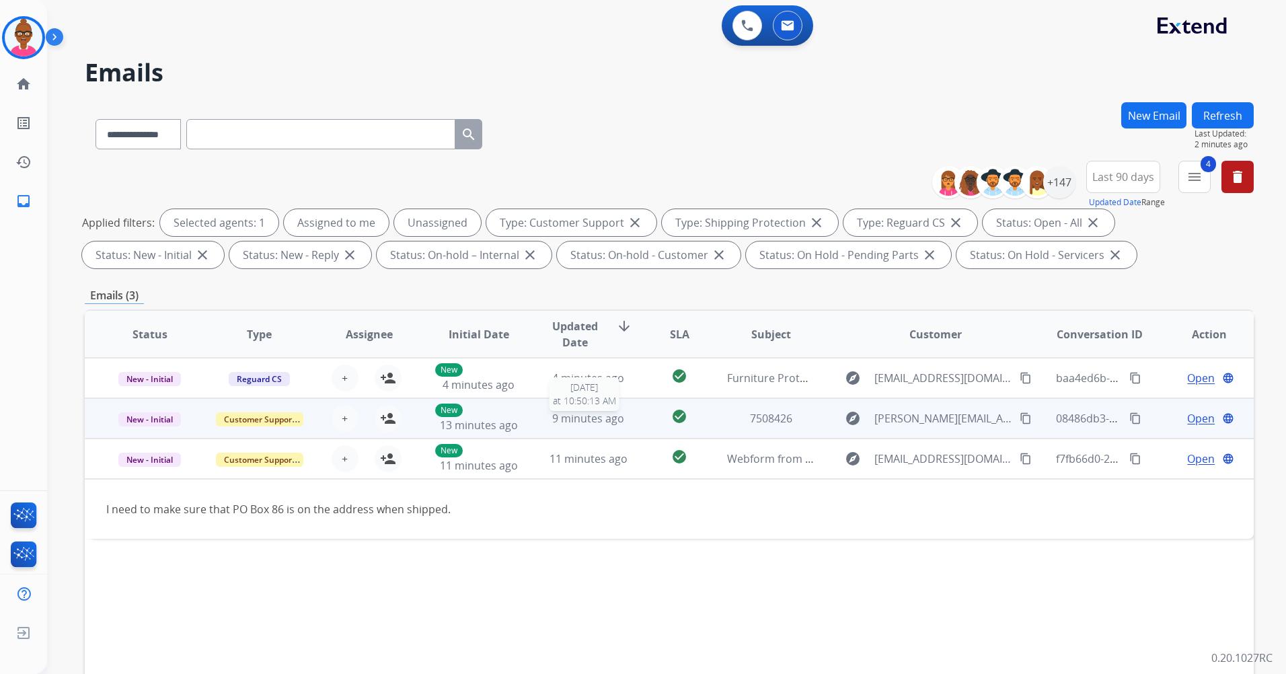
click at [577, 399] on span "9 minutes ago" at bounding box center [588, 418] width 72 height 15
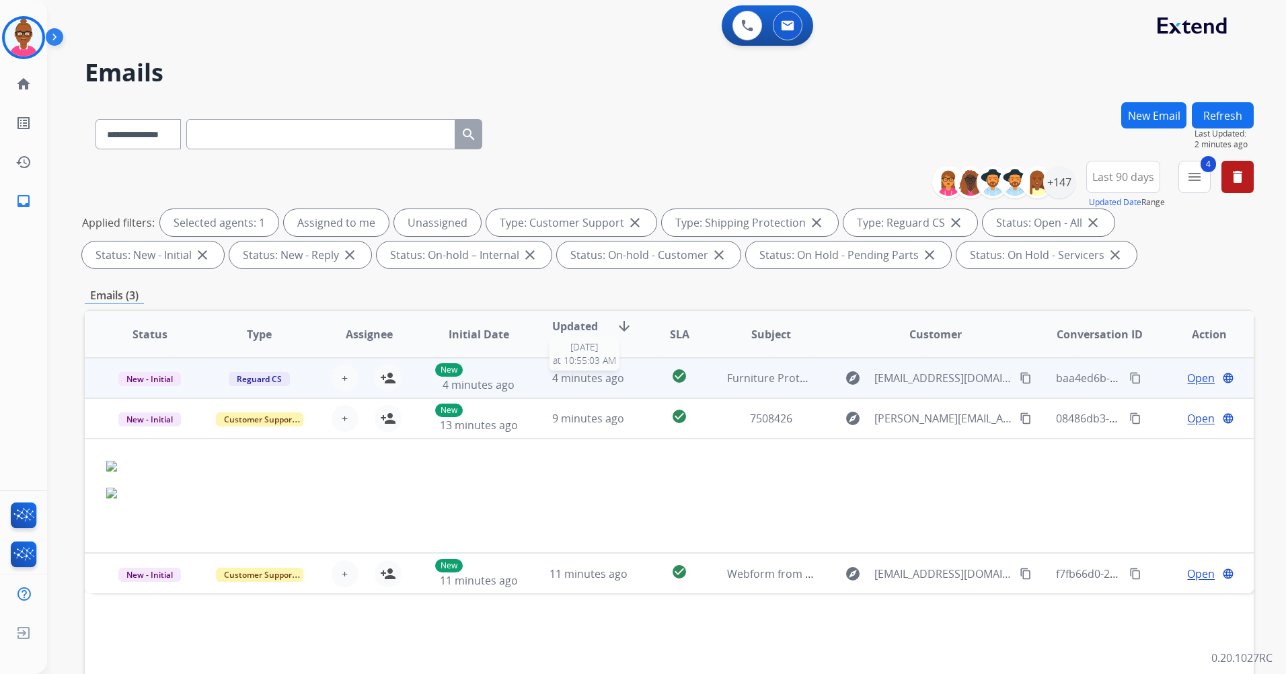
click at [588, 385] on td "4 minutes ago [DATE] 10:55:03 AM" at bounding box center [578, 378] width 110 height 40
click at [588, 385] on div "4 minutes ago" at bounding box center [588, 378] width 87 height 16
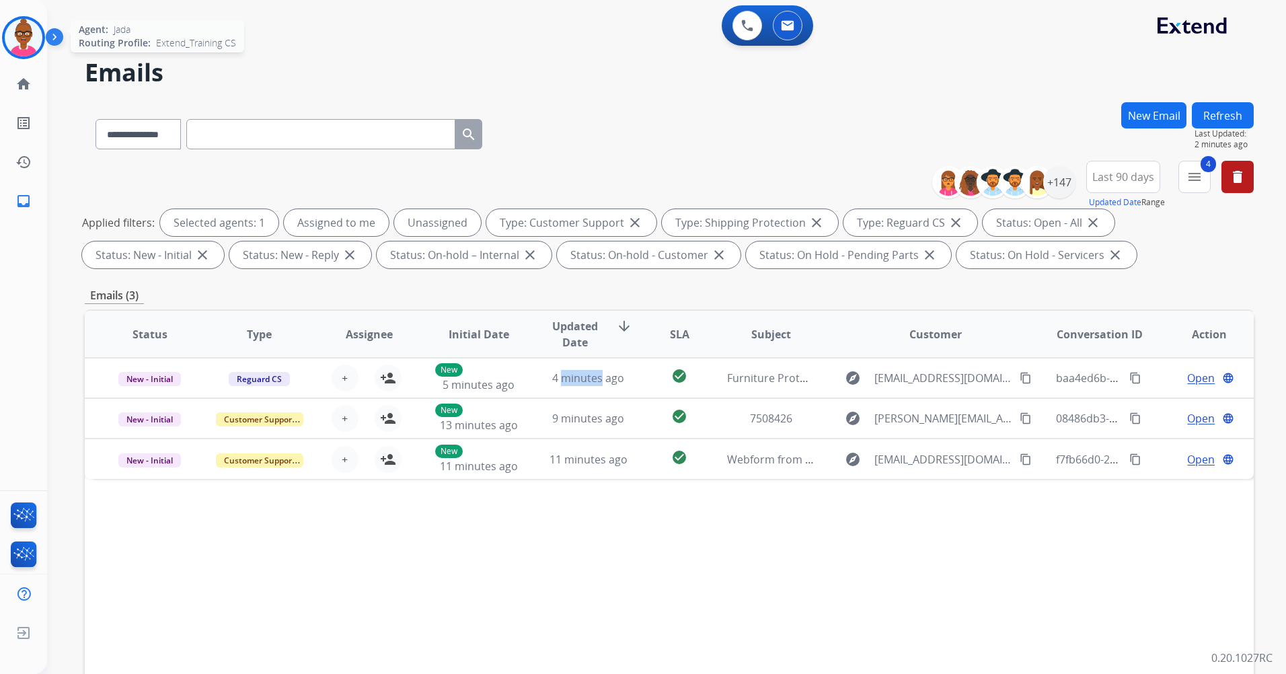
click at [15, 35] on img at bounding box center [24, 38] width 38 height 38
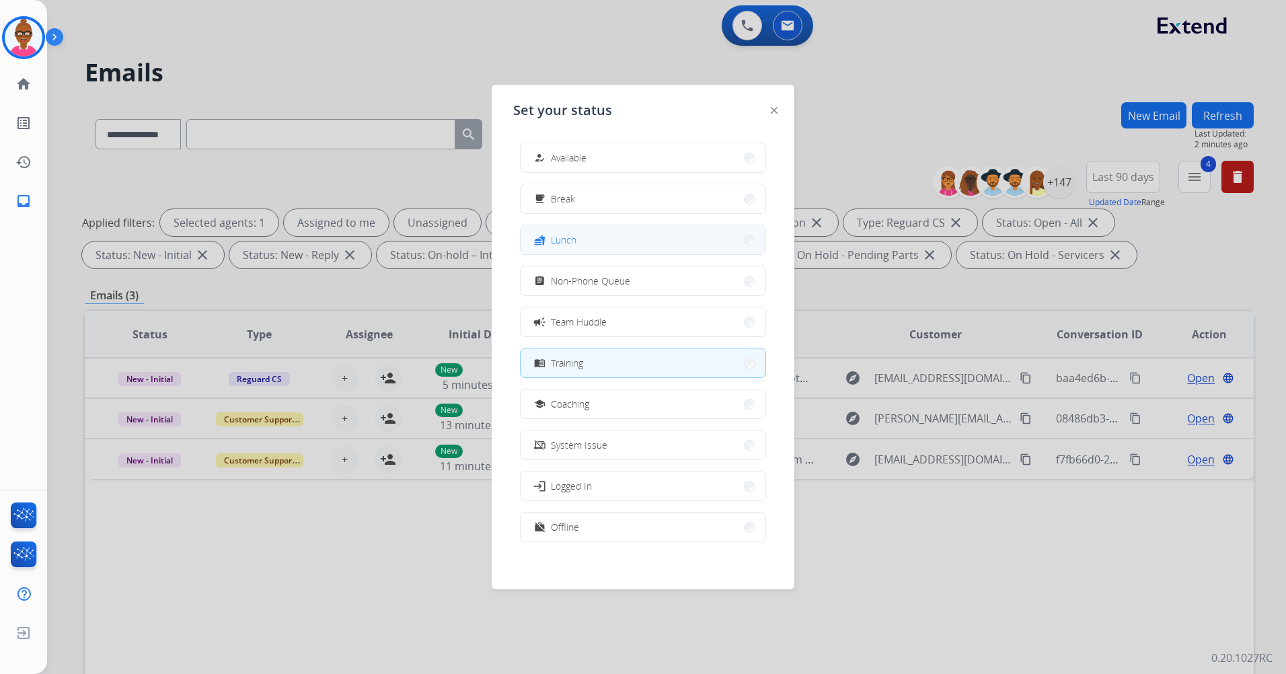
click at [616, 241] on button "fastfood Lunch" at bounding box center [643, 239] width 245 height 29
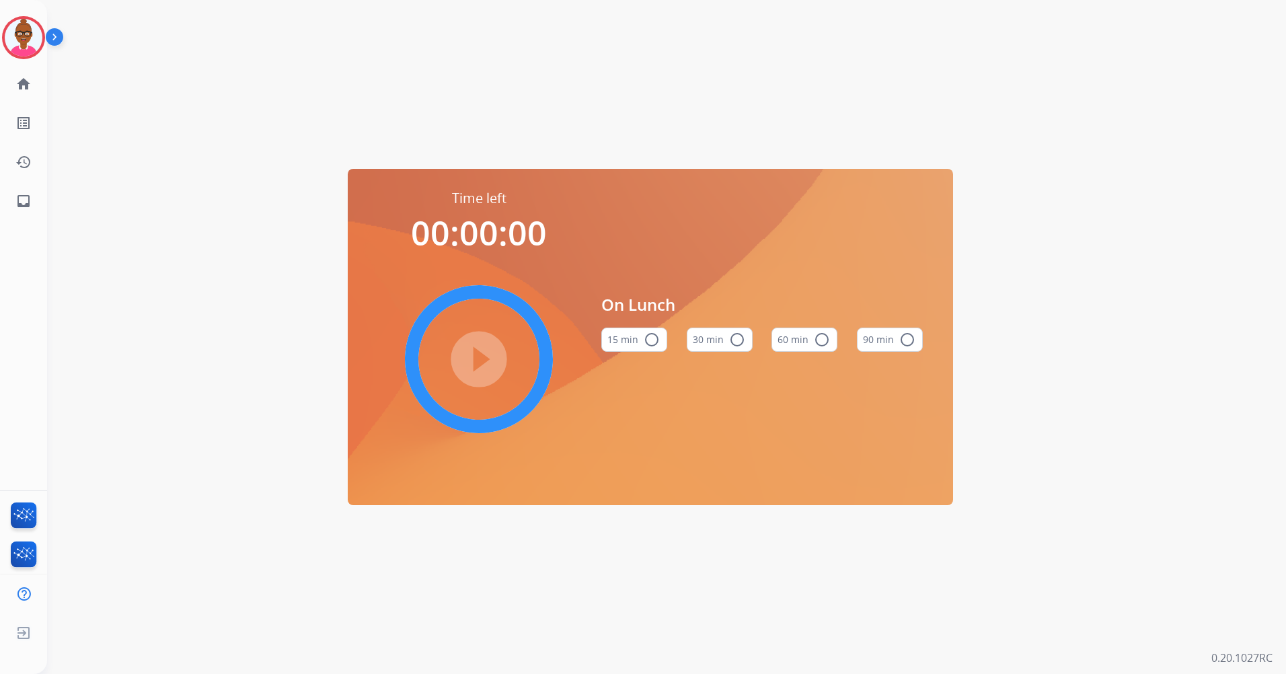
click at [823, 342] on mat-icon "radio_button_unchecked" at bounding box center [822, 340] width 16 height 16
click at [487, 365] on mat-icon "play_circle_filled" at bounding box center [479, 359] width 16 height 16
